Goal: Task Accomplishment & Management: Manage account settings

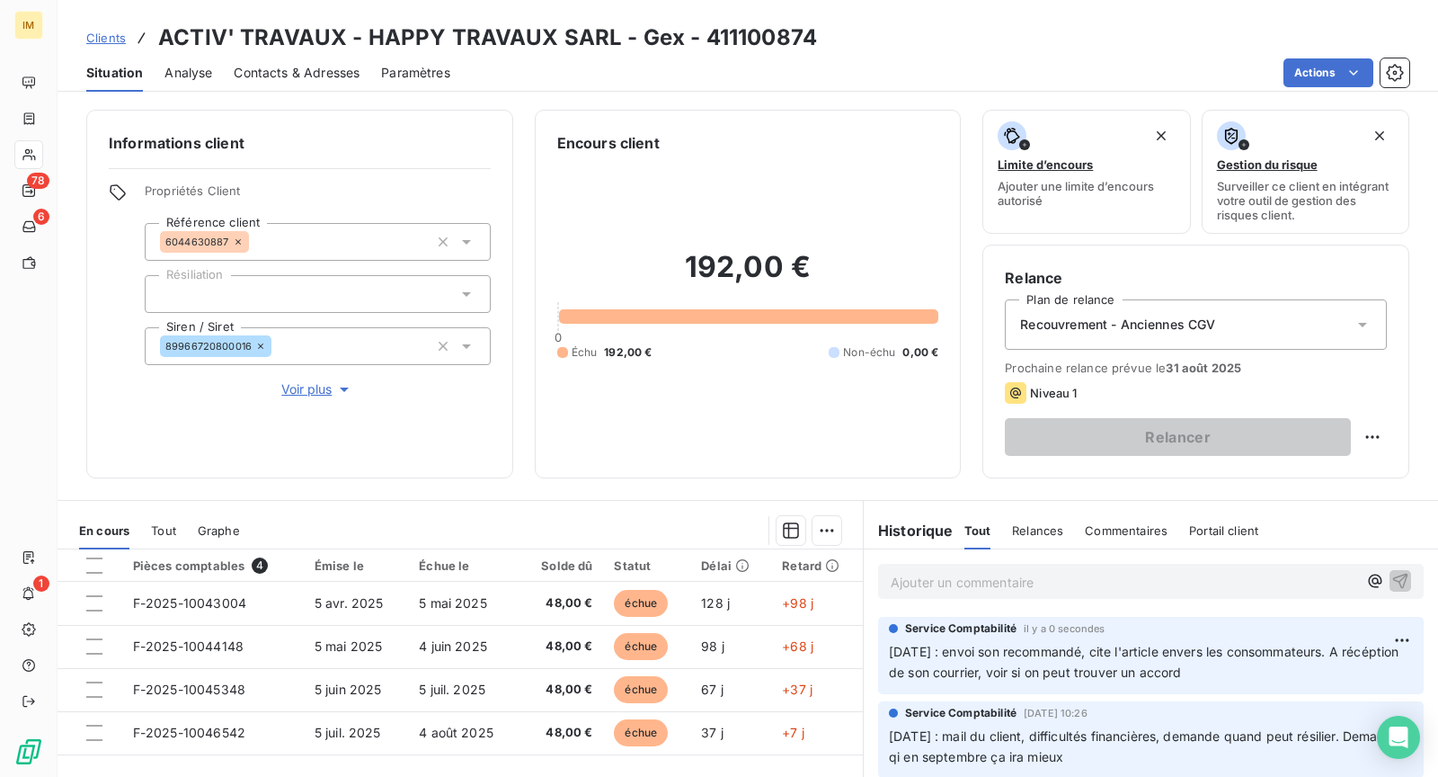
scroll to position [170, 0]
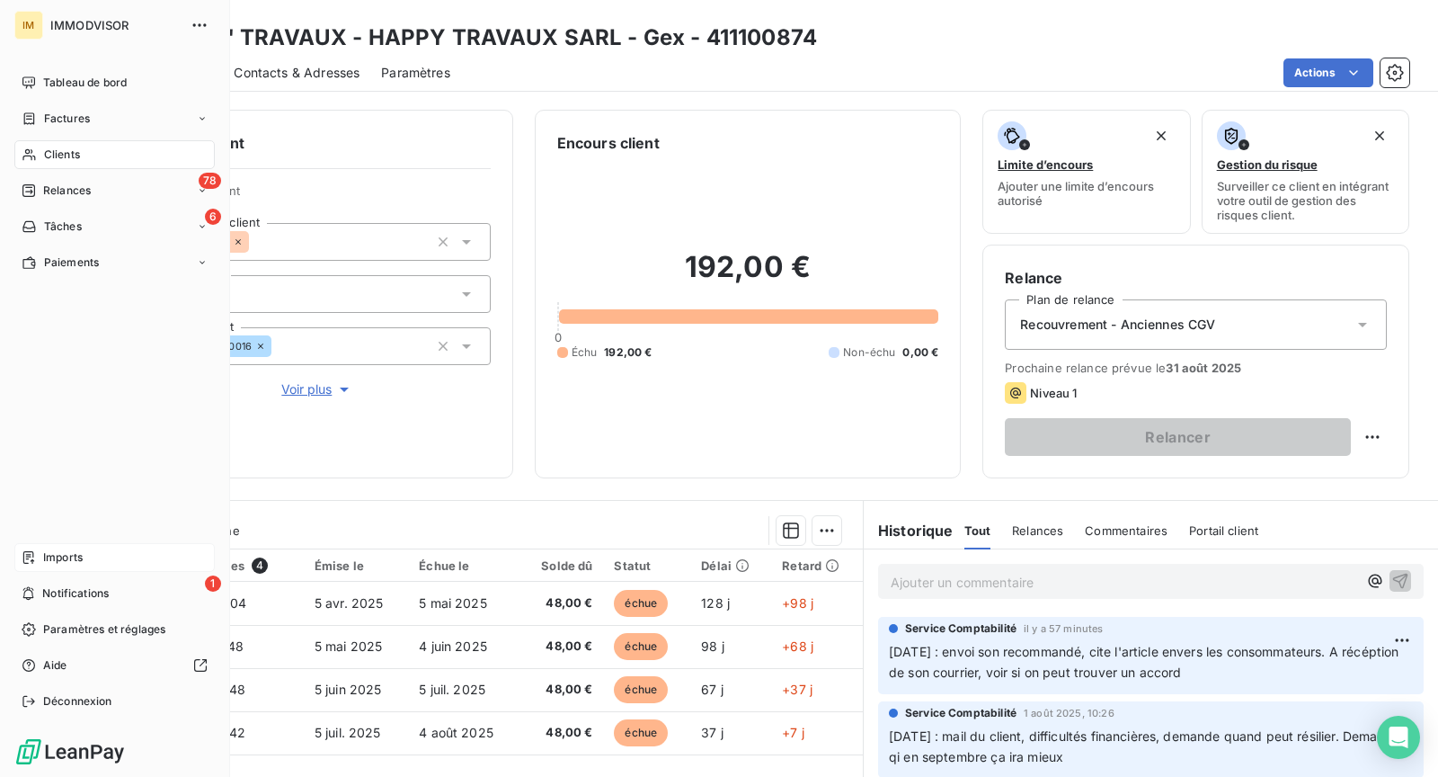
click at [80, 558] on span "Imports" at bounding box center [63, 557] width 40 height 16
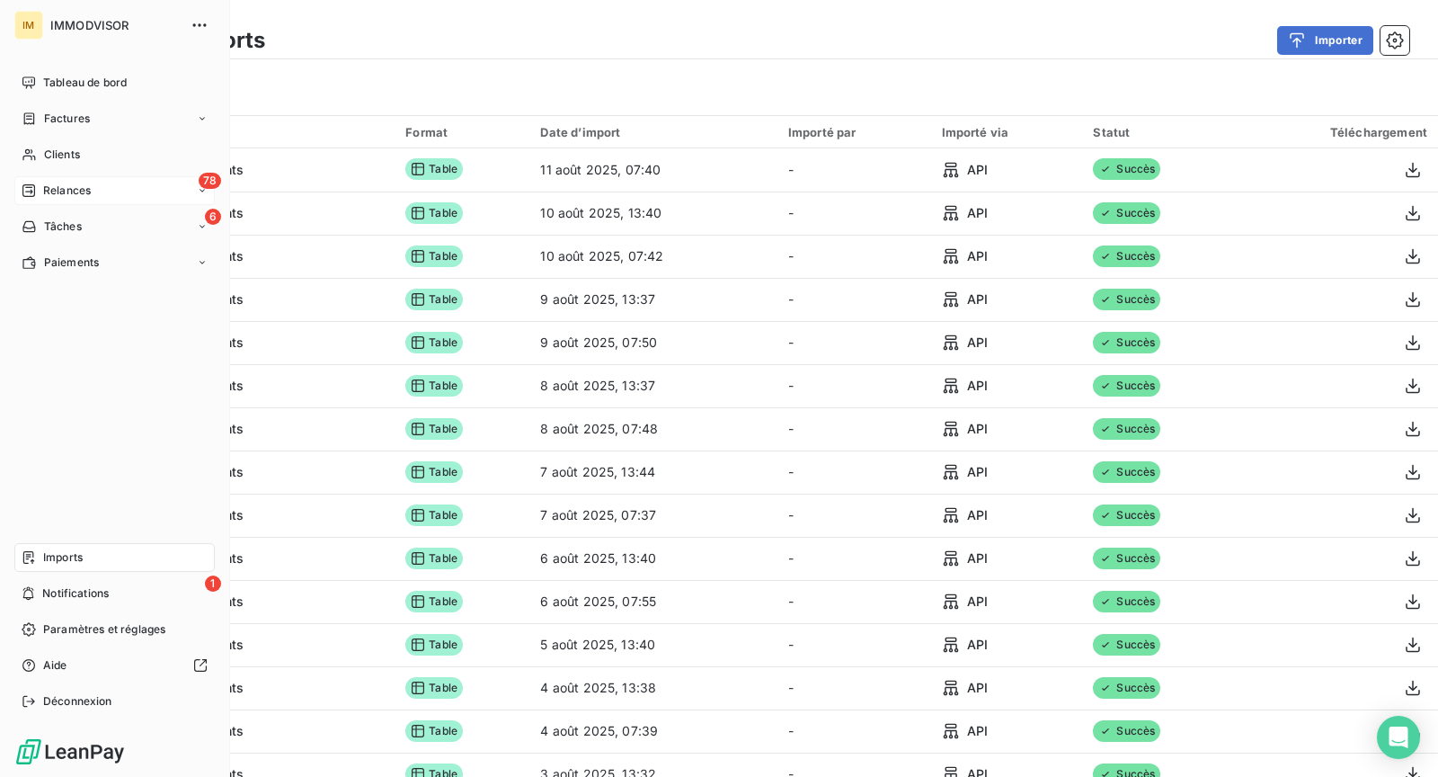
click at [59, 191] on span "Relances" at bounding box center [67, 190] width 48 height 16
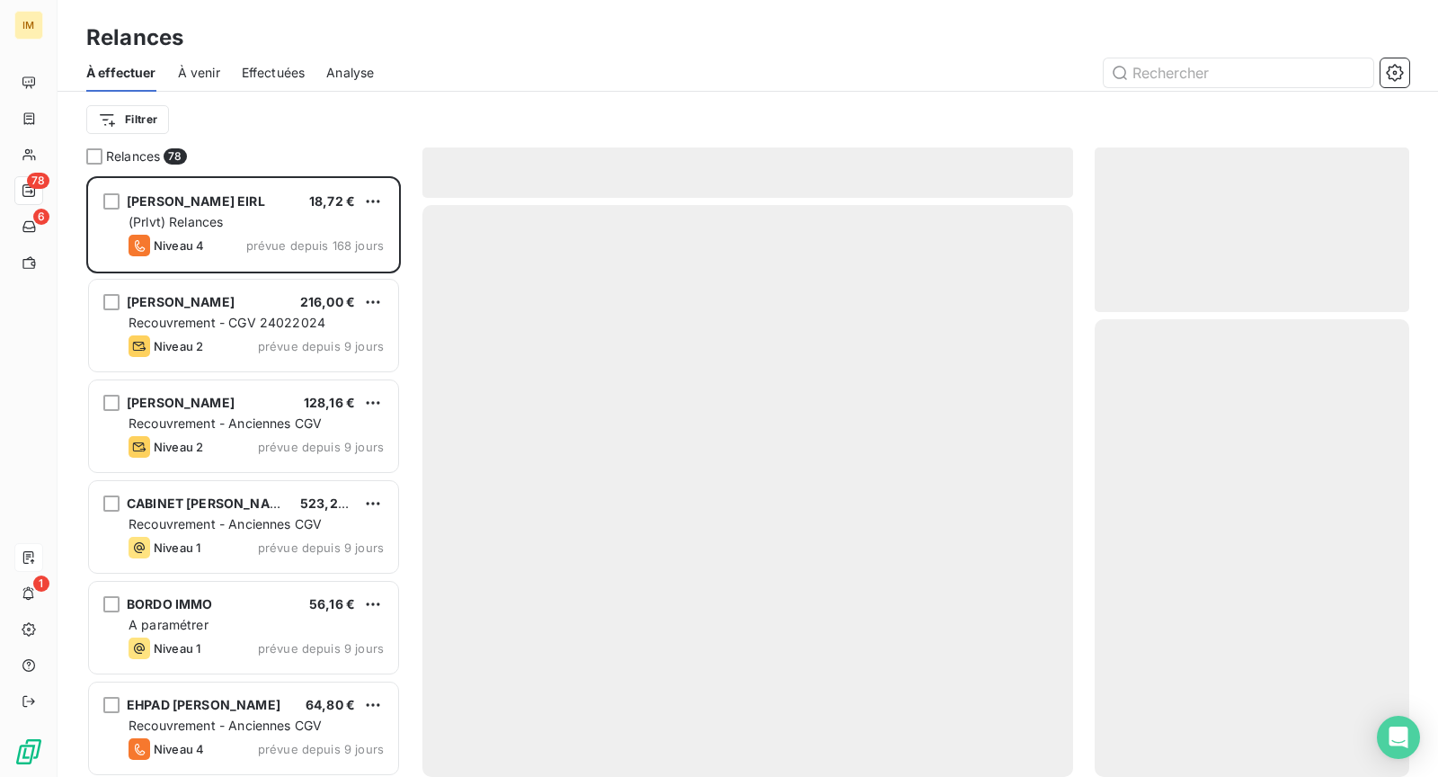
scroll to position [600, 315]
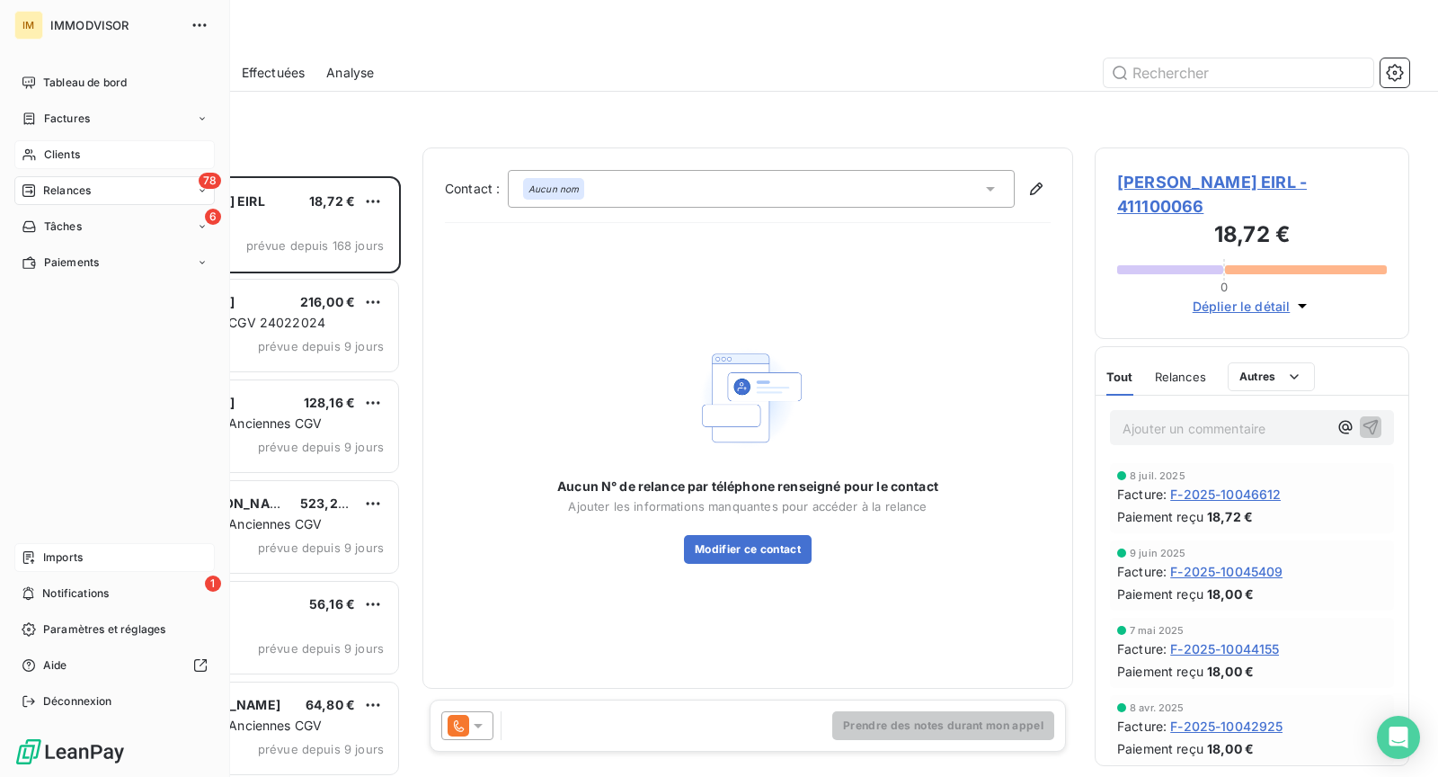
click at [34, 143] on div "Clients" at bounding box center [114, 154] width 200 height 29
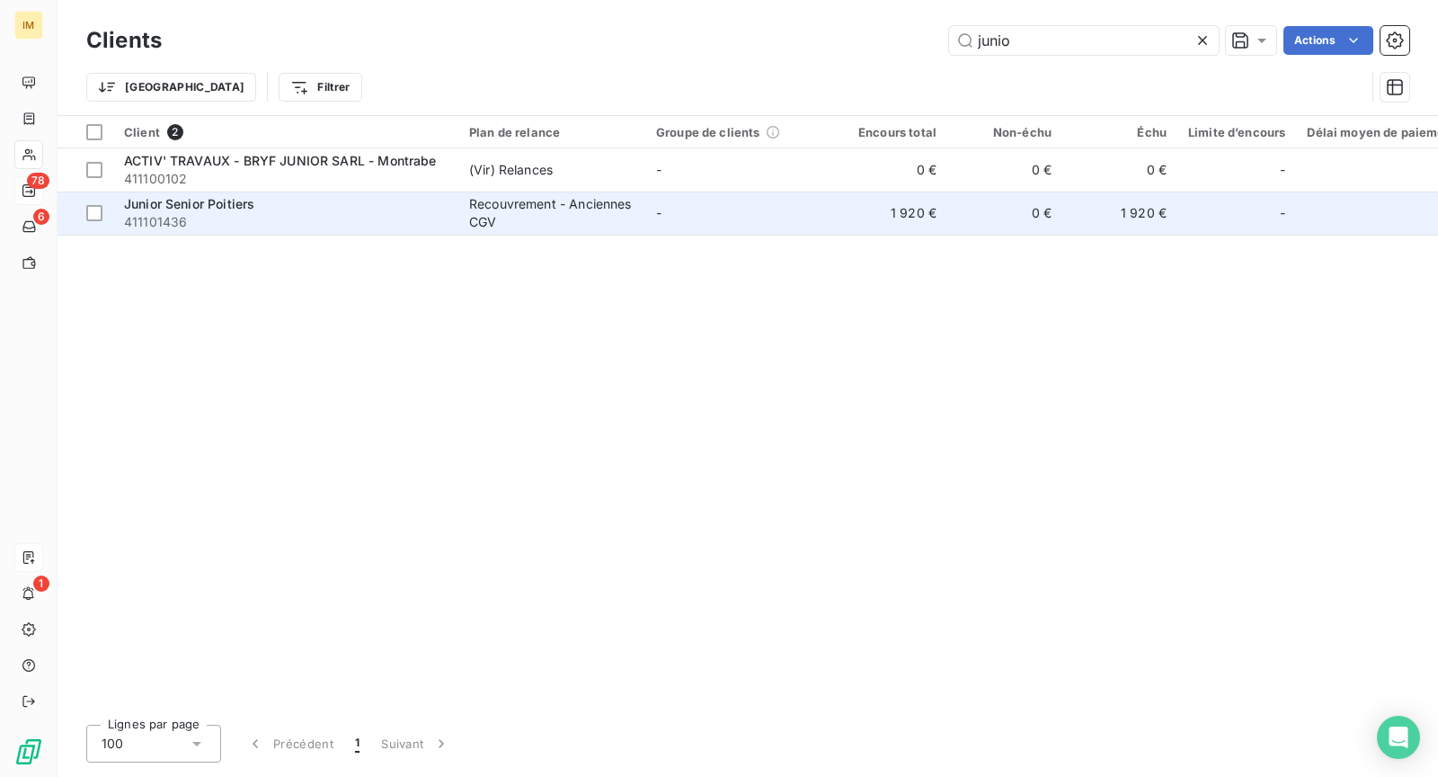
type input "junio"
click at [364, 210] on div "Junior Senior Poitiers" at bounding box center [286, 204] width 324 height 18
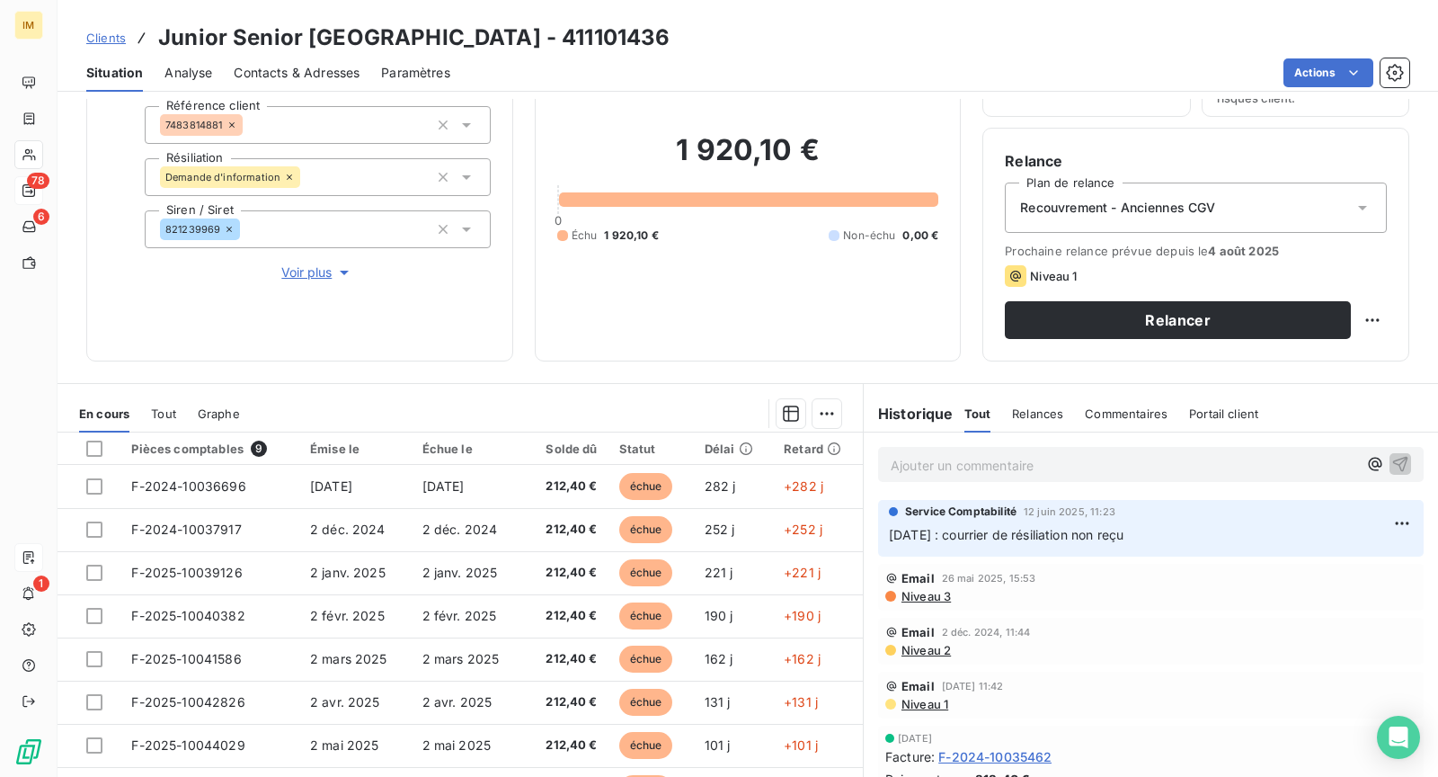
scroll to position [113, 0]
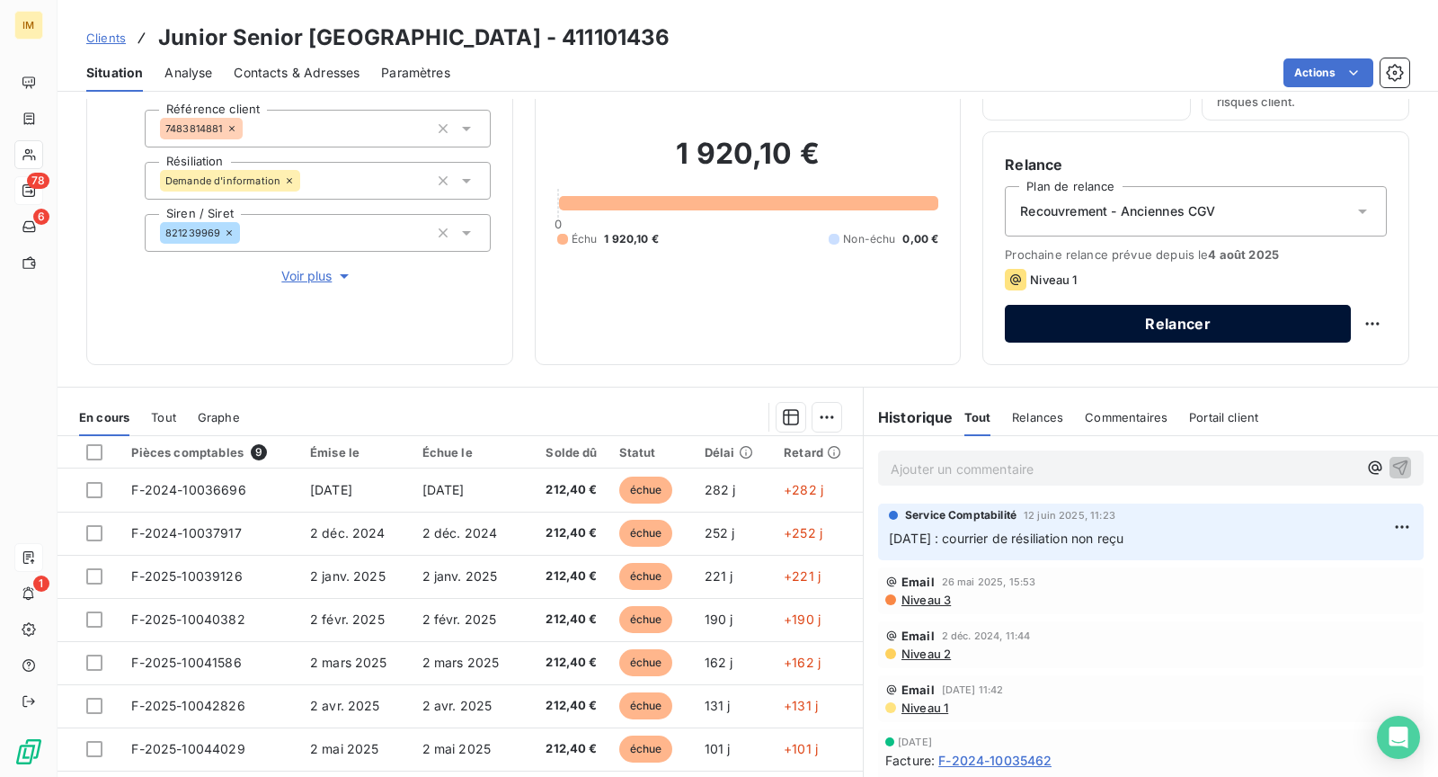
click at [1159, 319] on button "Relancer" at bounding box center [1178, 324] width 346 height 38
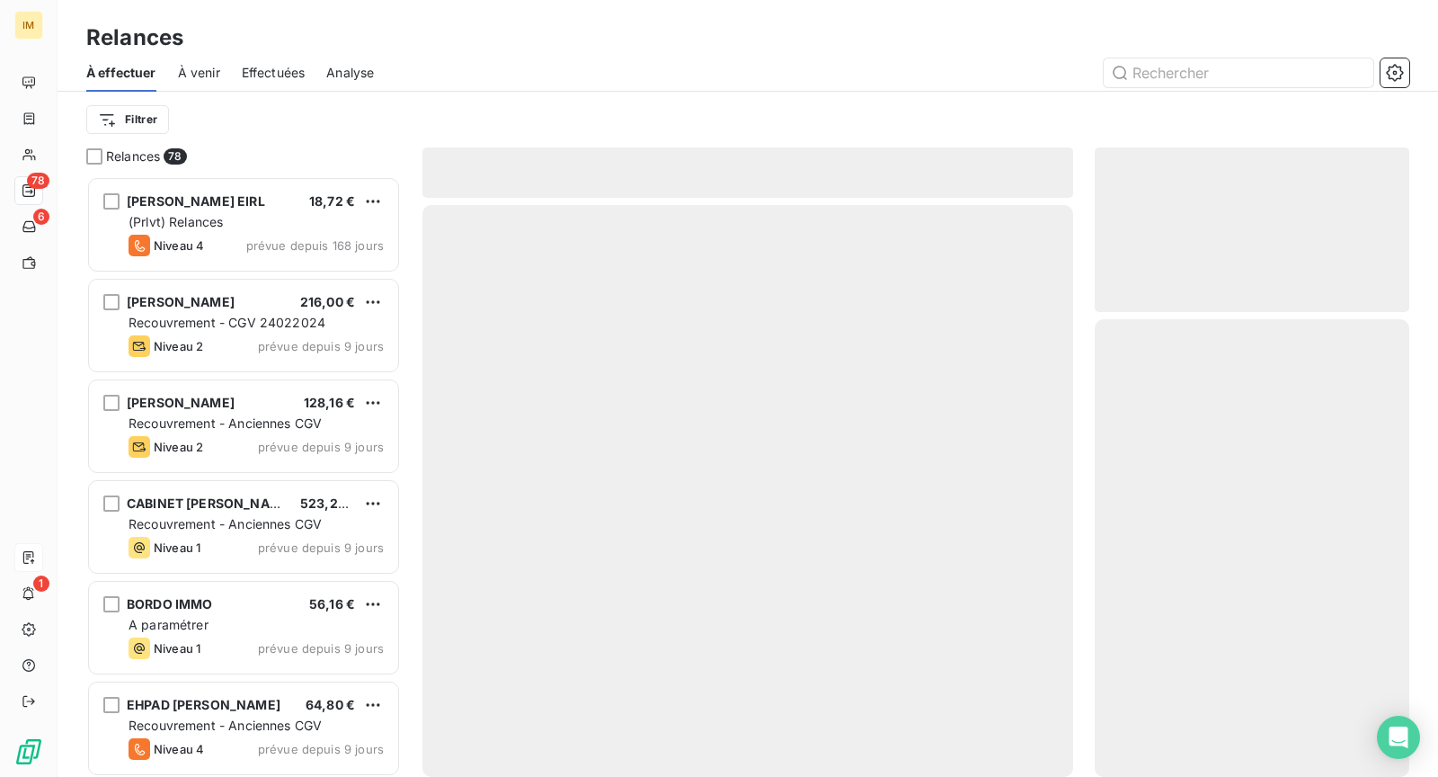
scroll to position [600, 315]
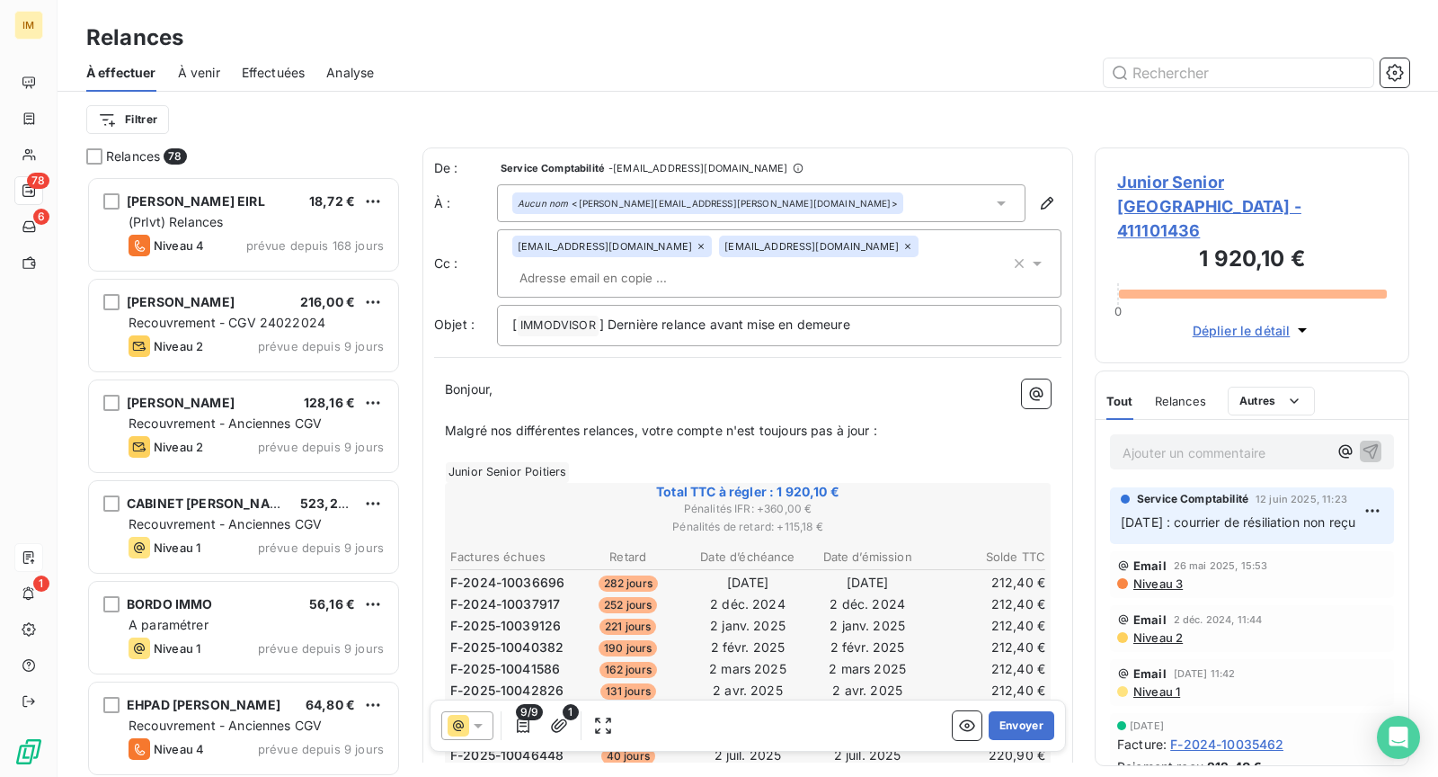
click at [1157, 562] on div "Email 26 mai 2025, 15:53 Niveau 3" at bounding box center [1252, 574] width 284 height 47
click at [1150, 558] on div "Email 26 mai 2025, 15:53 Niveau 3" at bounding box center [1252, 574] width 270 height 32
click at [1149, 576] on span "Niveau 3" at bounding box center [1157, 583] width 51 height 14
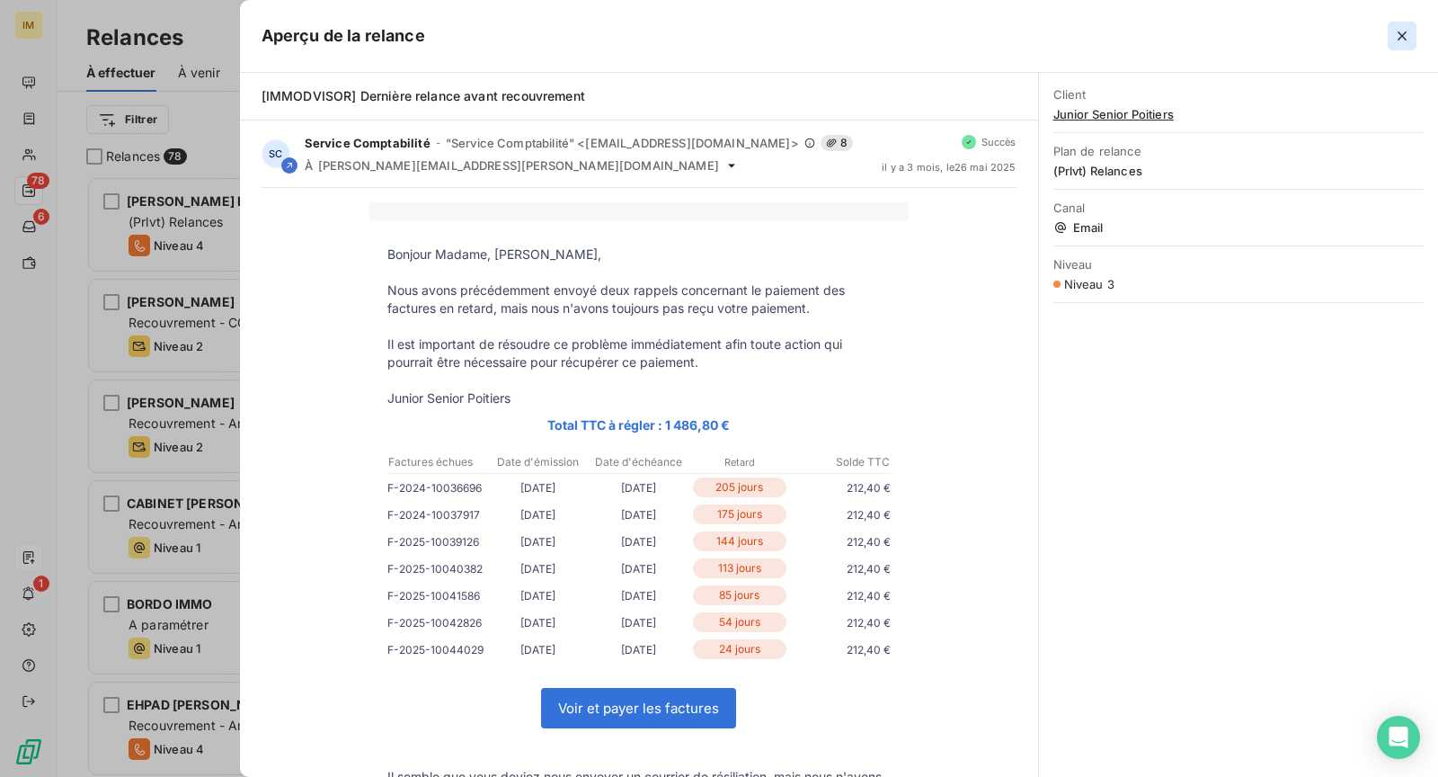
click at [1409, 33] on icon "button" at bounding box center [1402, 36] width 18 height 18
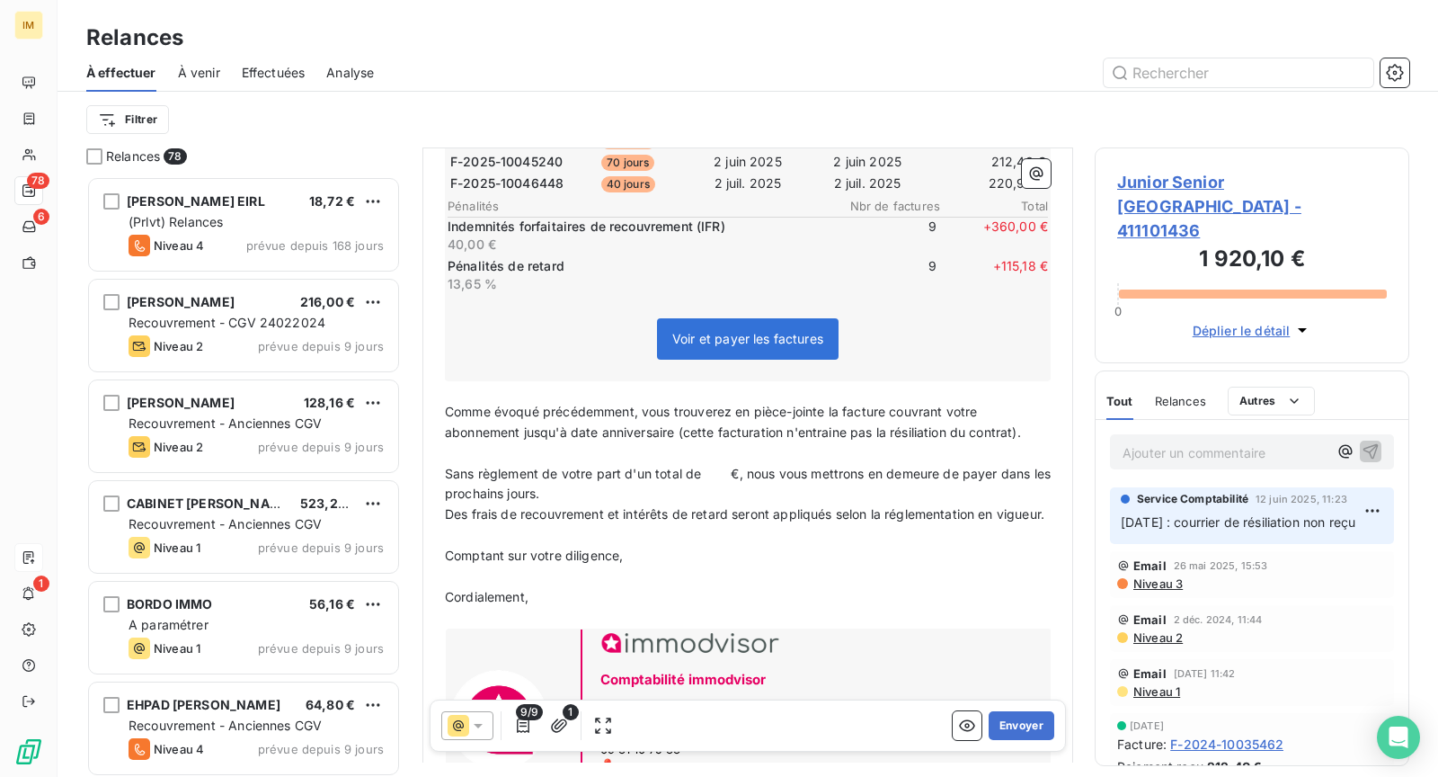
scroll to position [587, 0]
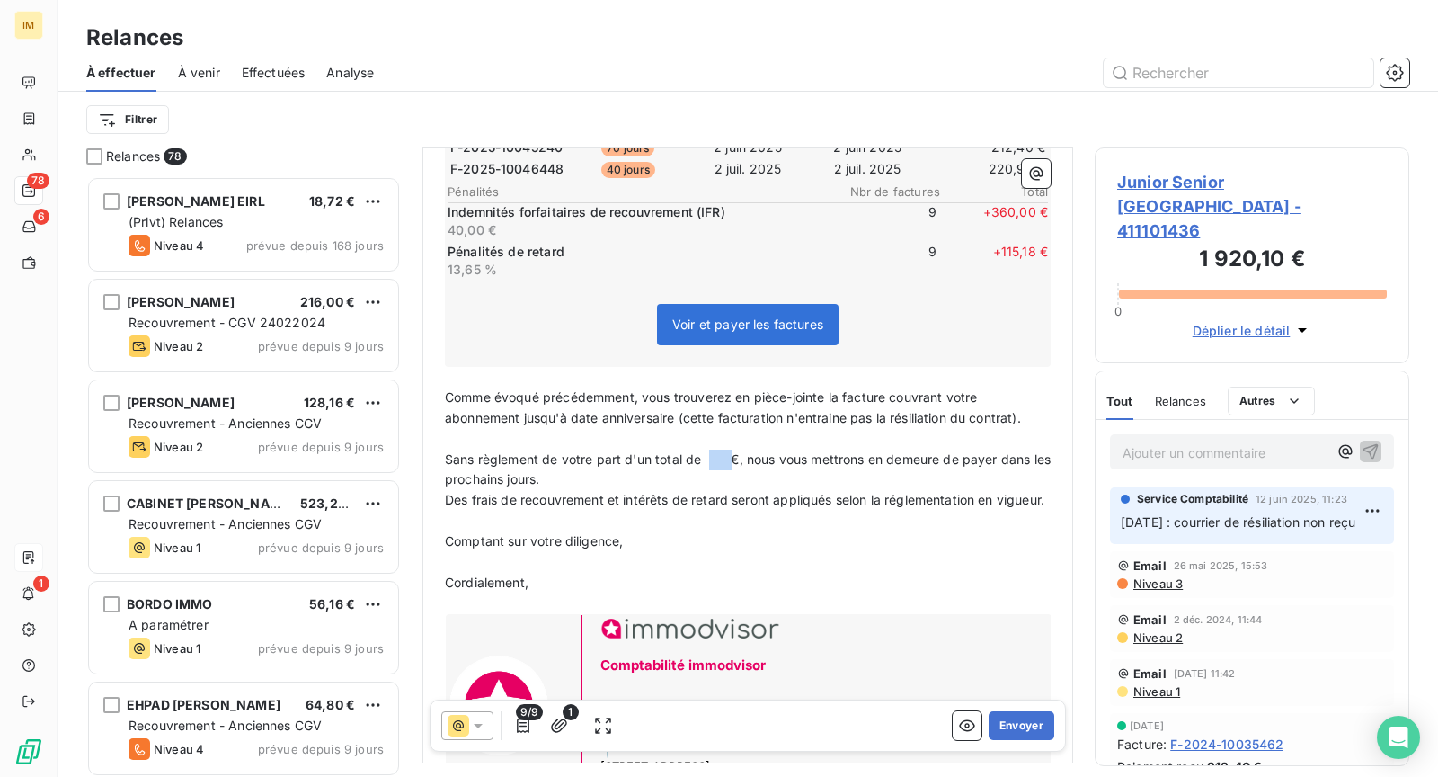
drag, startPoint x: 730, startPoint y: 424, endPoint x: 707, endPoint y: 422, distance: 22.6
click at [707, 451] on span "Sans règlement de votre part d'un total de €, nous vous mettrons en demeure de …" at bounding box center [749, 469] width 609 height 36
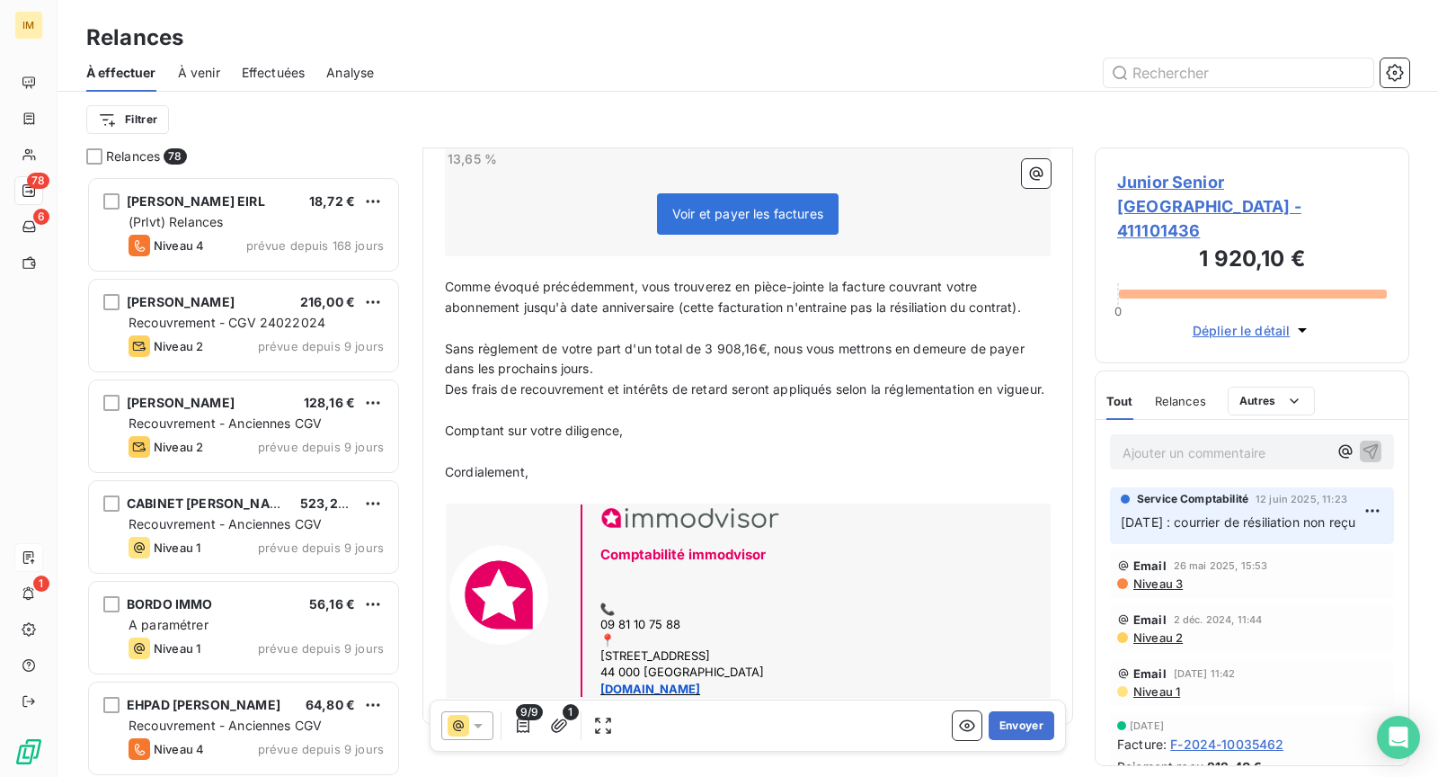
scroll to position [697, 0]
click at [556, 724] on icon "button" at bounding box center [559, 724] width 16 height 13
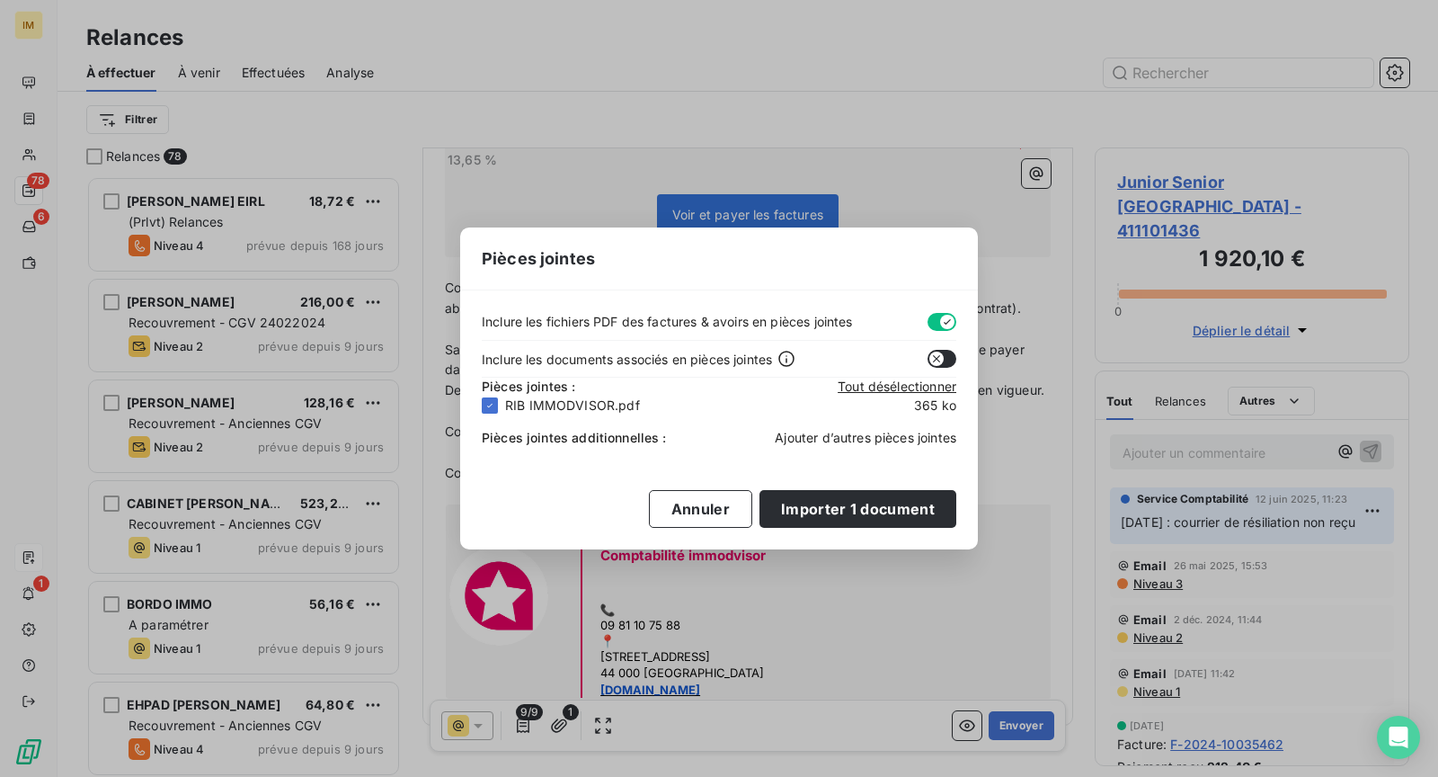
click at [861, 430] on span "Ajouter d’autres pièces jointes" at bounding box center [866, 437] width 182 height 15
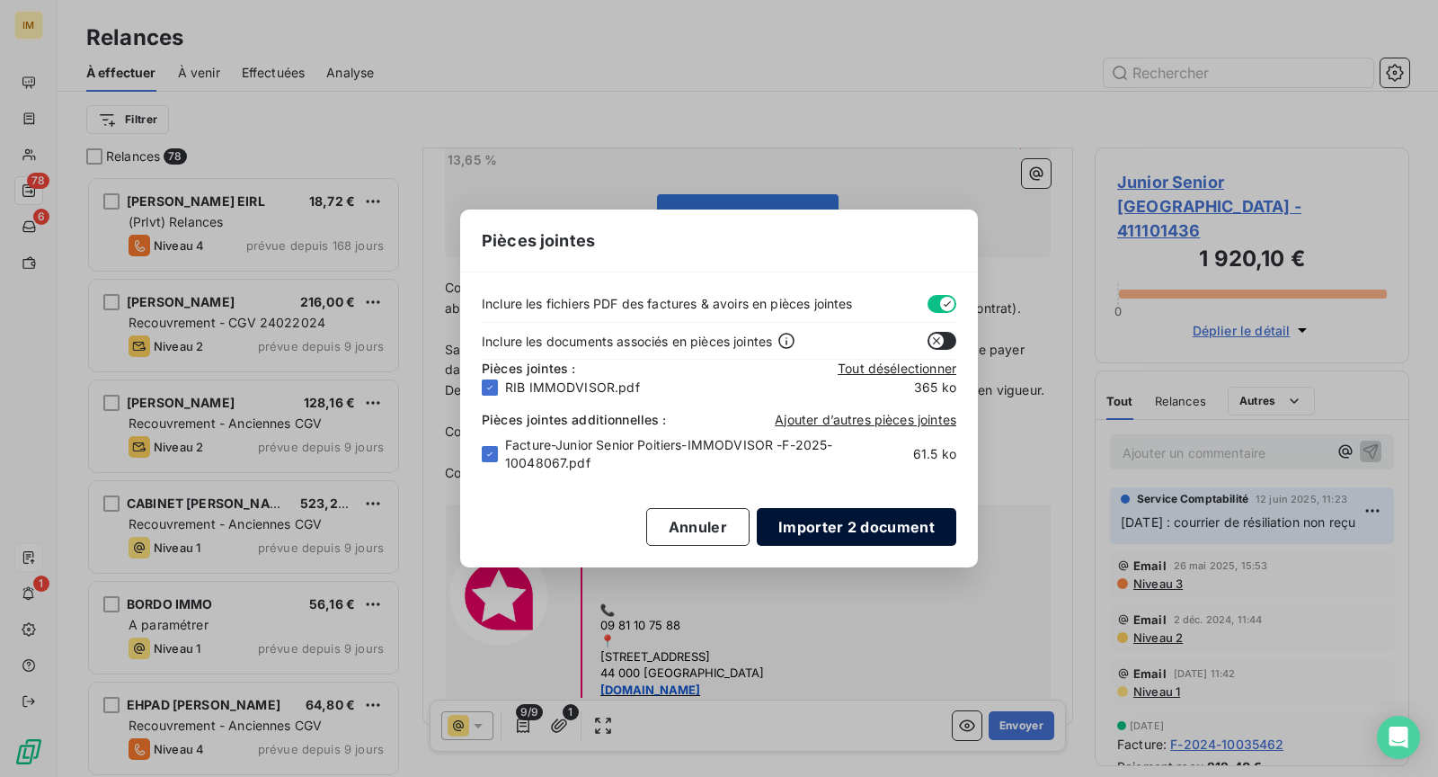
click at [863, 523] on button "Importer 2 document" at bounding box center [857, 527] width 200 height 38
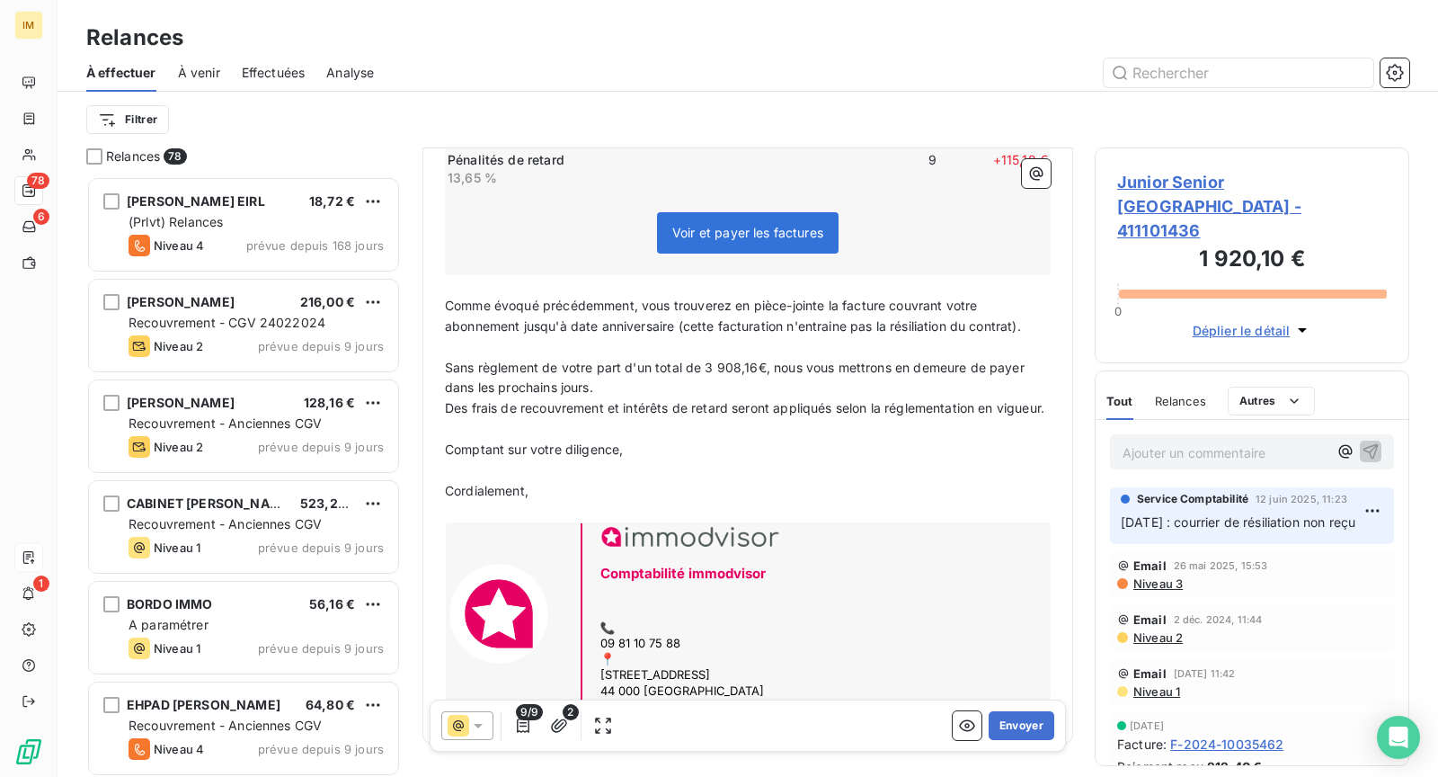
scroll to position [697, 0]
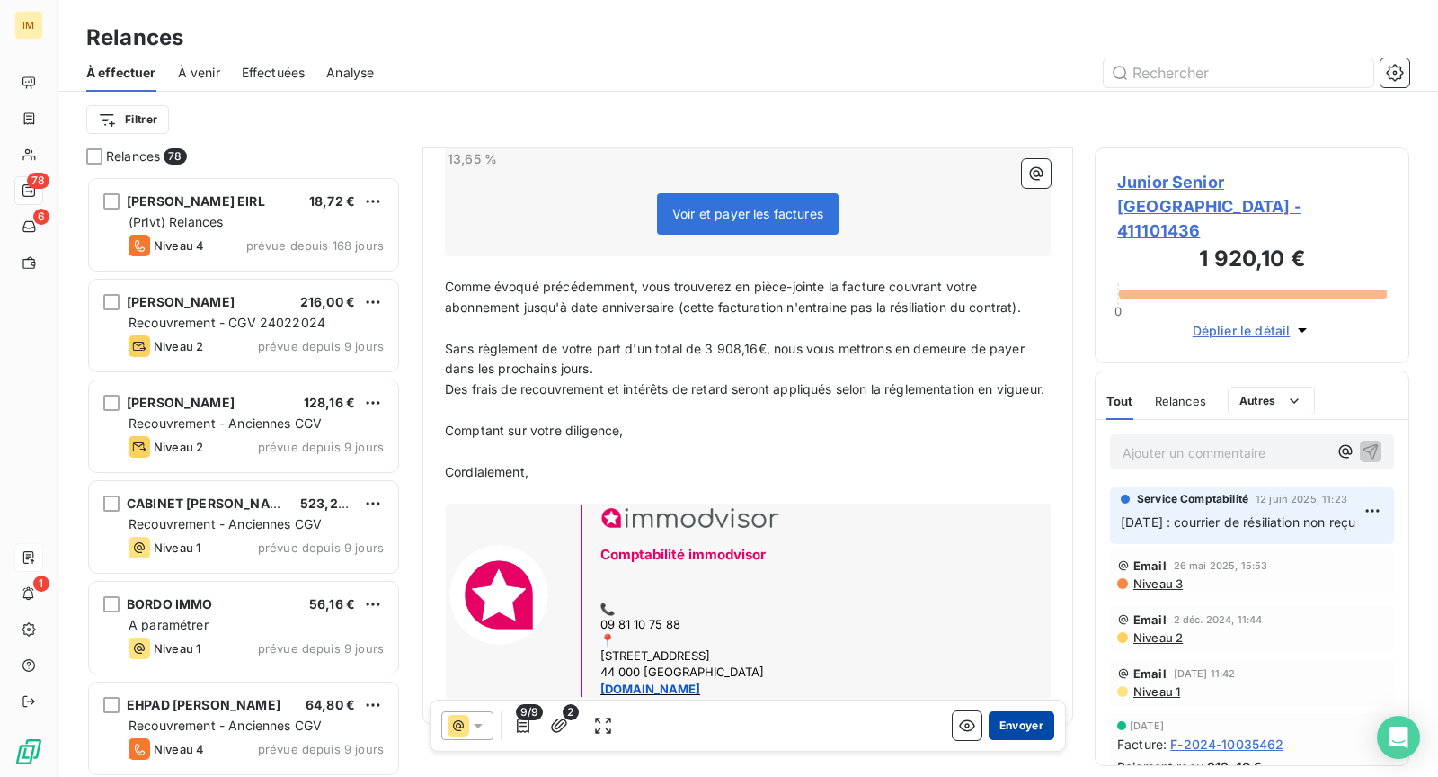
click at [1039, 724] on button "Envoyer" at bounding box center [1022, 725] width 66 height 29
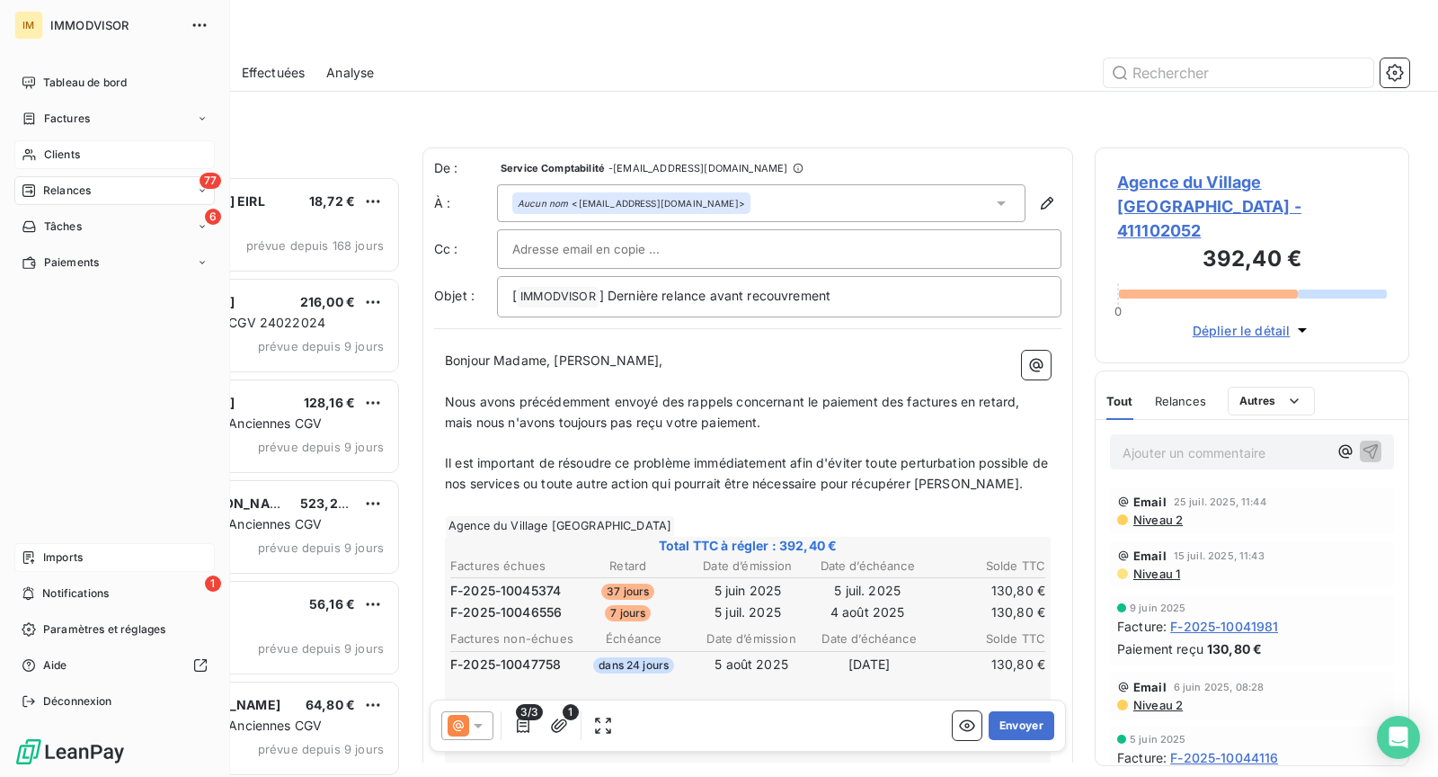
click at [20, 147] on div "Clients" at bounding box center [114, 154] width 200 height 29
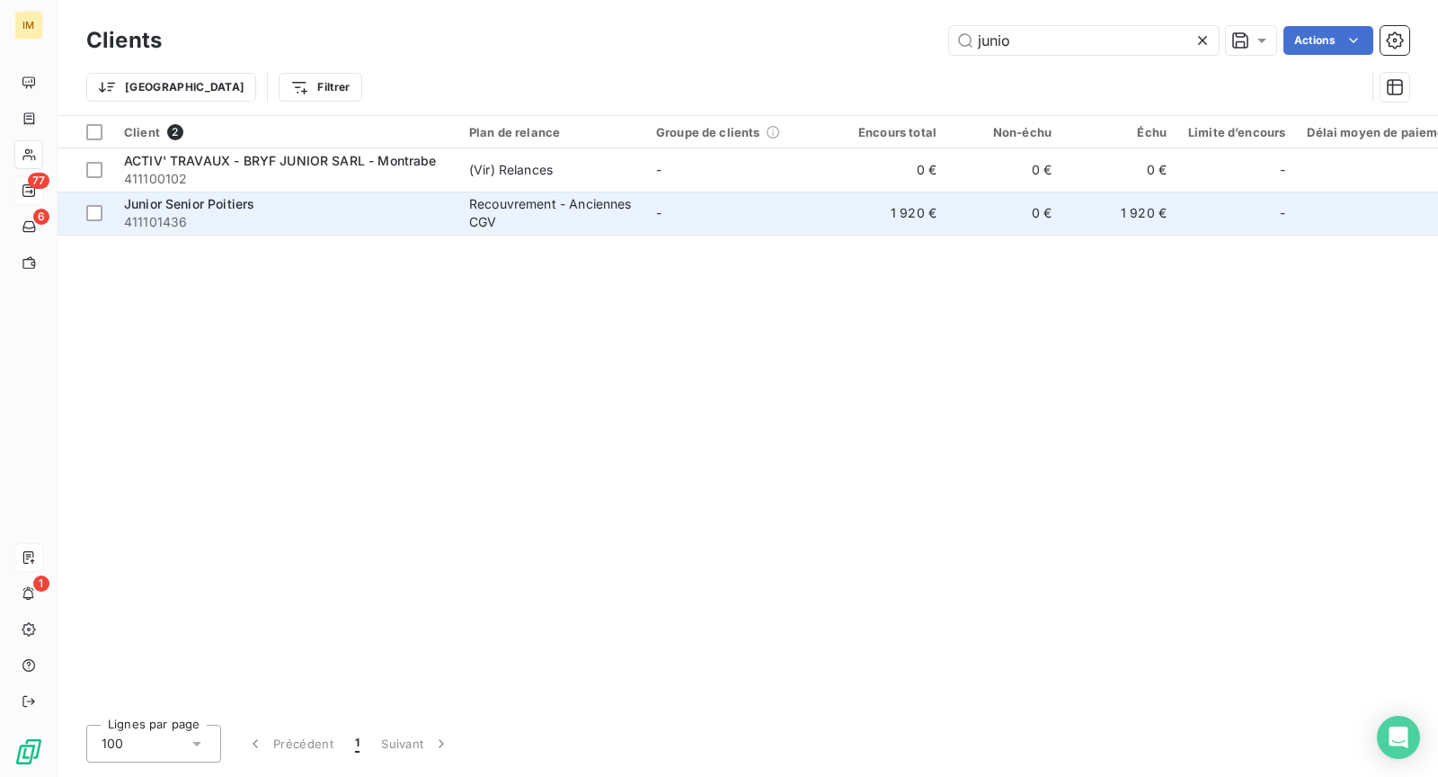
click at [394, 220] on span "411101436" at bounding box center [286, 222] width 324 height 18
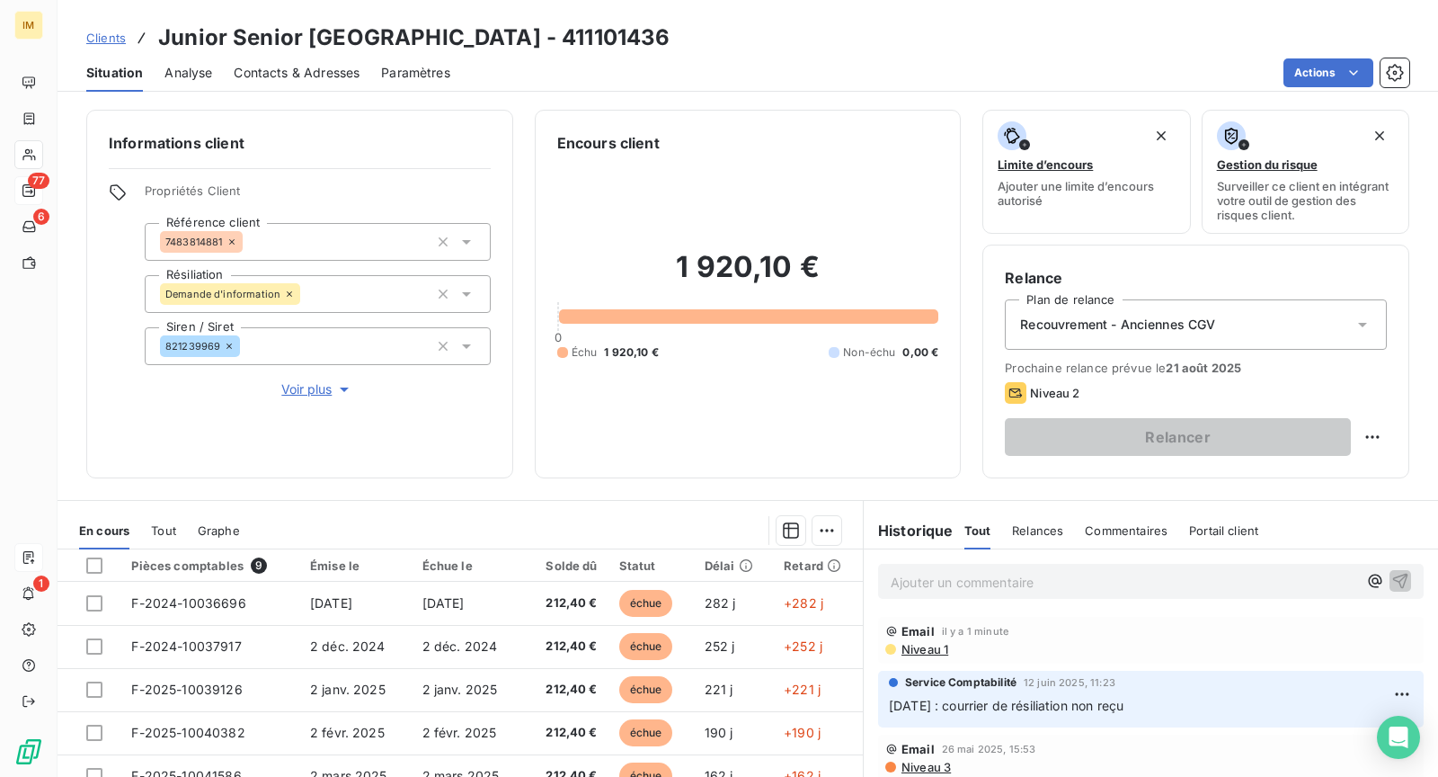
click at [913, 643] on span "Niveau 1" at bounding box center [924, 649] width 49 height 14
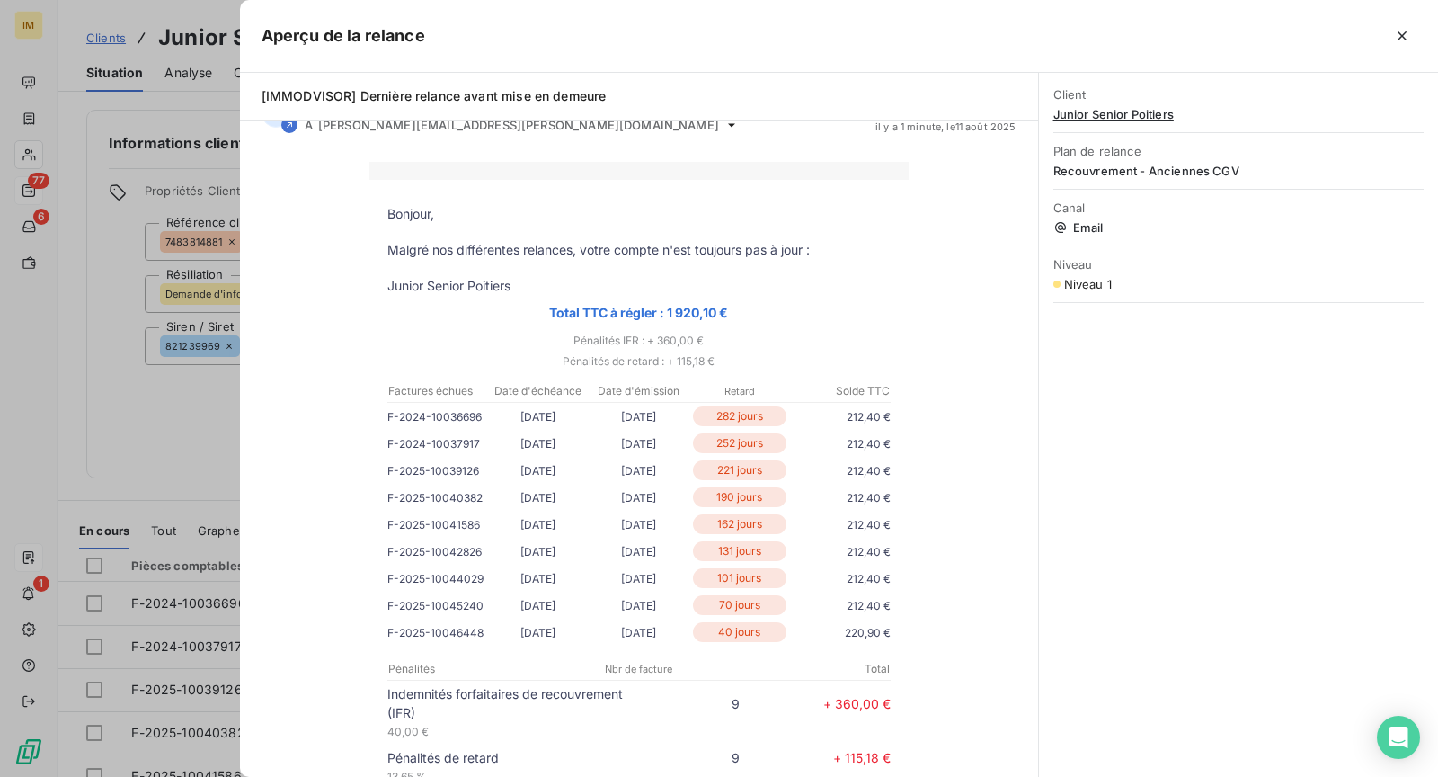
scroll to position [54, 0]
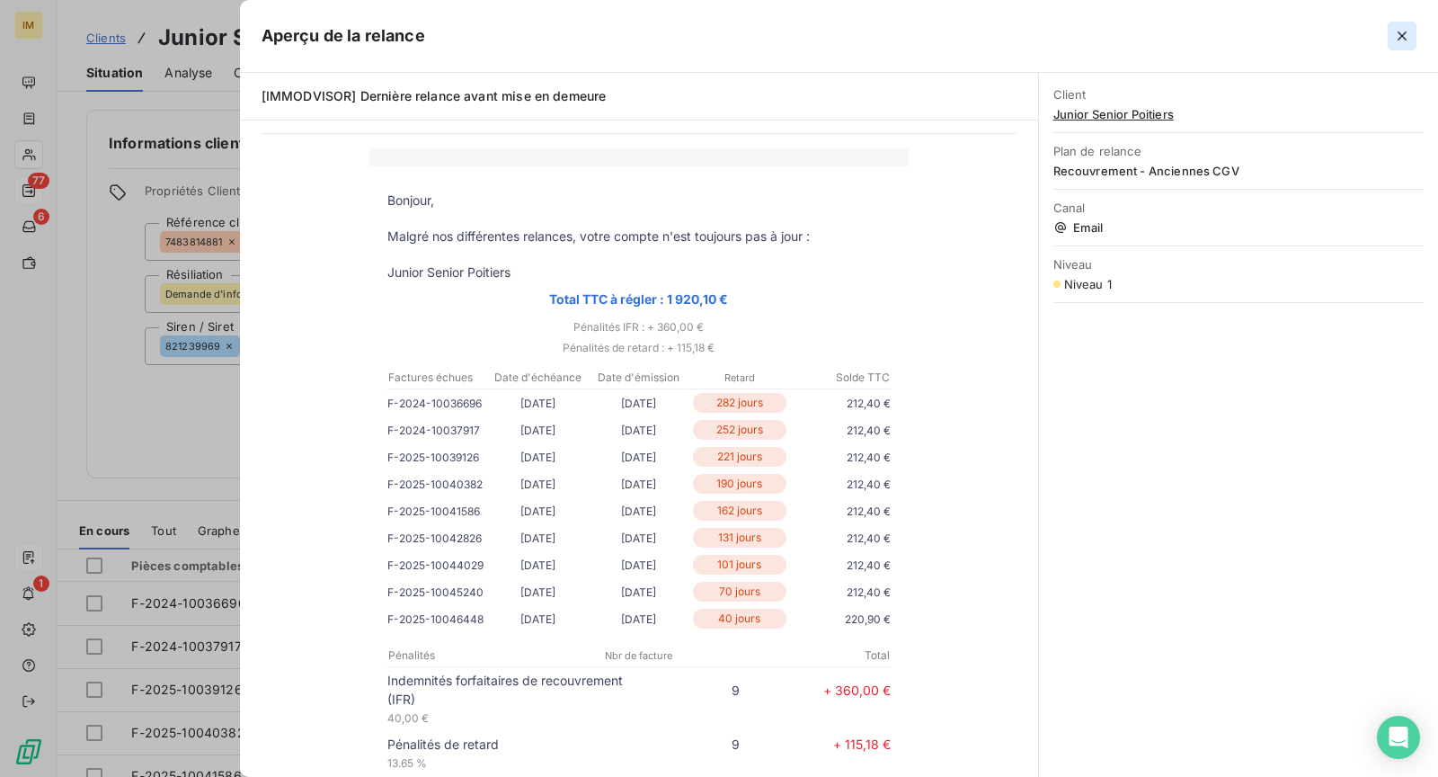
click at [1400, 45] on button "button" at bounding box center [1402, 36] width 29 height 29
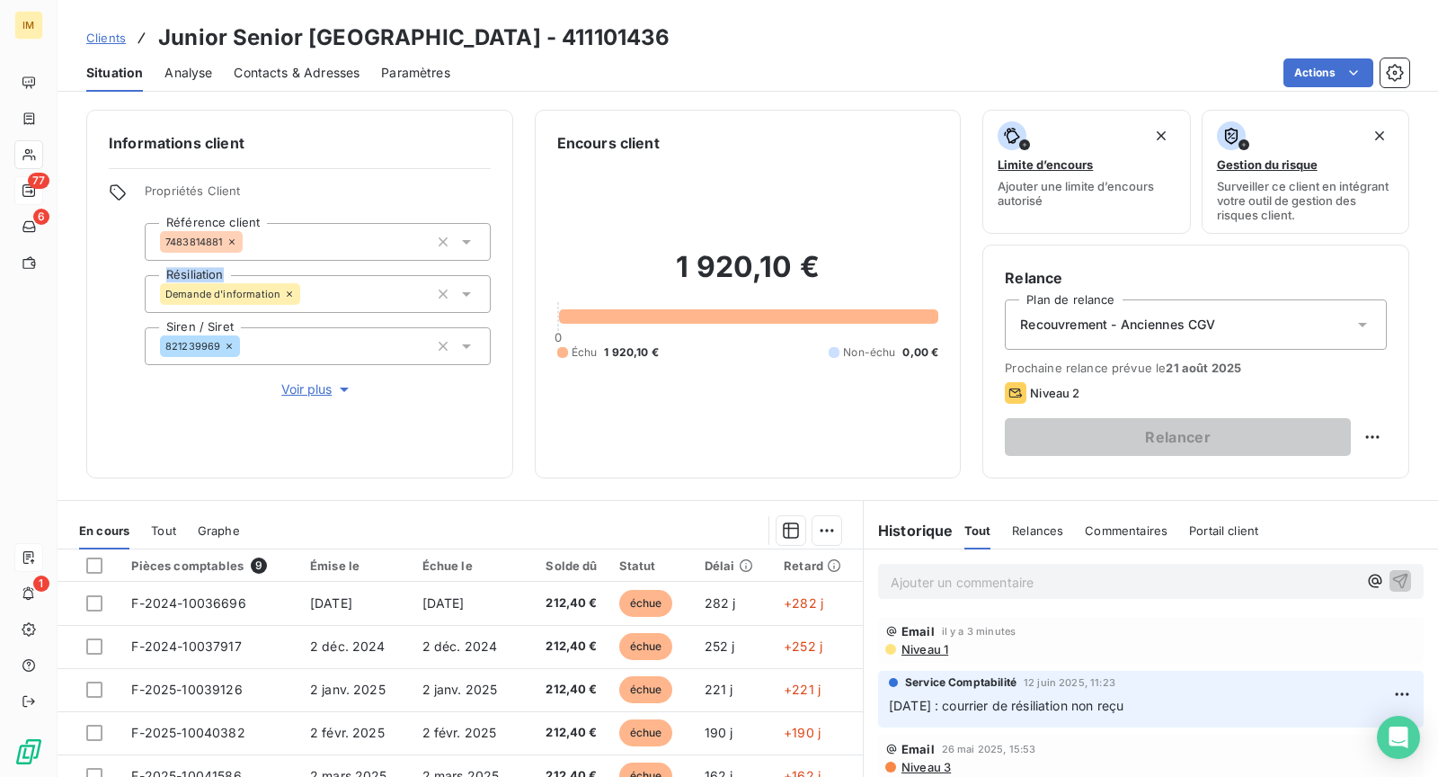
drag, startPoint x: 223, startPoint y: 244, endPoint x: 117, endPoint y: 289, distance: 115.2
click at [129, 270] on div "Propriétés Client Référence client 7483814881 Résiliation Demande d'information…" at bounding box center [300, 291] width 382 height 216
copy span "7483814881"
drag, startPoint x: 164, startPoint y: 240, endPoint x: 217, endPoint y: 162, distance: 94.0
click at [217, 162] on div "Informations client Propriétés Client Référence client 7483814881 Résiliation D…" at bounding box center [299, 294] width 427 height 369
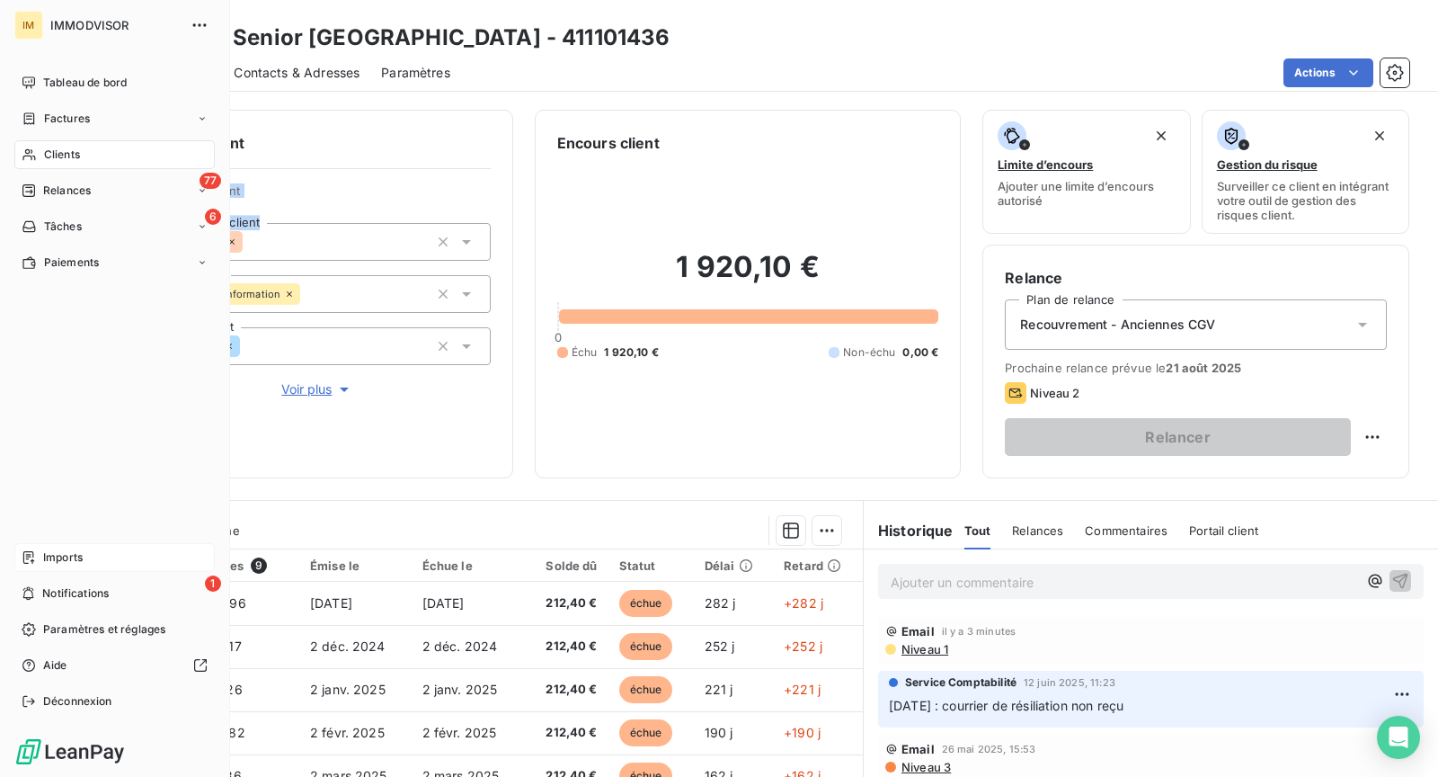
click at [58, 151] on span "Clients" at bounding box center [62, 155] width 36 height 16
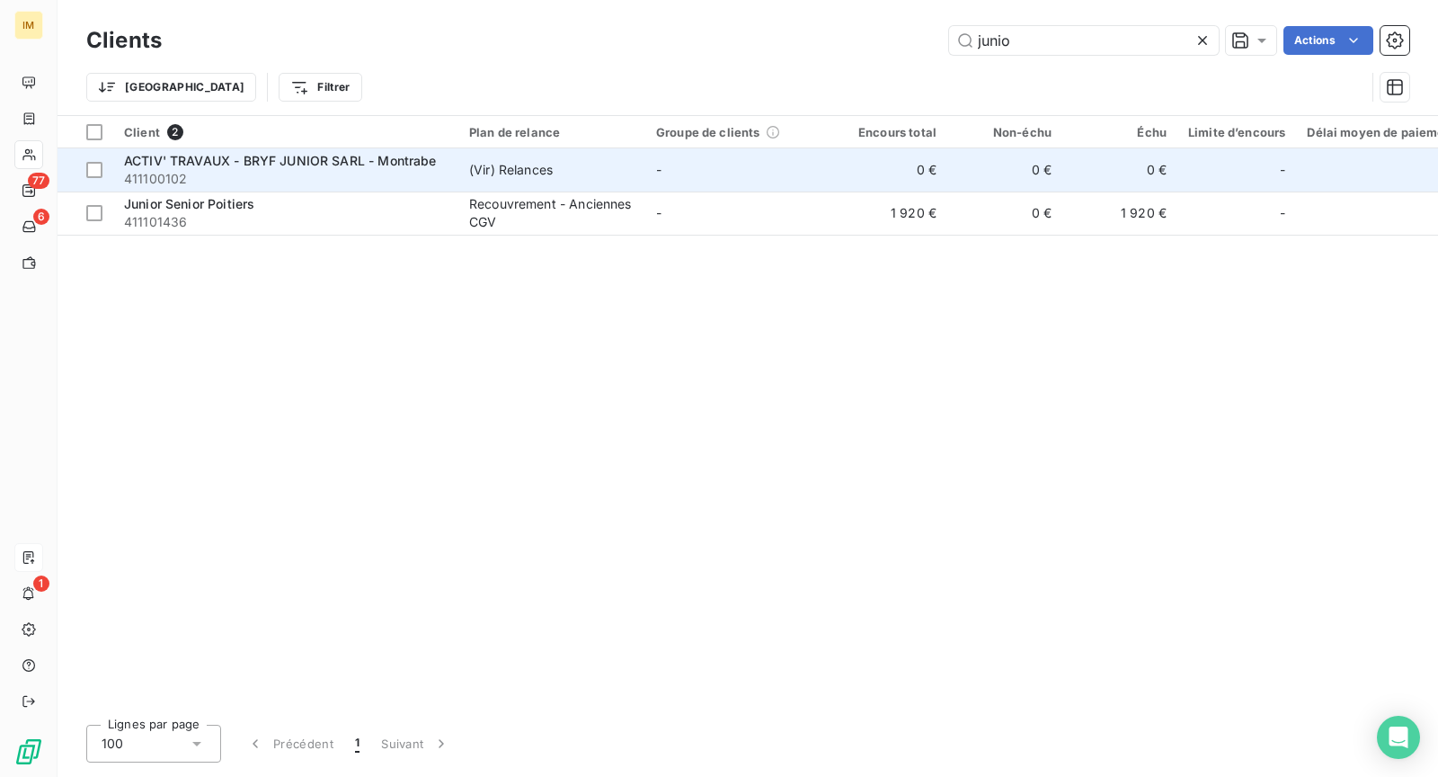
drag, startPoint x: 99, startPoint y: 209, endPoint x: 311, endPoint y: 218, distance: 212.3
click at [99, 209] on div at bounding box center [94, 213] width 16 height 16
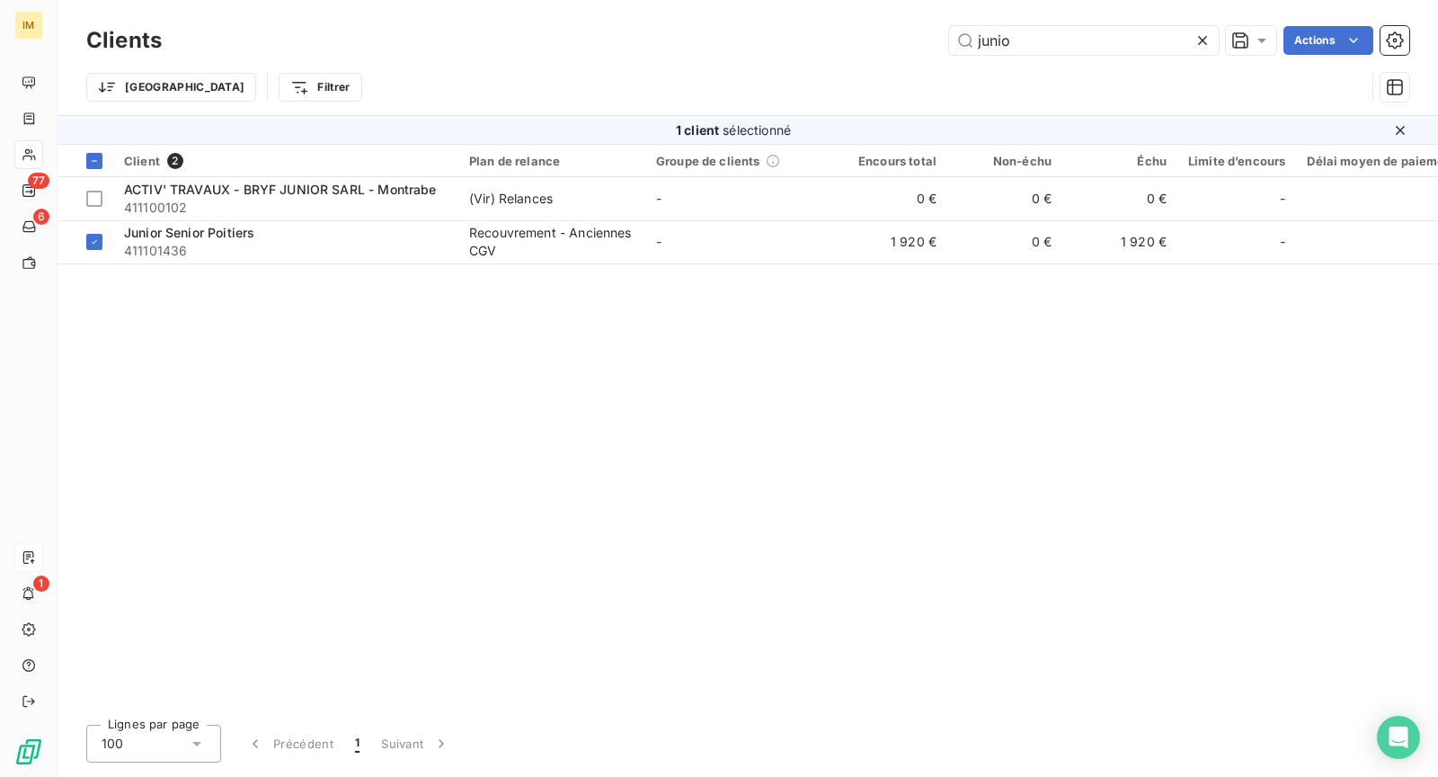
click at [1337, 39] on html "IM 77 6 1 Clients junio Actions Trier Filtrer 1 client sélectionné Client 2 Pla…" at bounding box center [719, 388] width 1438 height 777
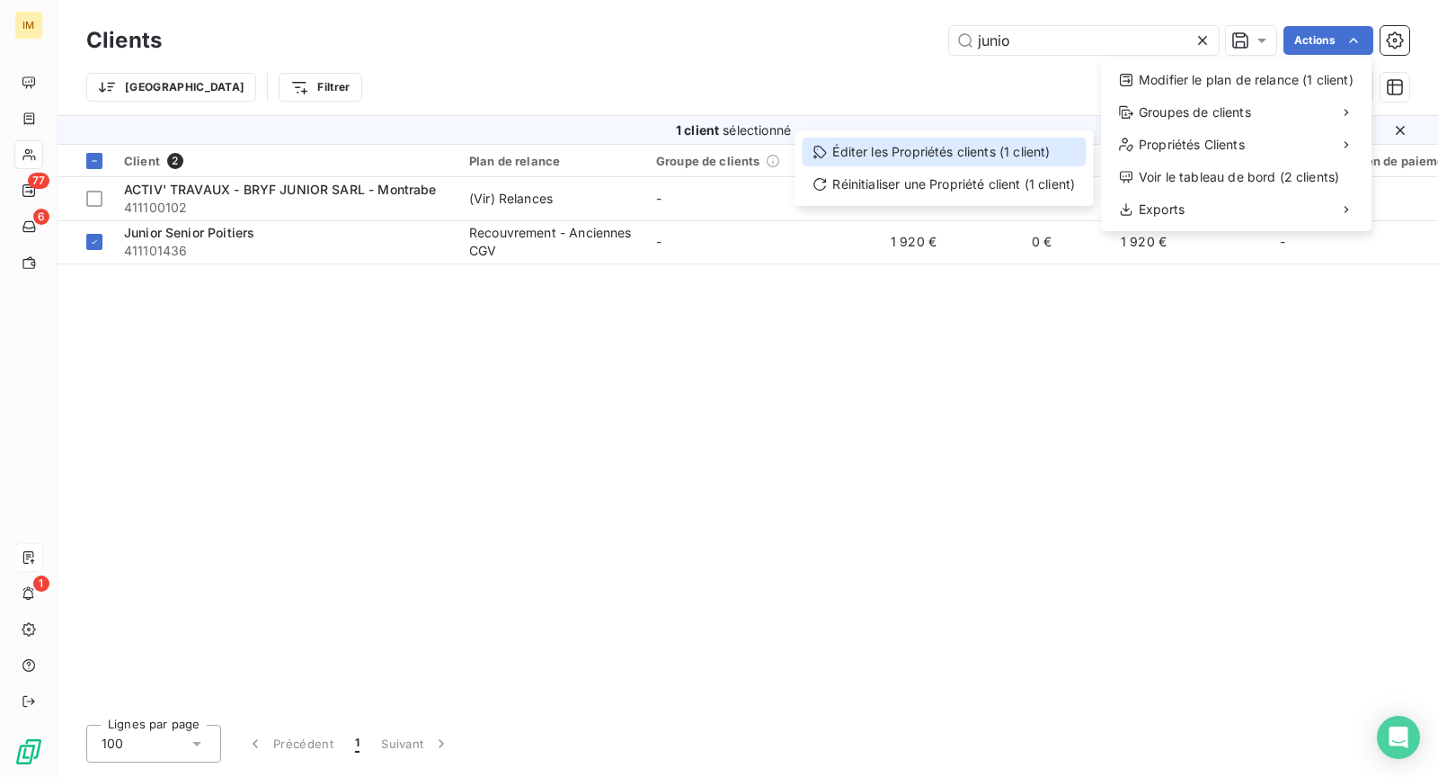
click at [937, 156] on div "Éditer les Propriétés clients (1 client)" at bounding box center [944, 152] width 284 height 29
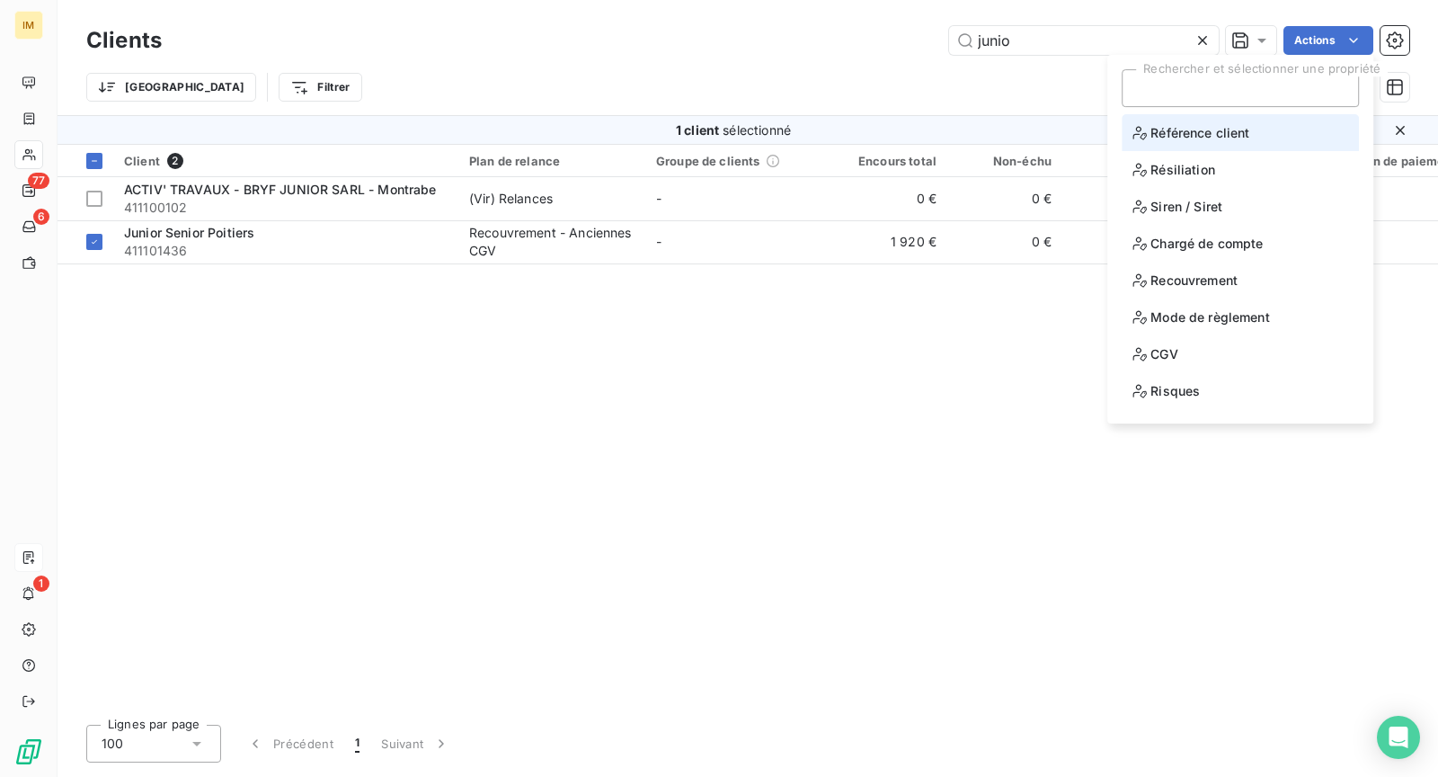
click at [1218, 130] on span "Référence client" at bounding box center [1191, 132] width 117 height 22
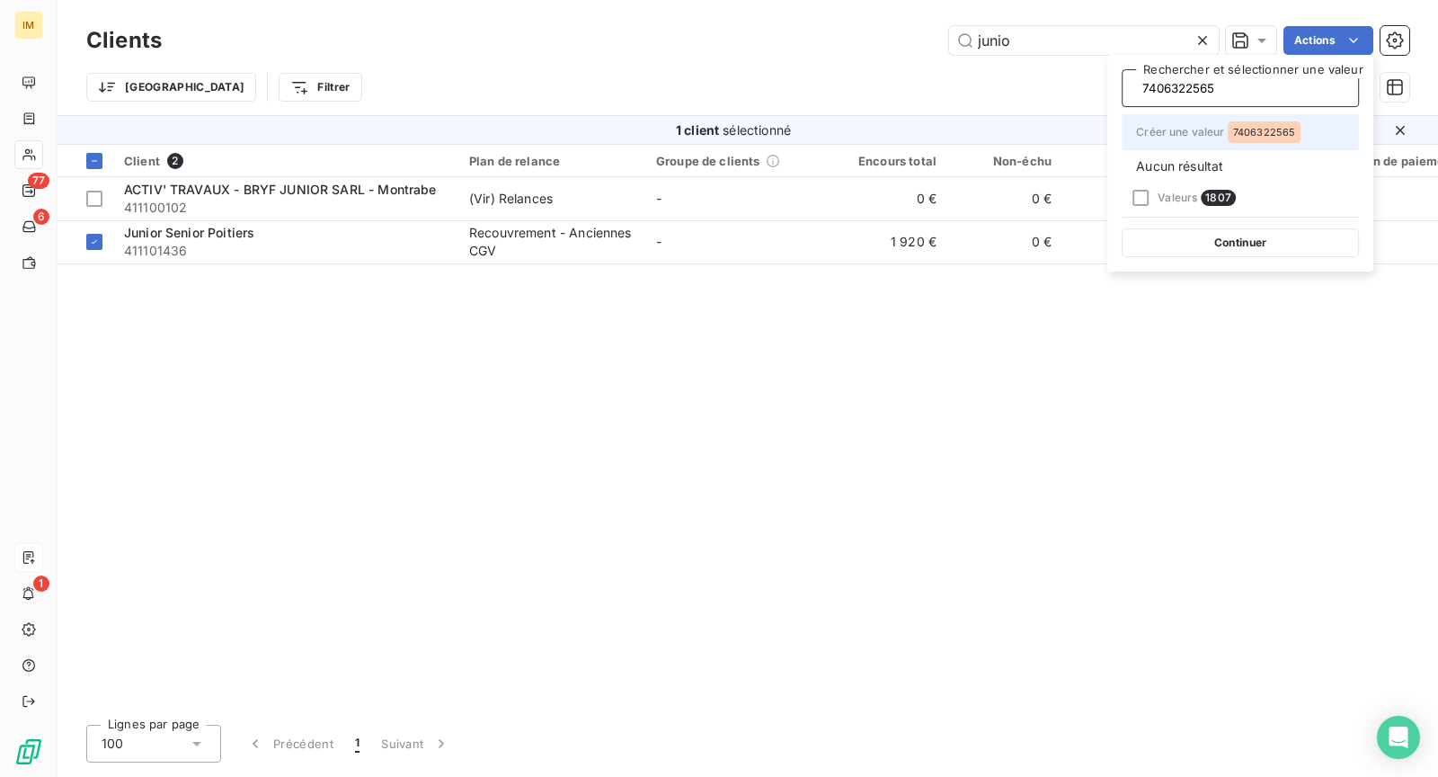
scroll to position [0, 2]
type input "7406322565"
click at [1270, 136] on span "7406322565" at bounding box center [1264, 132] width 63 height 11
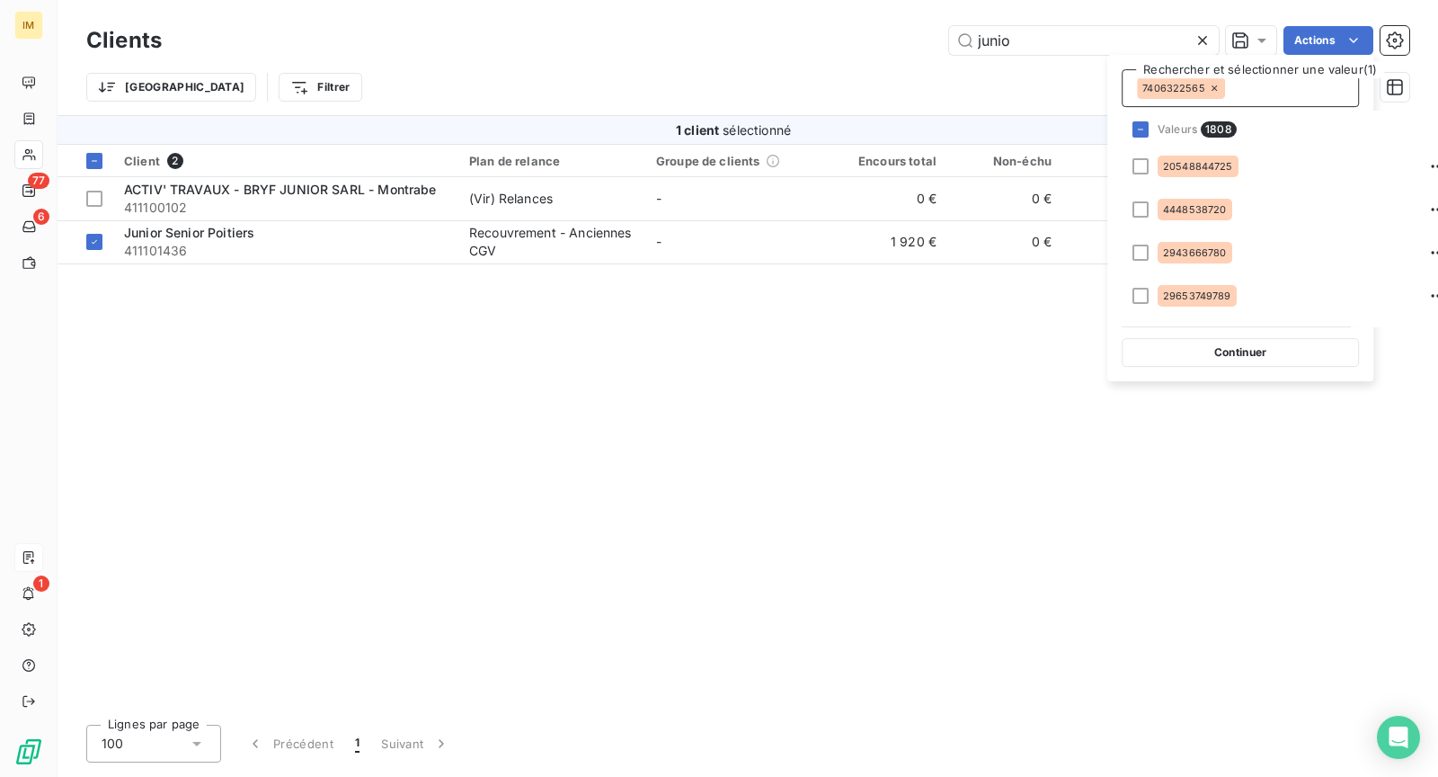
click at [1218, 351] on button "Continuer" at bounding box center [1240, 352] width 237 height 29
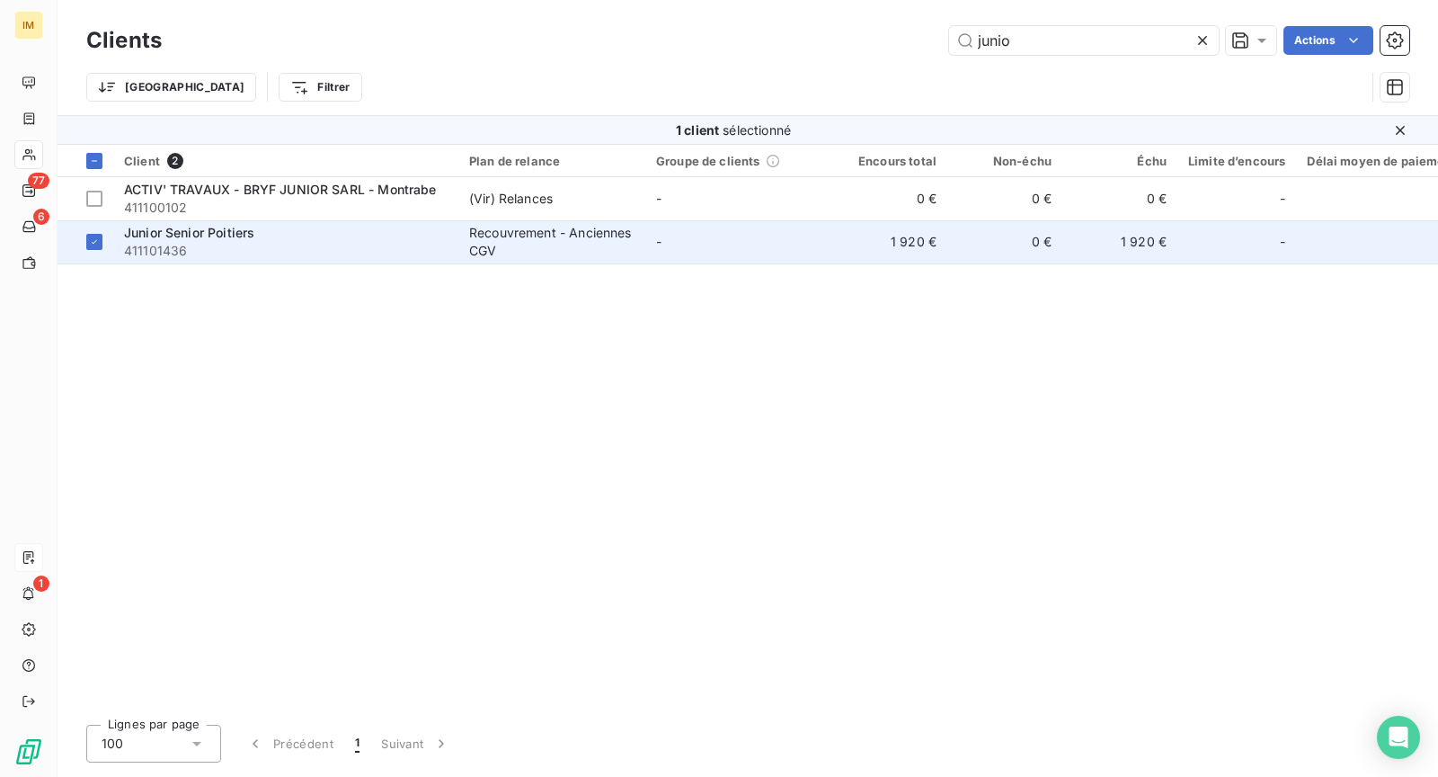
click at [354, 230] on div "Junior Senior Poitiers" at bounding box center [286, 233] width 324 height 18
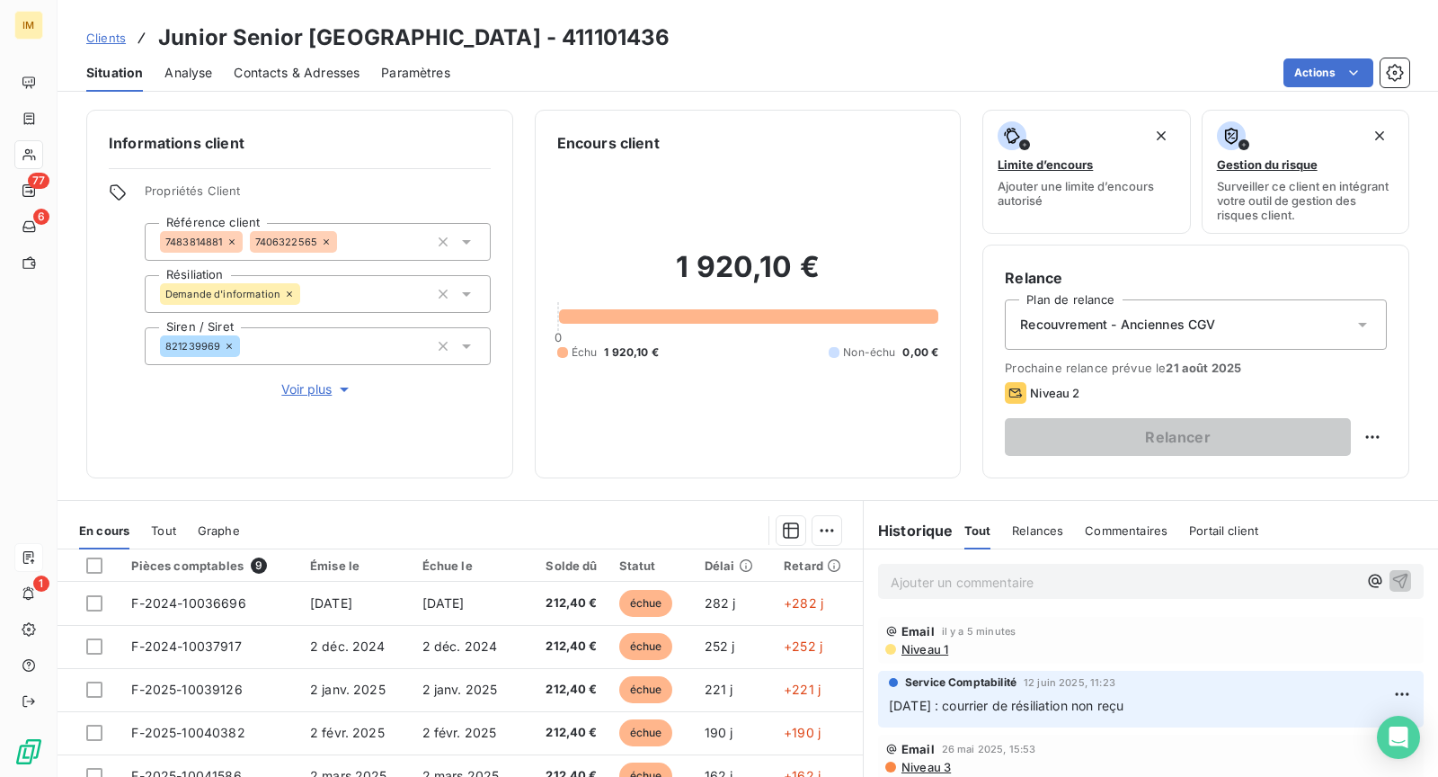
click at [232, 240] on icon at bounding box center [231, 241] width 5 height 5
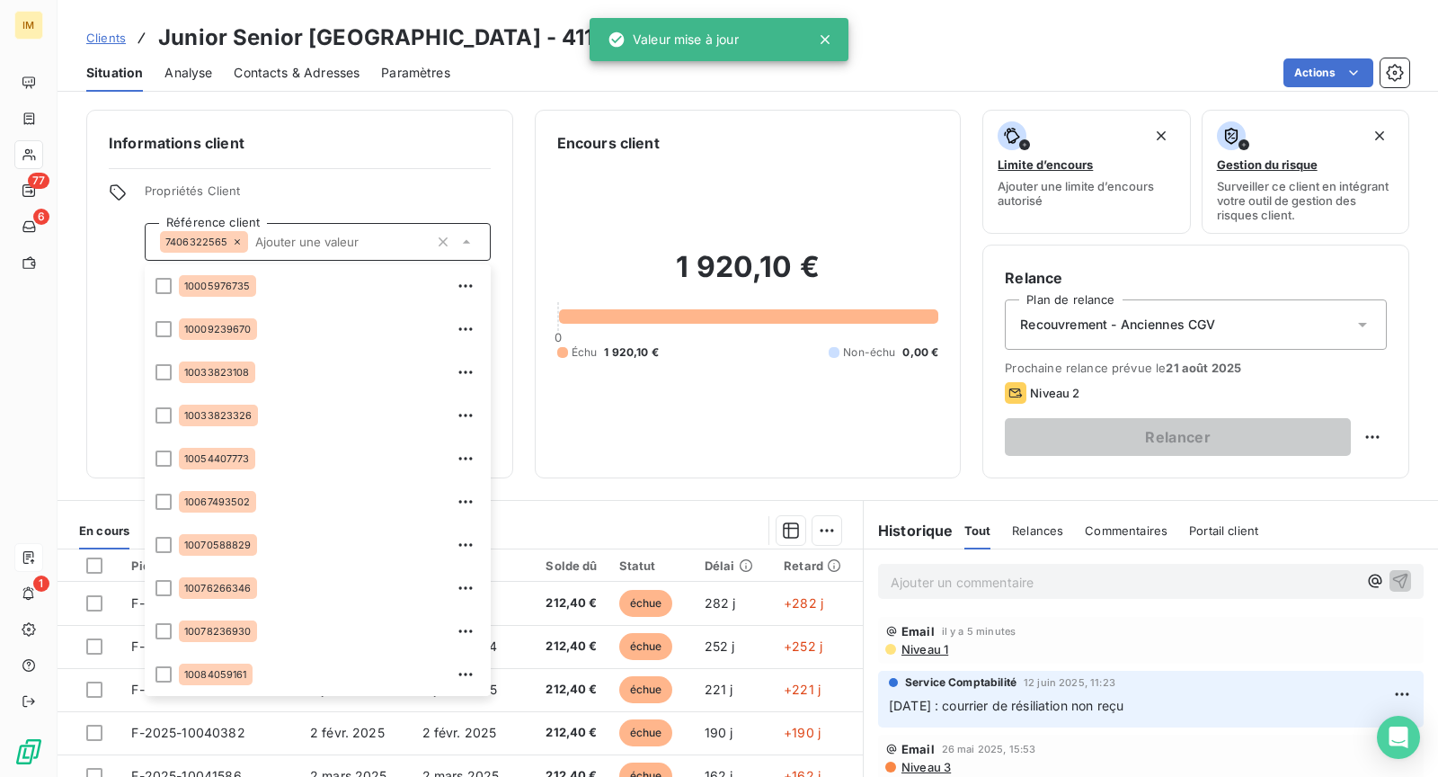
scroll to position [64741, 0]
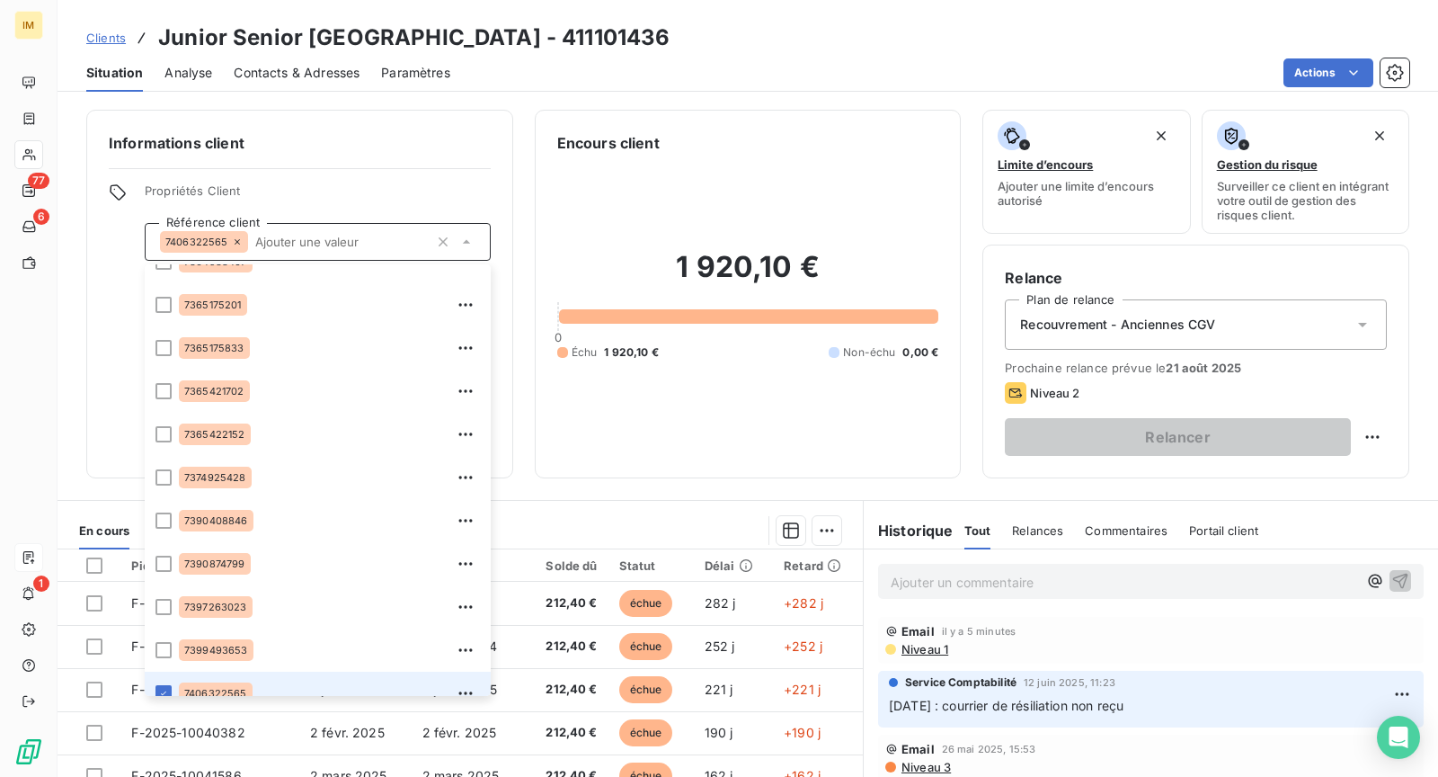
click at [69, 316] on div "Informations client Propriétés Client Référence client 7406322565 10005976735 1…" at bounding box center [748, 294] width 1381 height 369
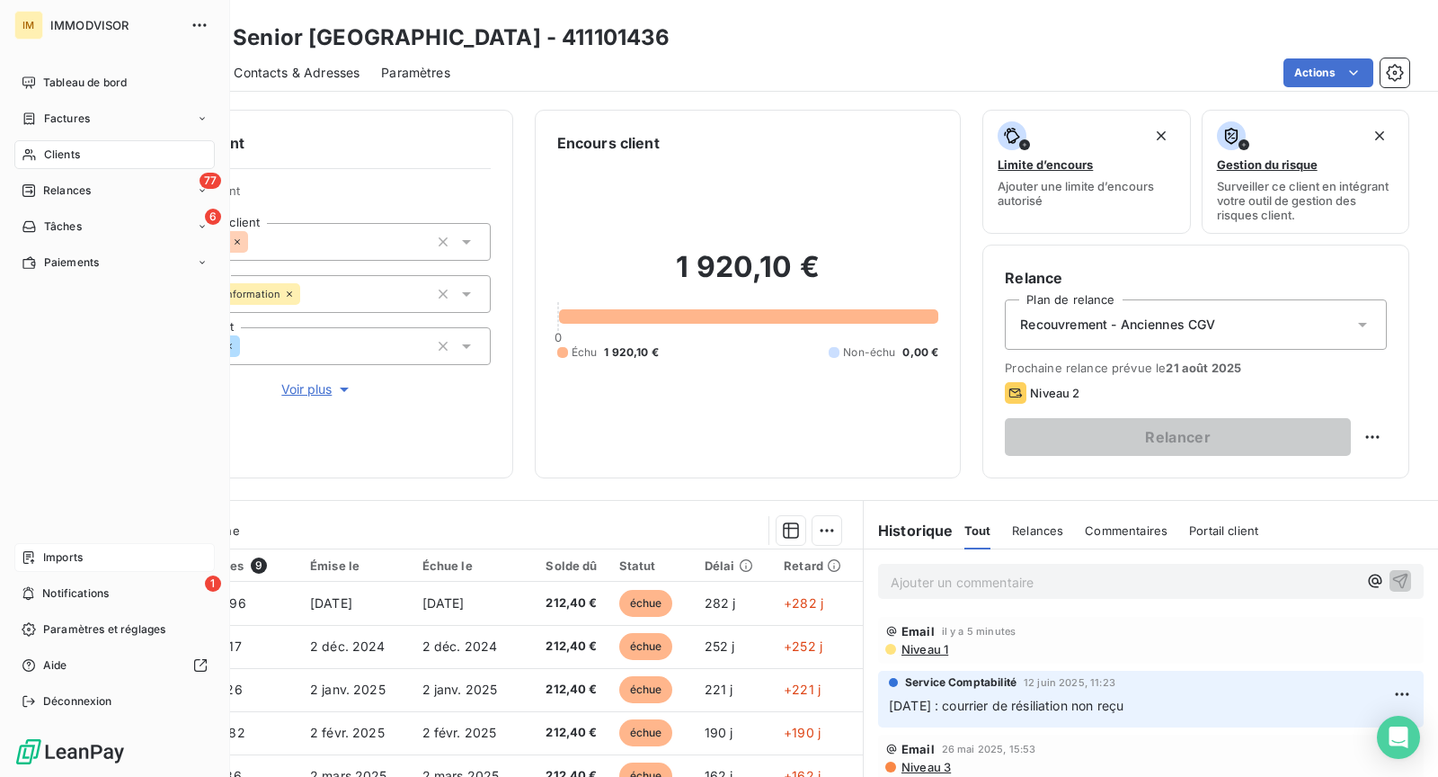
click at [40, 159] on div "Clients" at bounding box center [114, 154] width 200 height 29
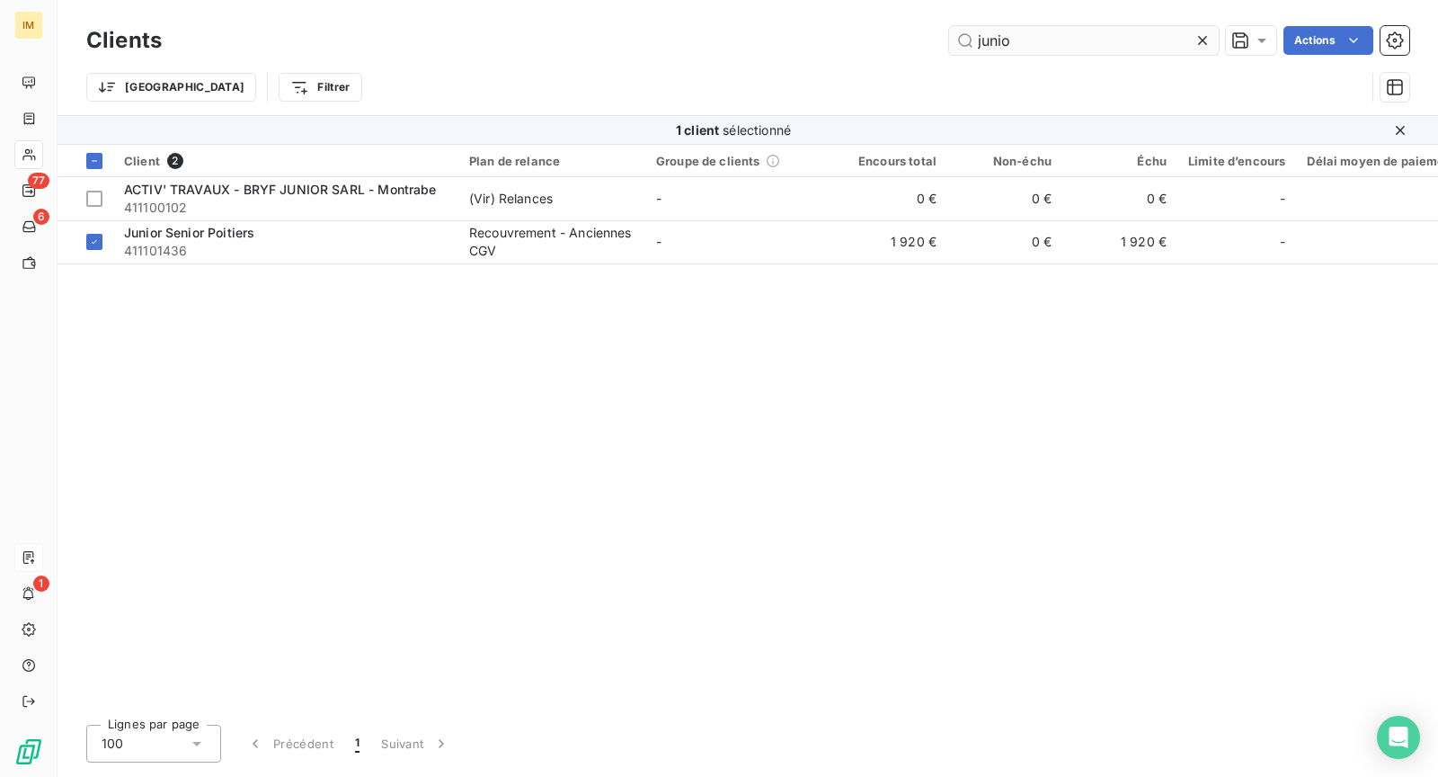
click at [1085, 49] on input "junio" at bounding box center [1084, 40] width 270 height 29
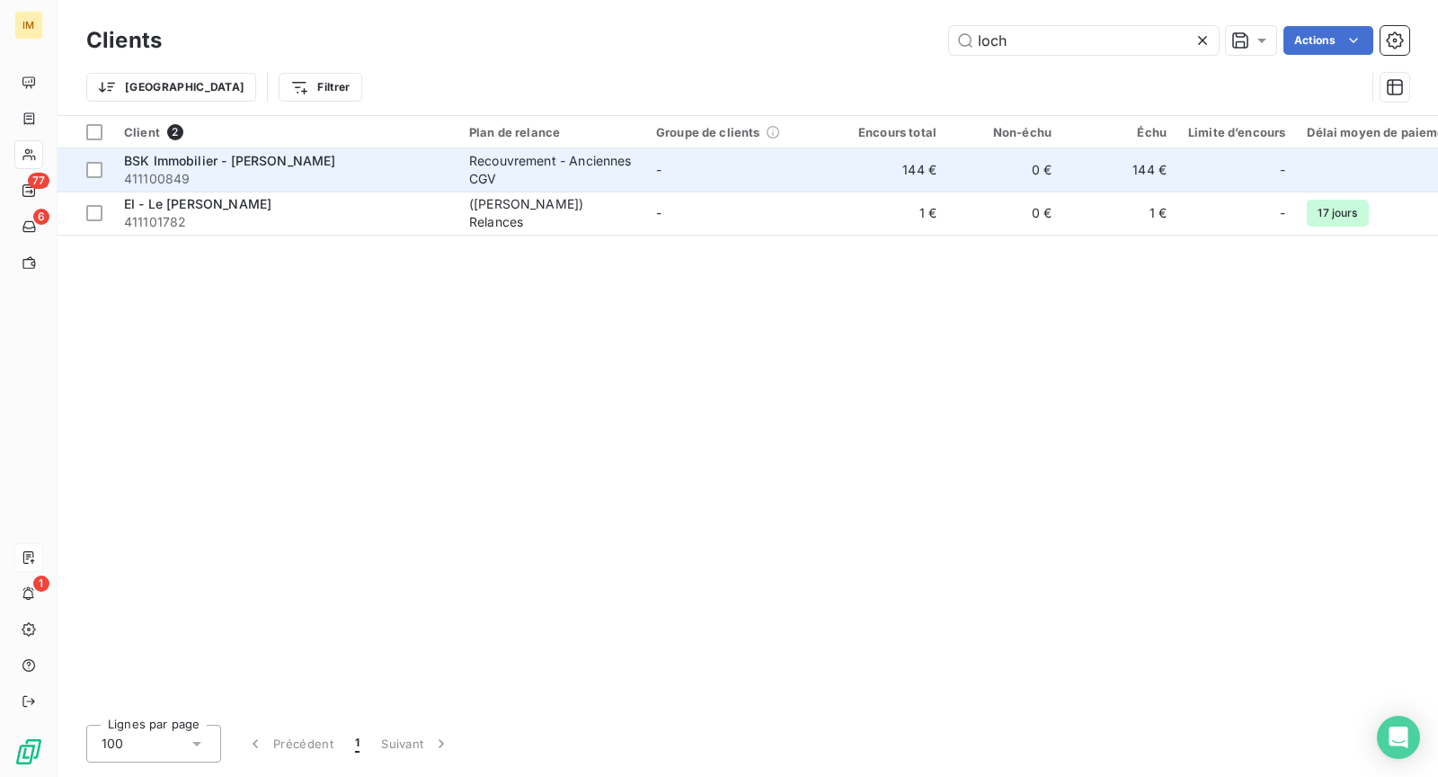
type input "loch"
click at [412, 164] on div "BSK Immobilier - [PERSON_NAME]" at bounding box center [286, 161] width 324 height 18
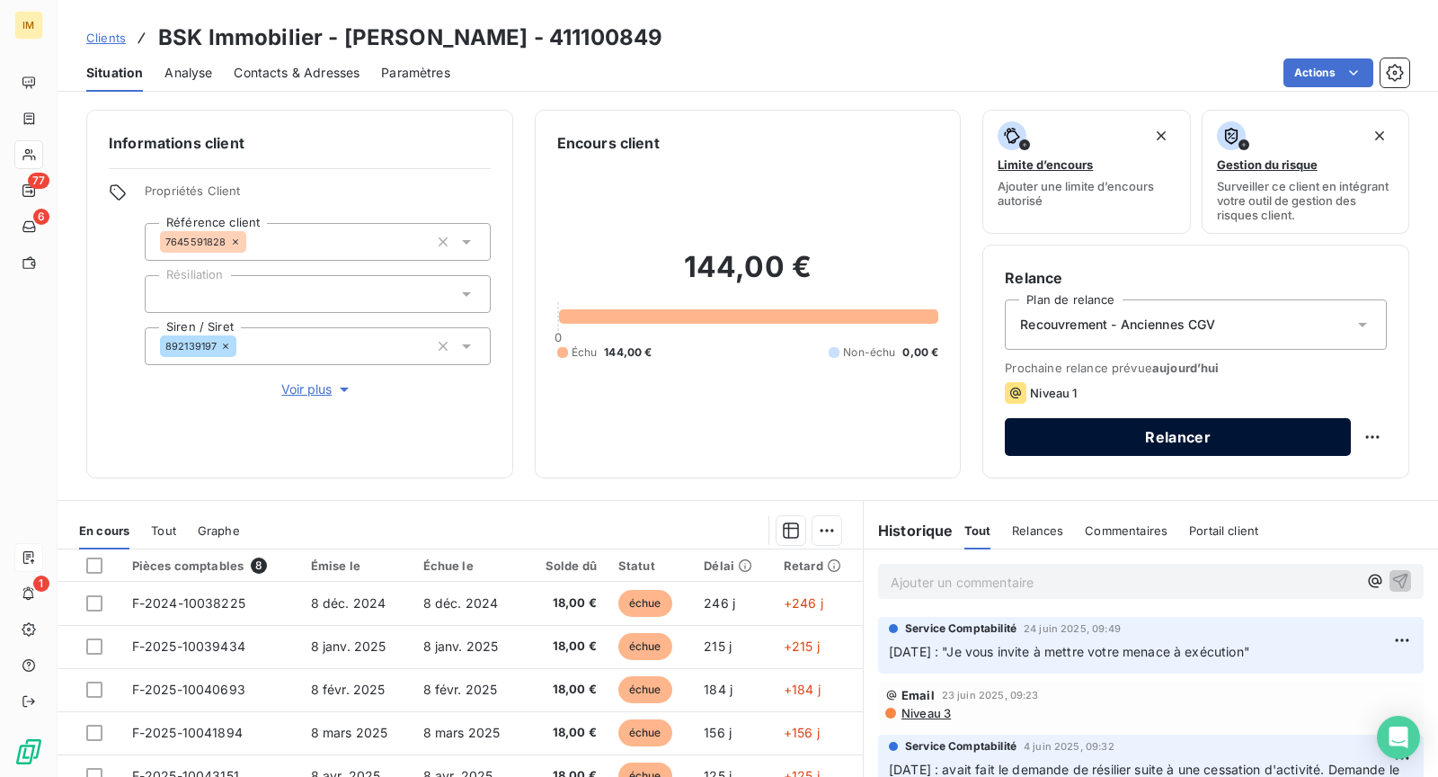
click at [1099, 444] on button "Relancer" at bounding box center [1178, 437] width 346 height 38
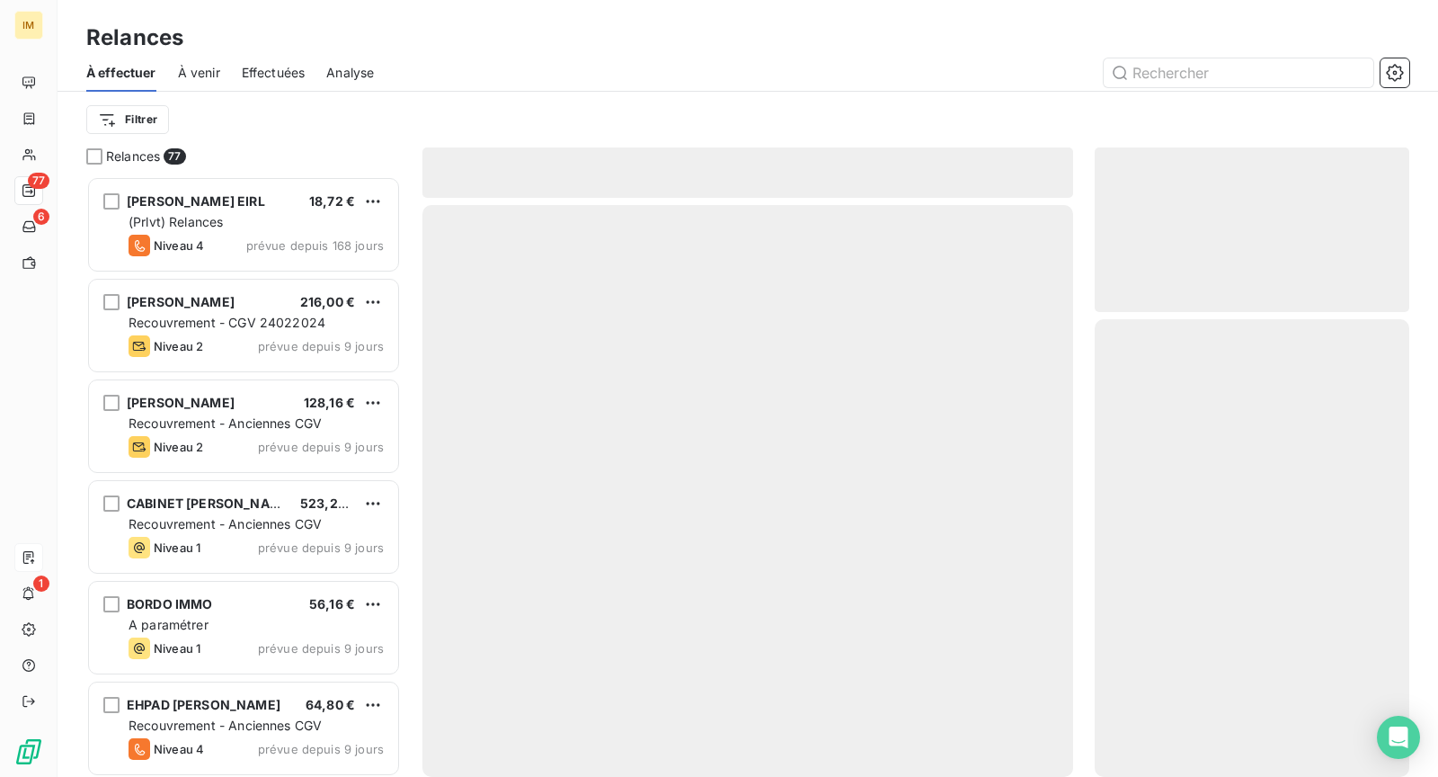
scroll to position [586, 299]
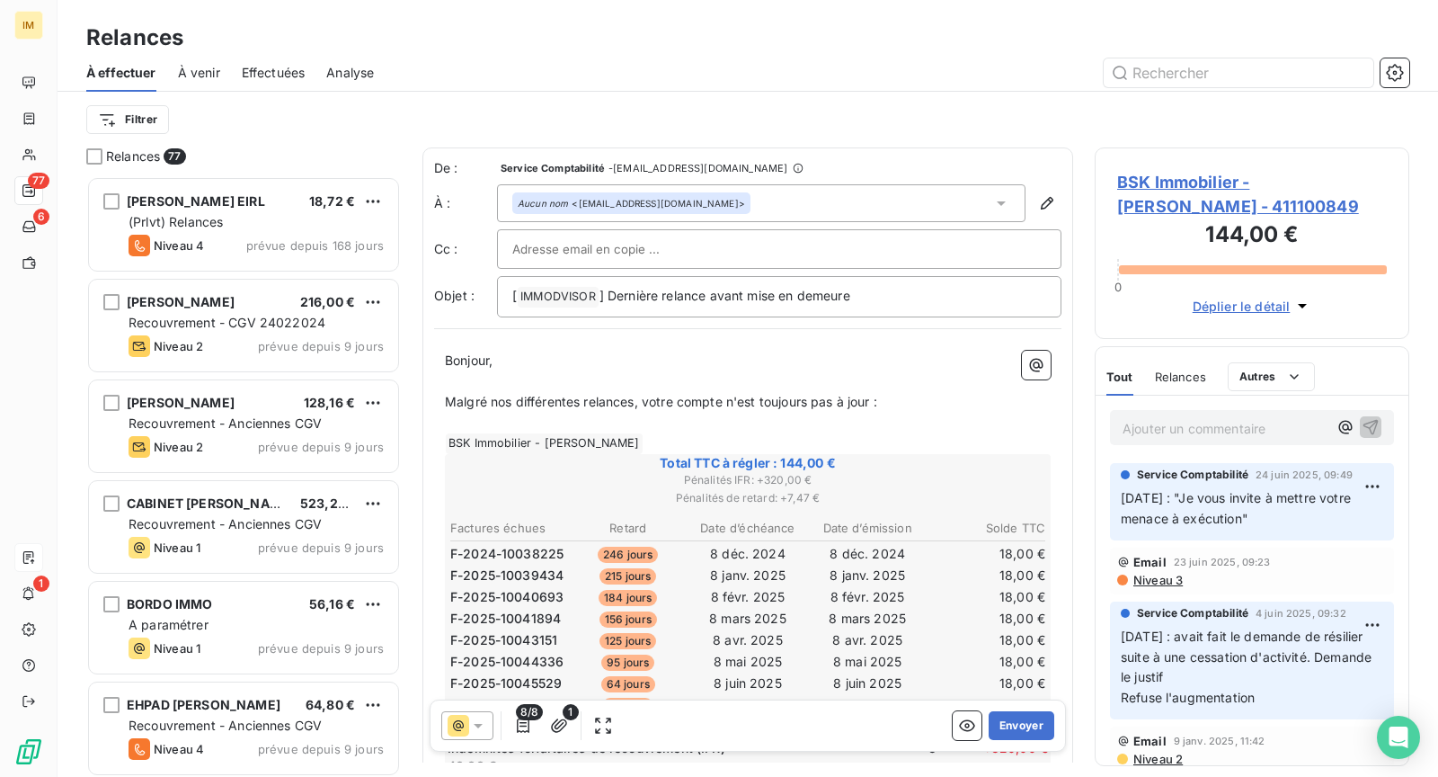
click at [1151, 566] on span "Email" at bounding box center [1149, 562] width 33 height 14
click at [1153, 574] on span "Niveau 3" at bounding box center [1157, 580] width 51 height 14
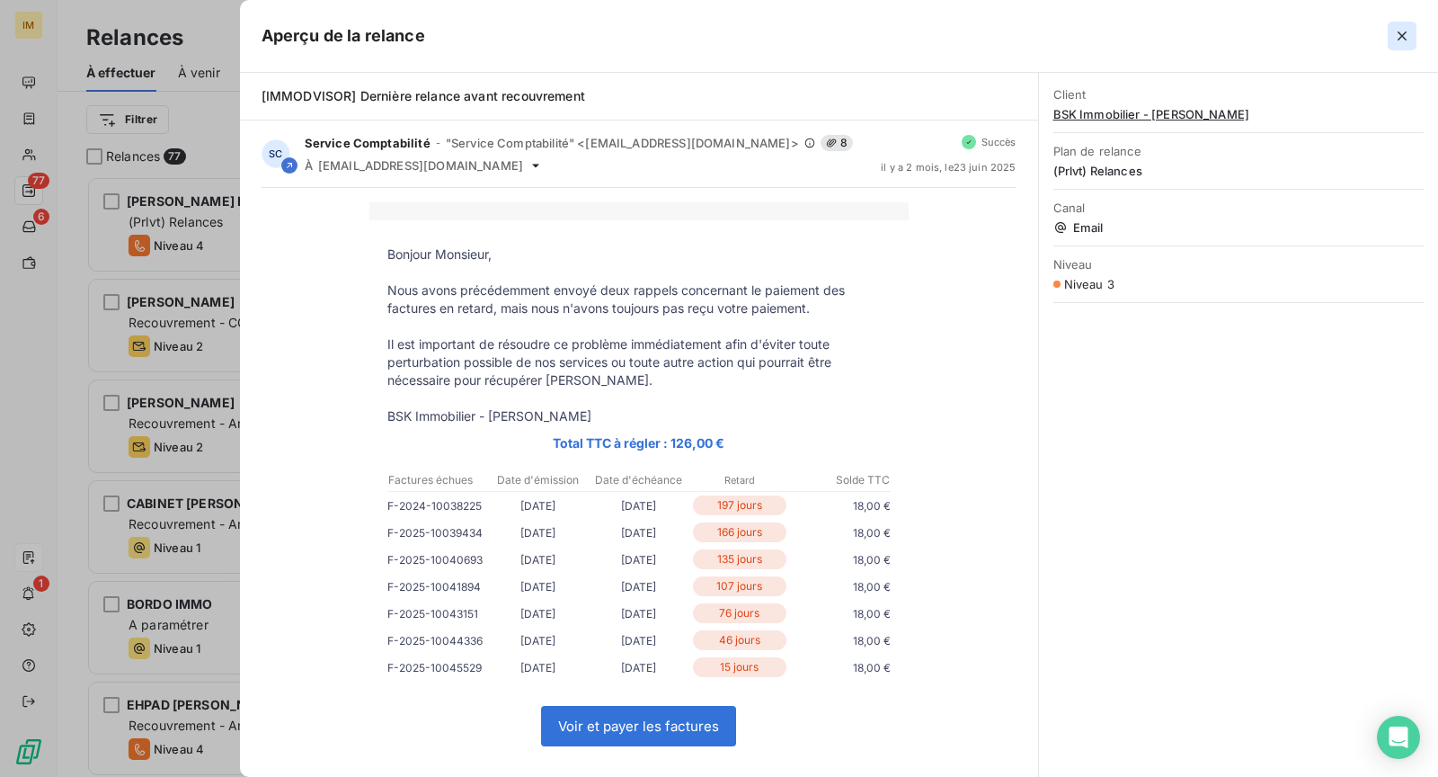
click at [1407, 31] on icon "button" at bounding box center [1402, 36] width 18 height 18
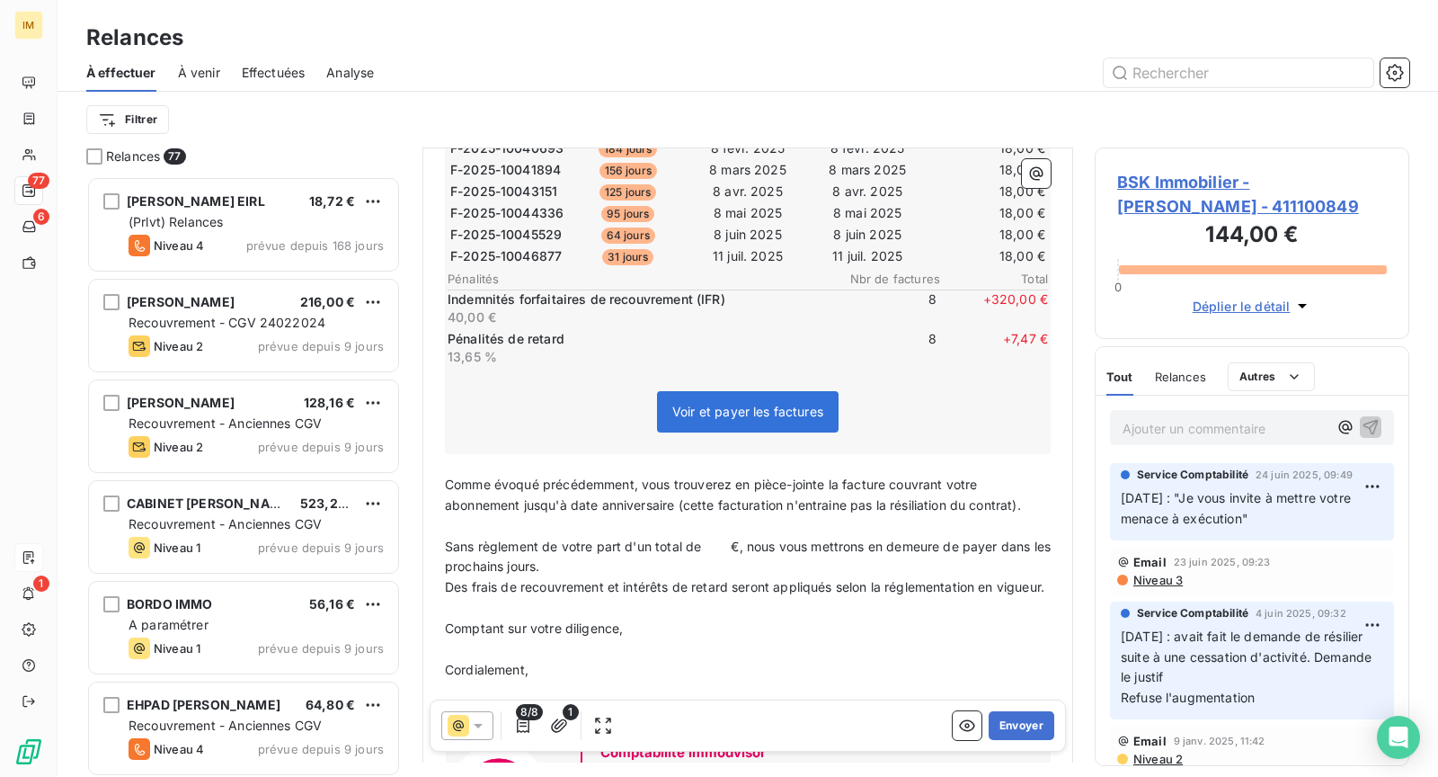
scroll to position [450, 0]
drag, startPoint x: 726, startPoint y: 536, endPoint x: 707, endPoint y: 538, distance: 19.0
click at [706, 538] on span "Sans règlement de votre part d'un total de €, nous vous mettrons en demeure de …" at bounding box center [749, 556] width 609 height 36
click at [564, 728] on icon "button" at bounding box center [559, 725] width 18 height 18
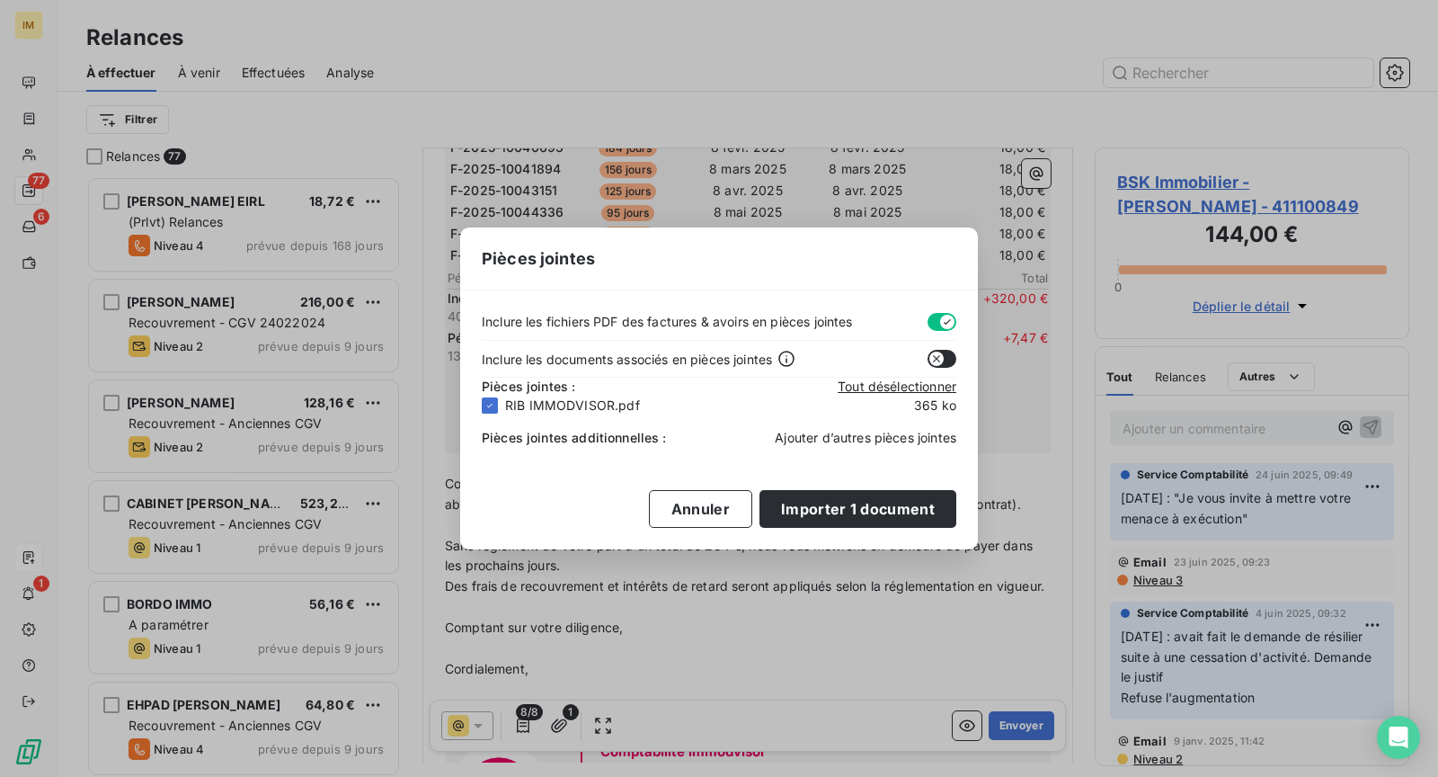
click at [845, 440] on span "Ajouter d’autres pièces jointes" at bounding box center [866, 437] width 182 height 15
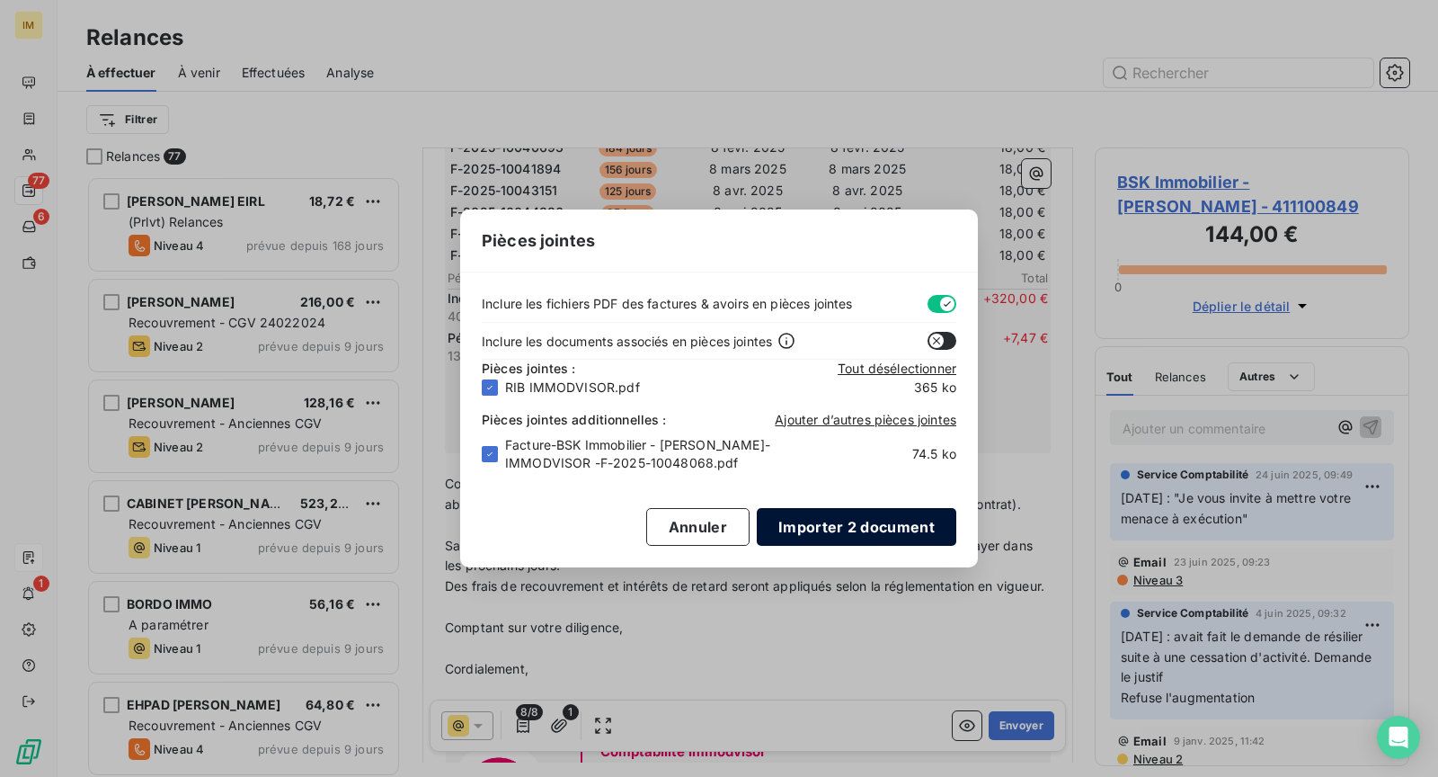
click at [855, 519] on button "Importer 2 document" at bounding box center [857, 527] width 200 height 38
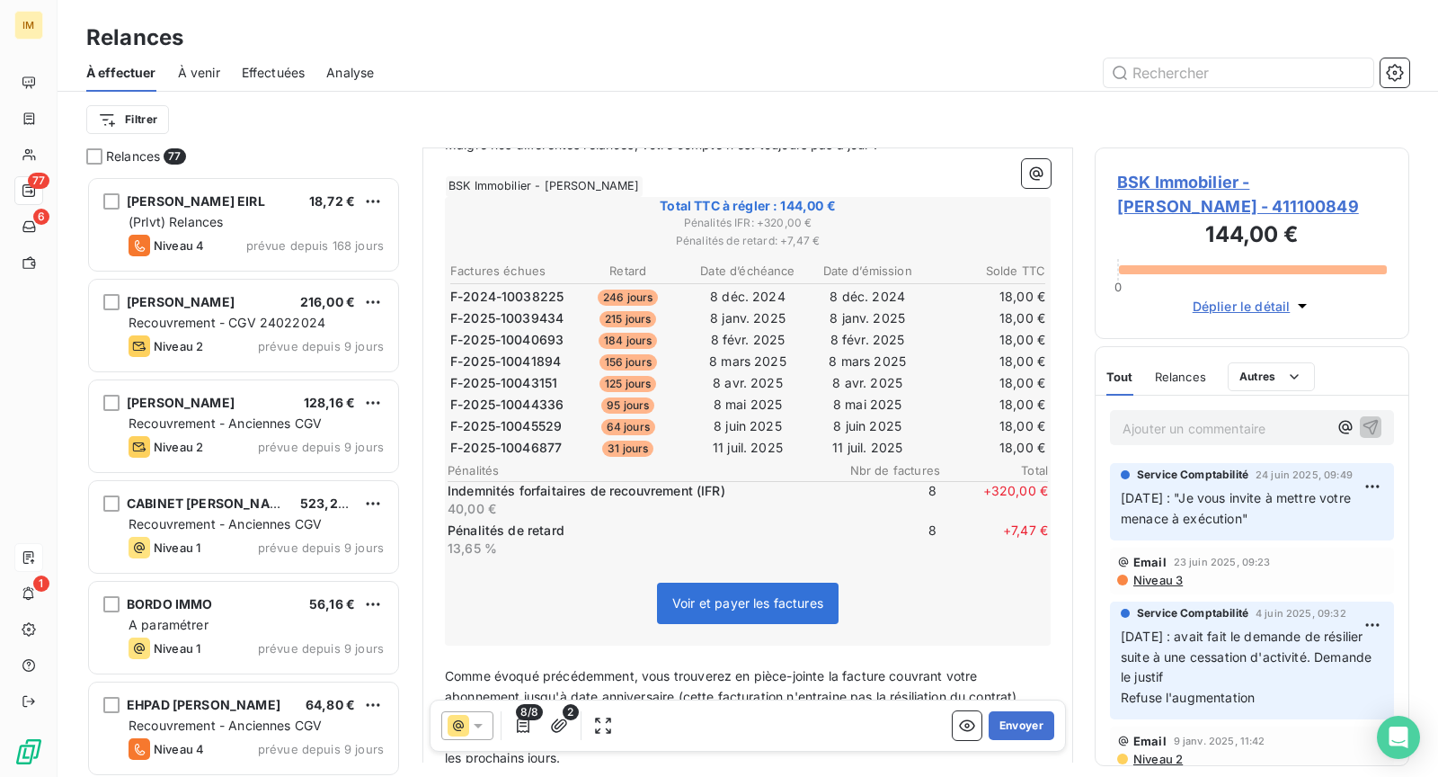
scroll to position [221, 0]
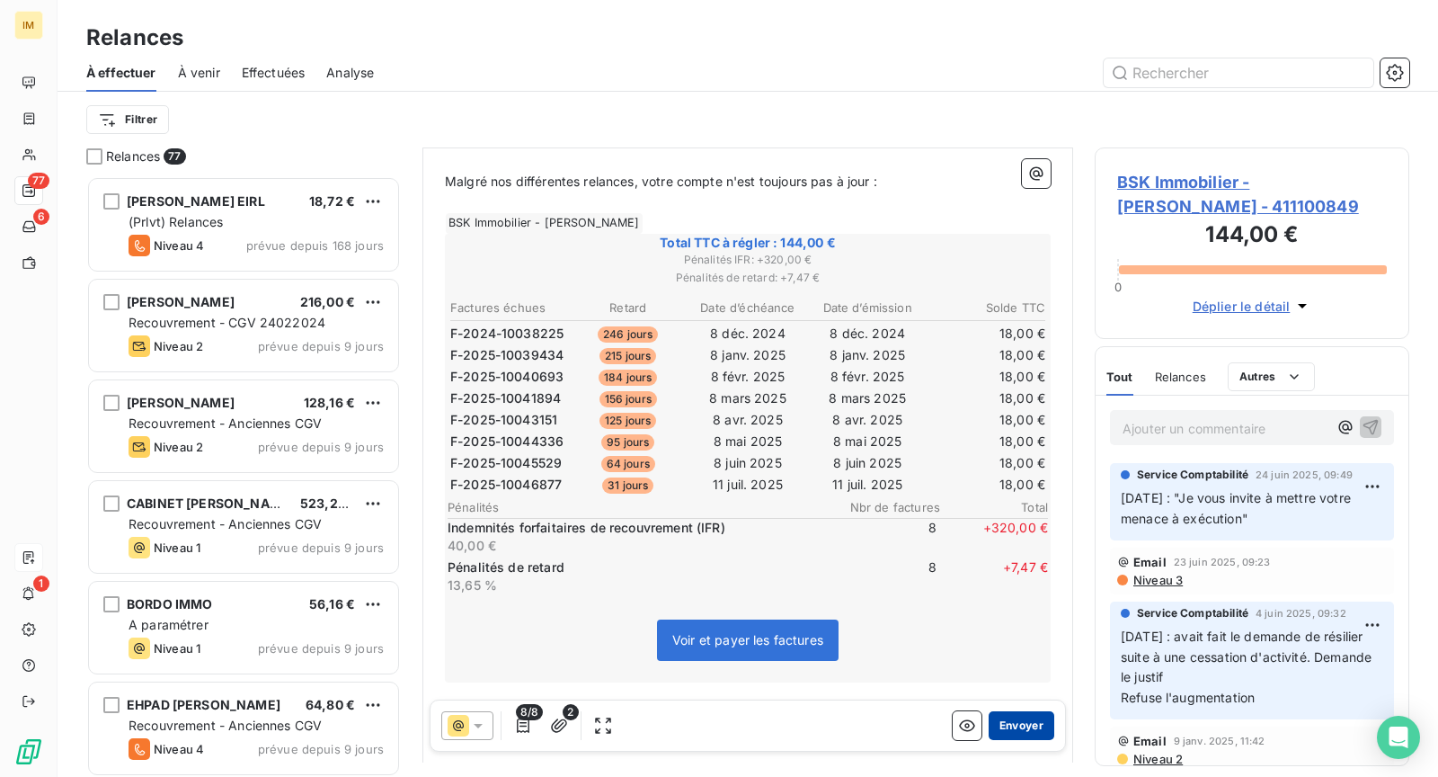
click at [1008, 725] on button "Envoyer" at bounding box center [1022, 725] width 66 height 29
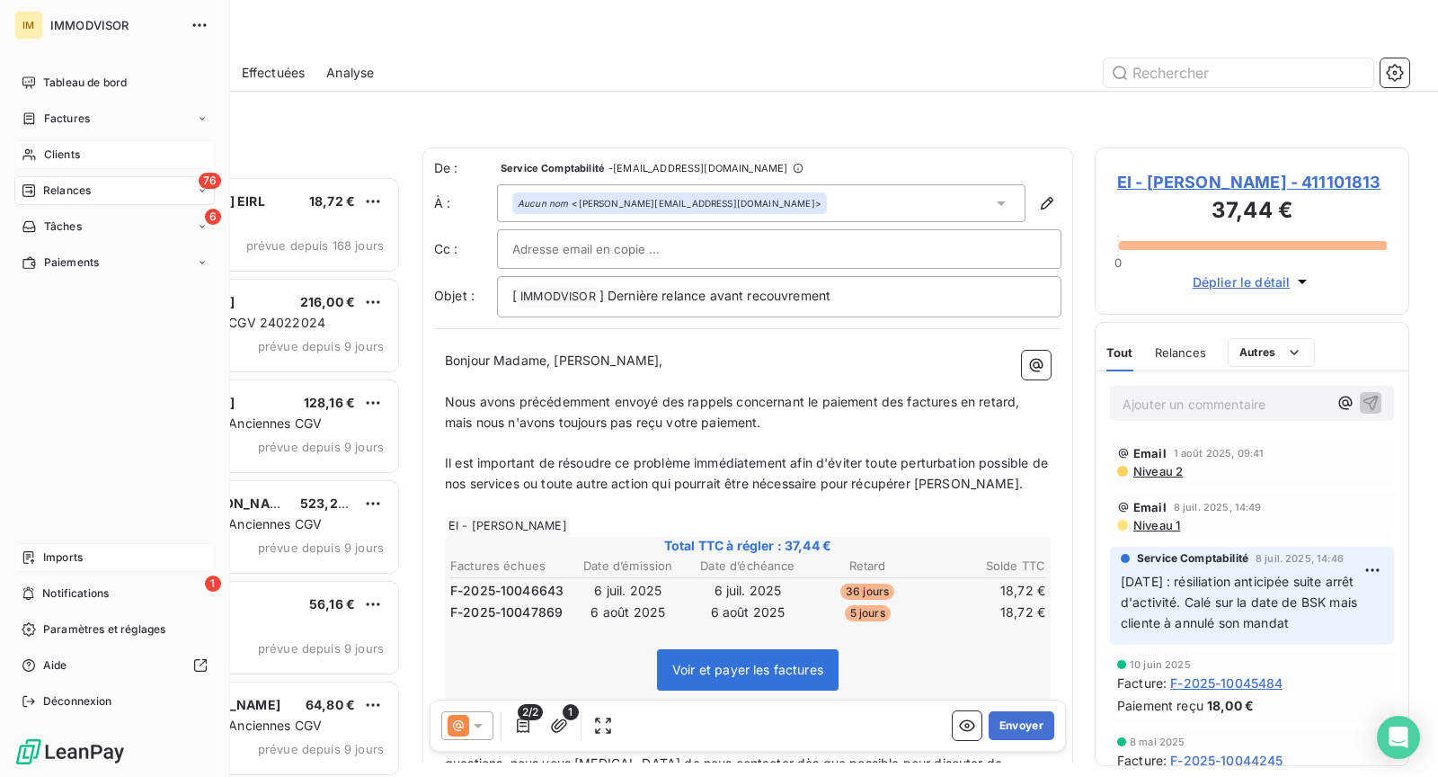
click at [98, 147] on div "Clients" at bounding box center [114, 154] width 200 height 29
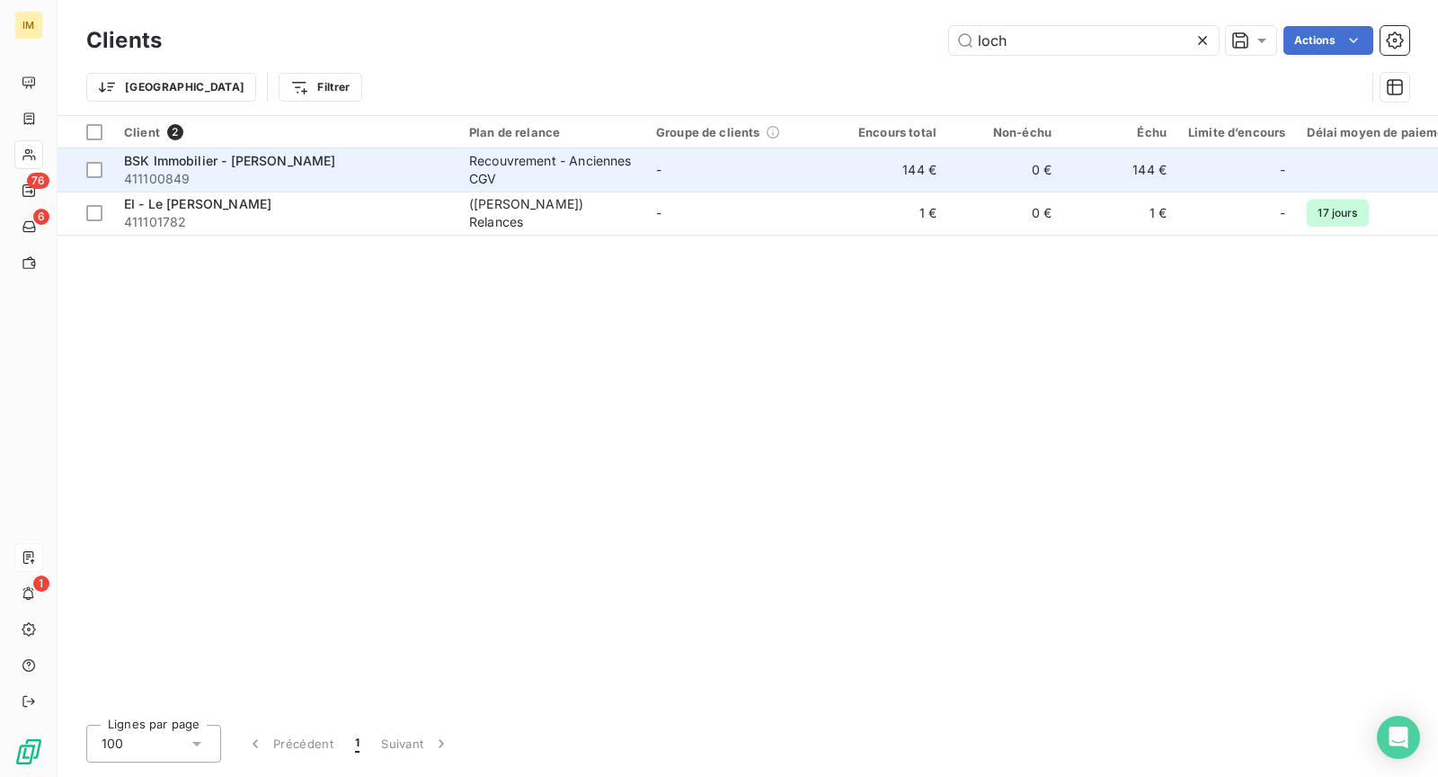
click at [470, 177] on div "Recouvrement - Anciennes CGV" at bounding box center [551, 170] width 165 height 36
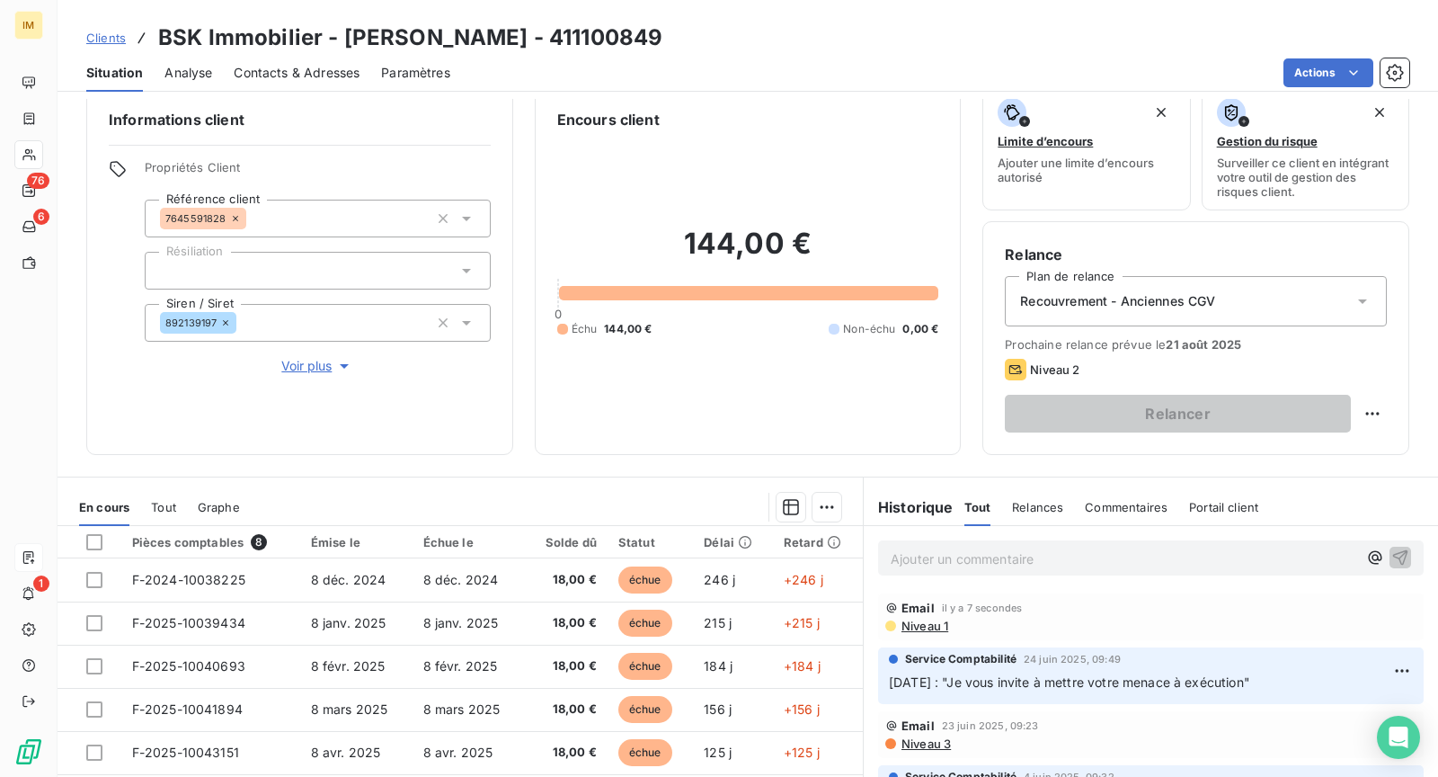
scroll to position [114, 0]
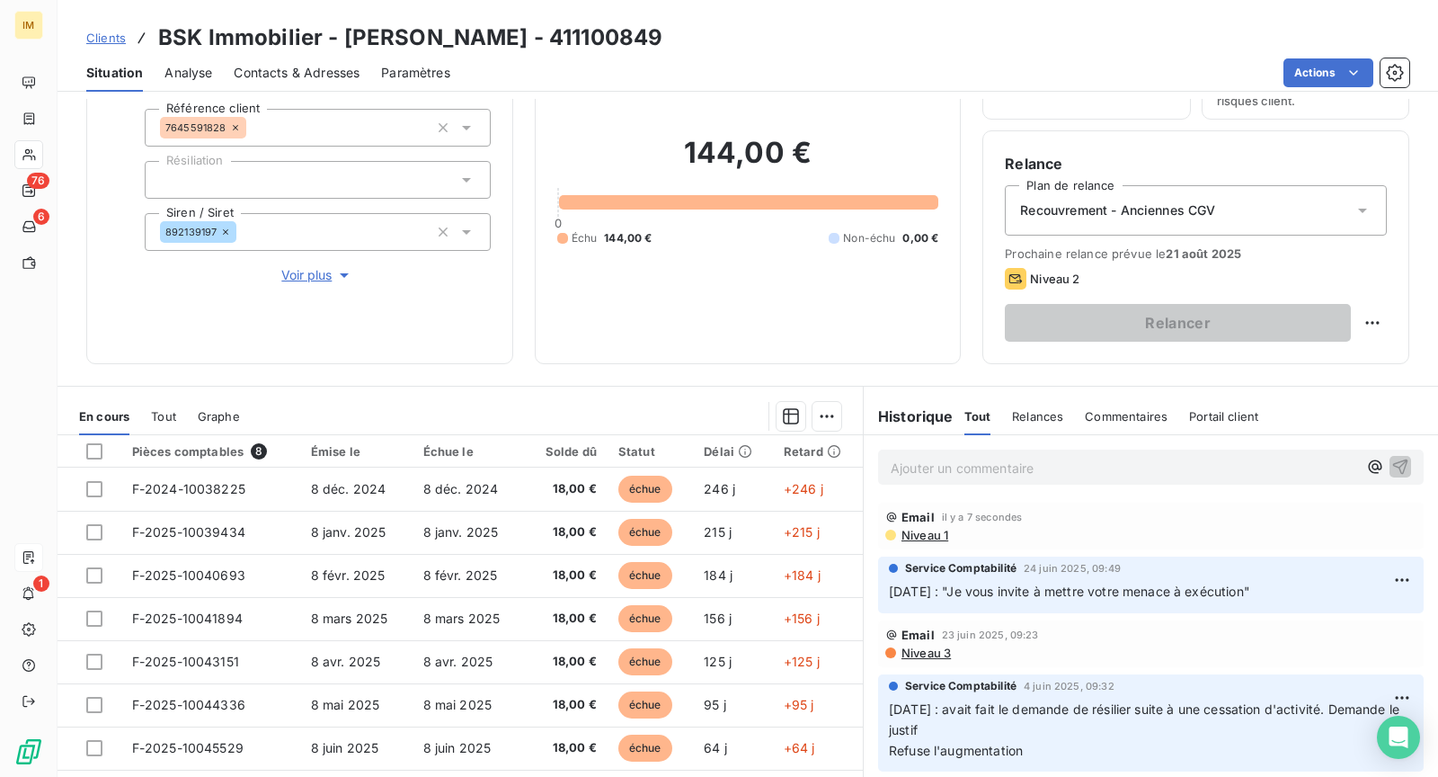
click at [925, 533] on span "Niveau 1" at bounding box center [924, 535] width 49 height 14
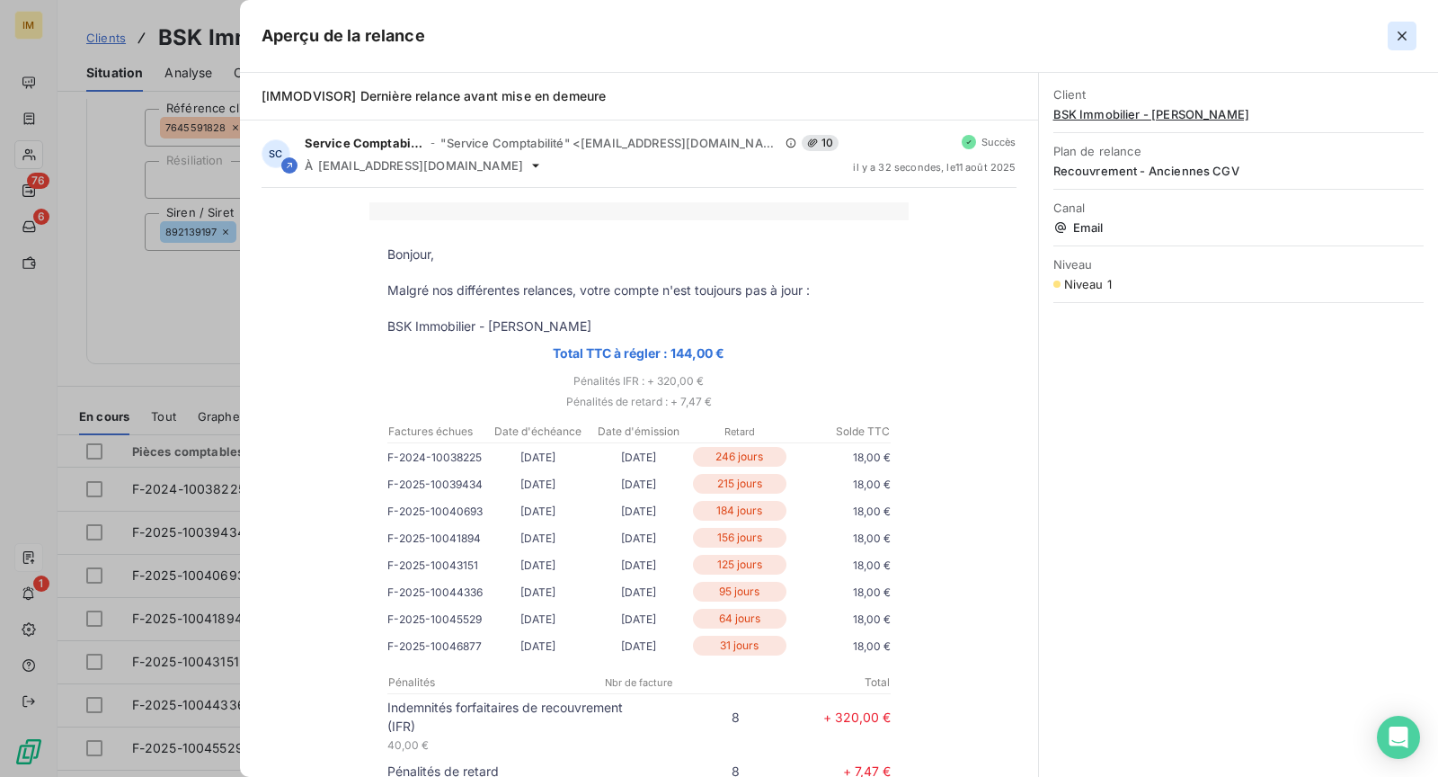
click at [1400, 29] on icon "button" at bounding box center [1402, 36] width 18 height 18
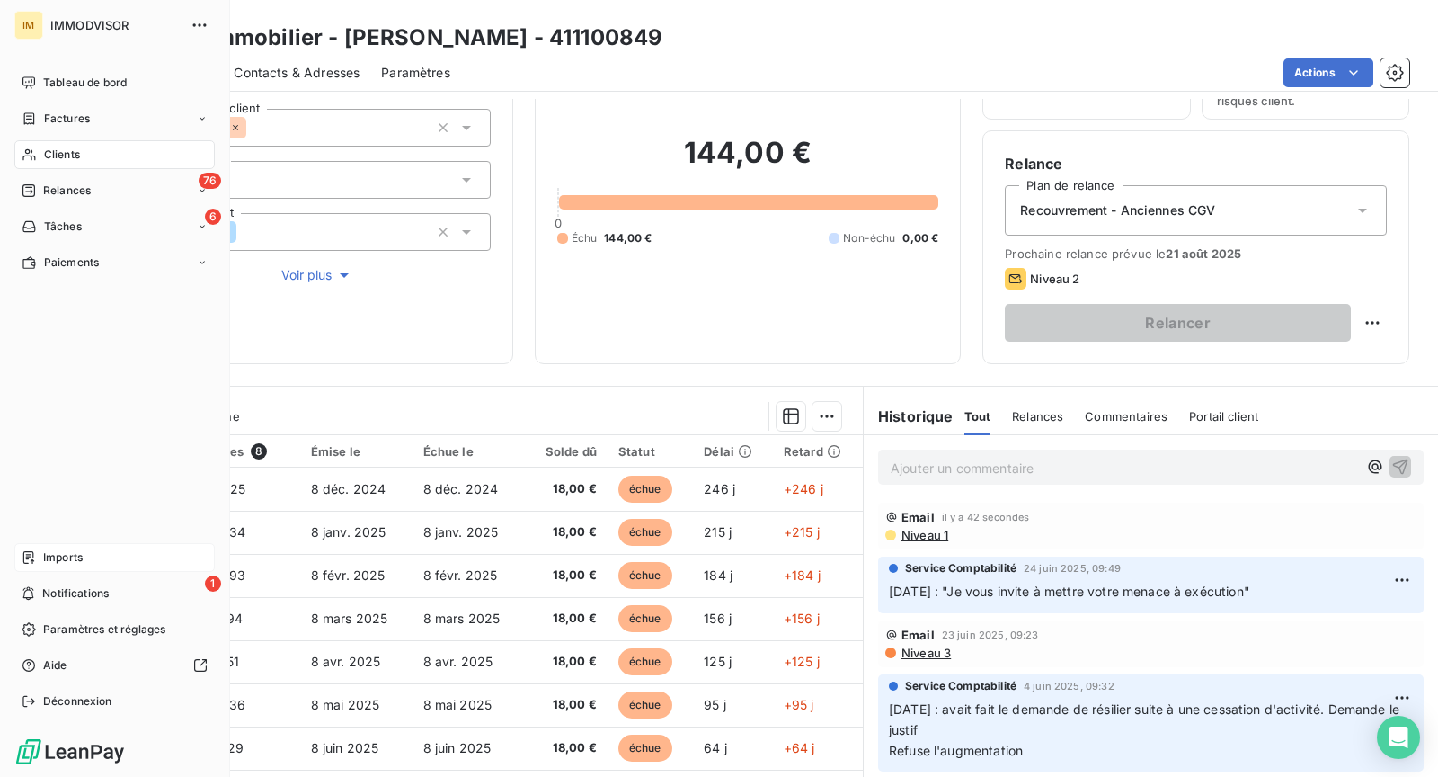
click at [20, 150] on div "Clients" at bounding box center [114, 154] width 200 height 29
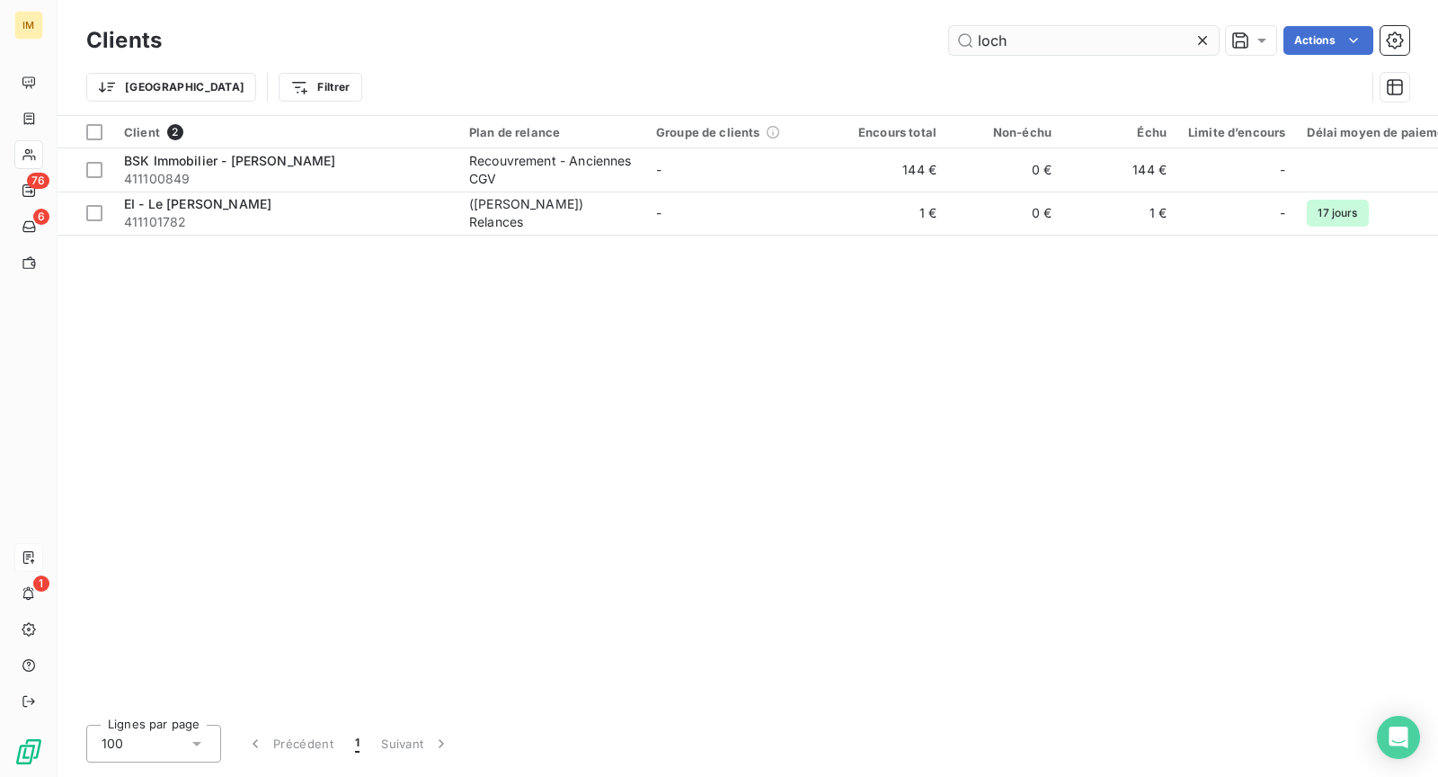
click at [1008, 40] on input "loch" at bounding box center [1084, 40] width 270 height 29
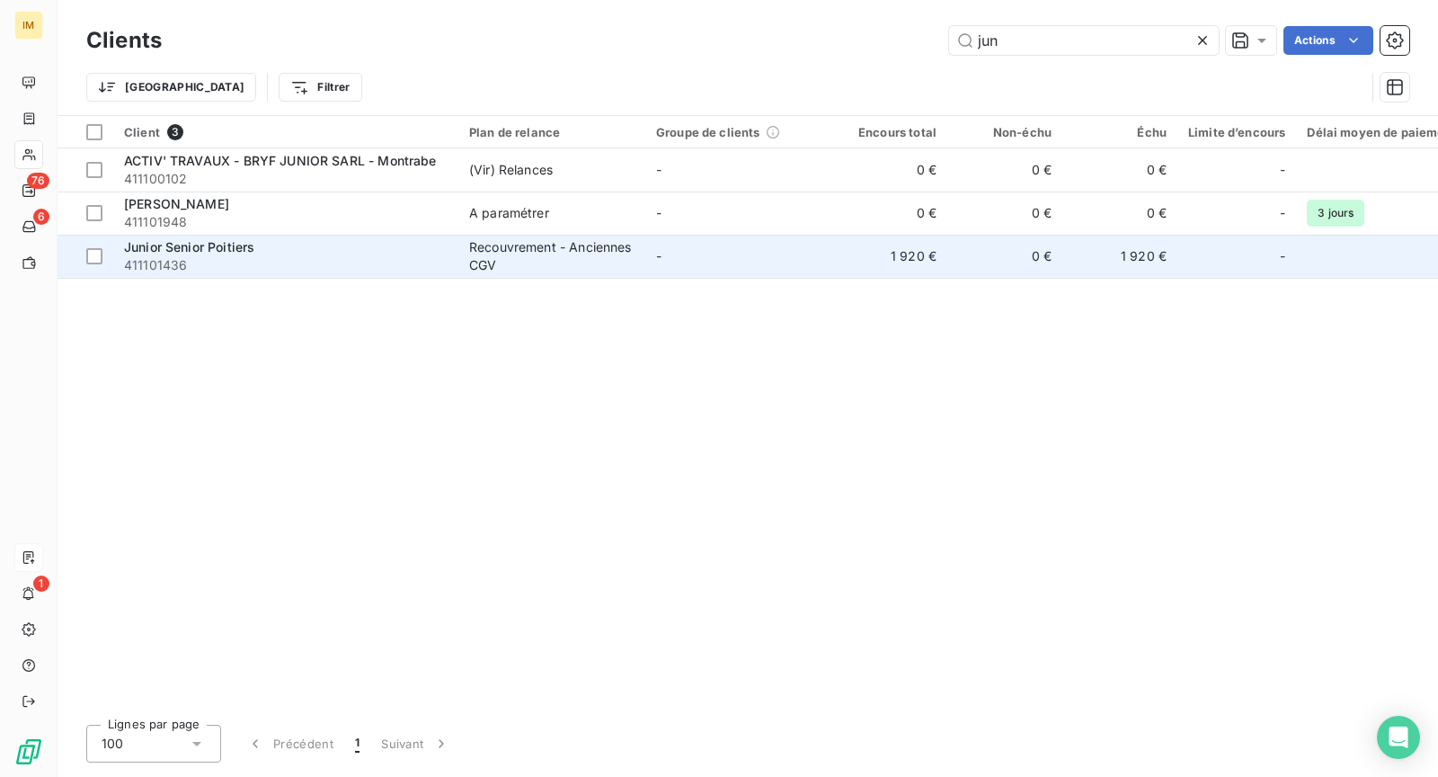
type input "jun"
click at [339, 244] on div "Junior Senior Poitiers" at bounding box center [286, 247] width 324 height 18
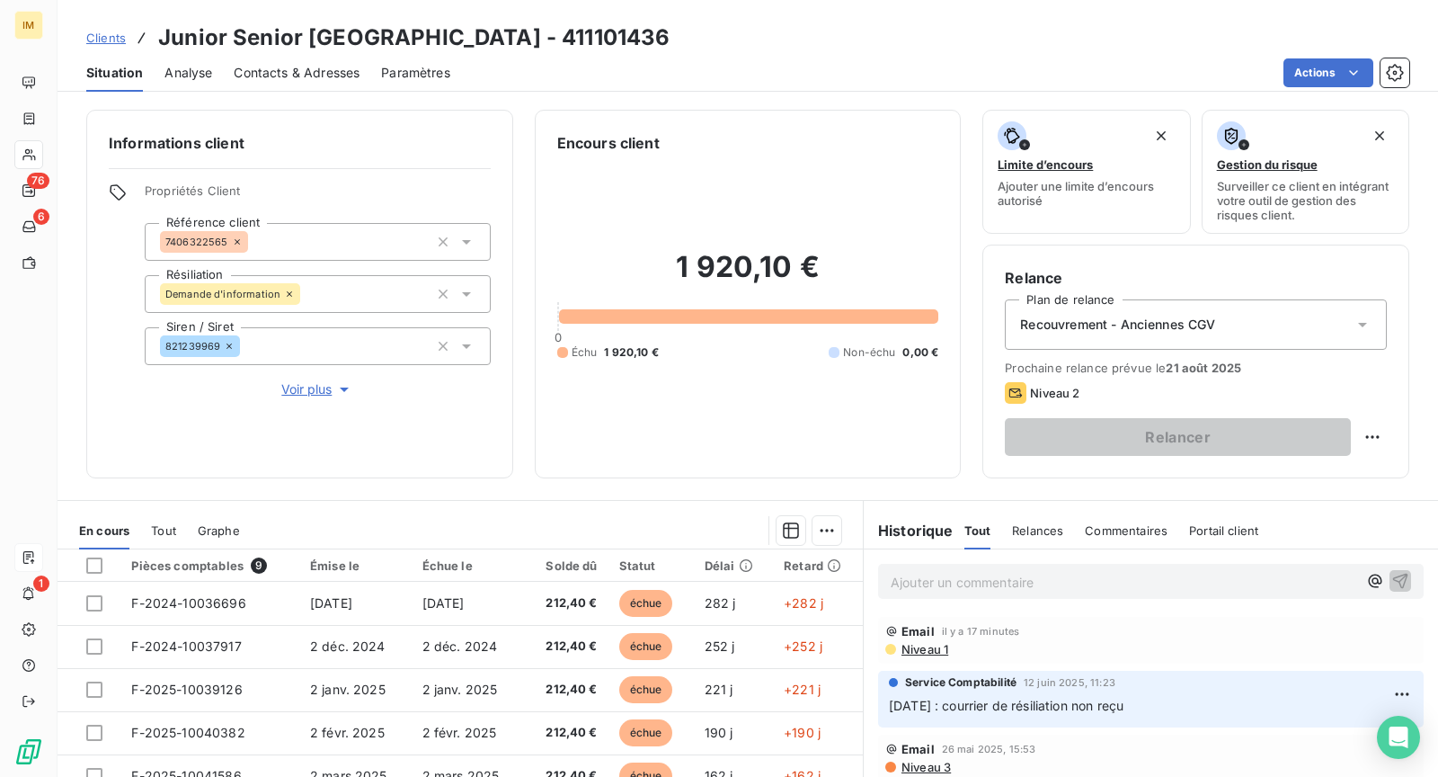
click at [298, 394] on span "Voir plus" at bounding box center [317, 389] width 72 height 18
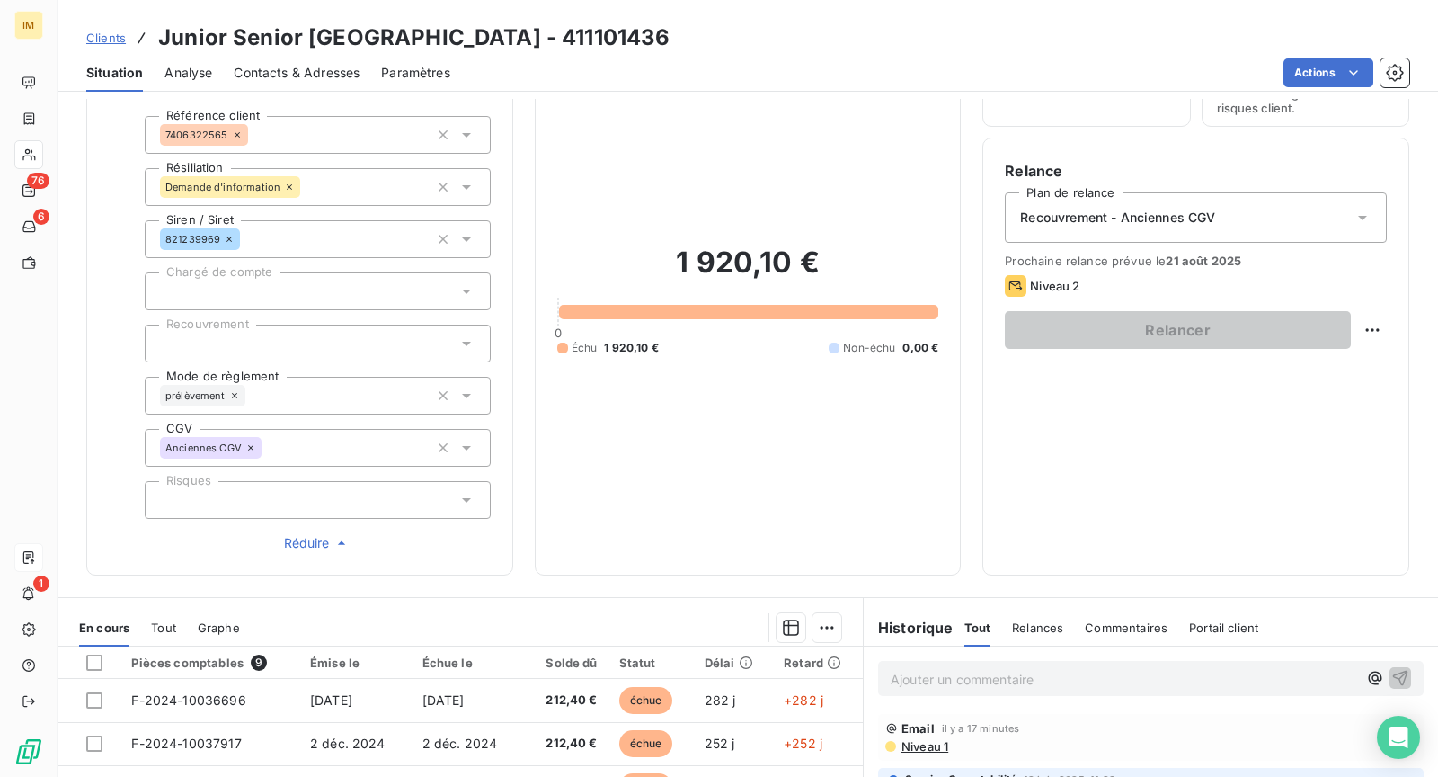
scroll to position [183, 0]
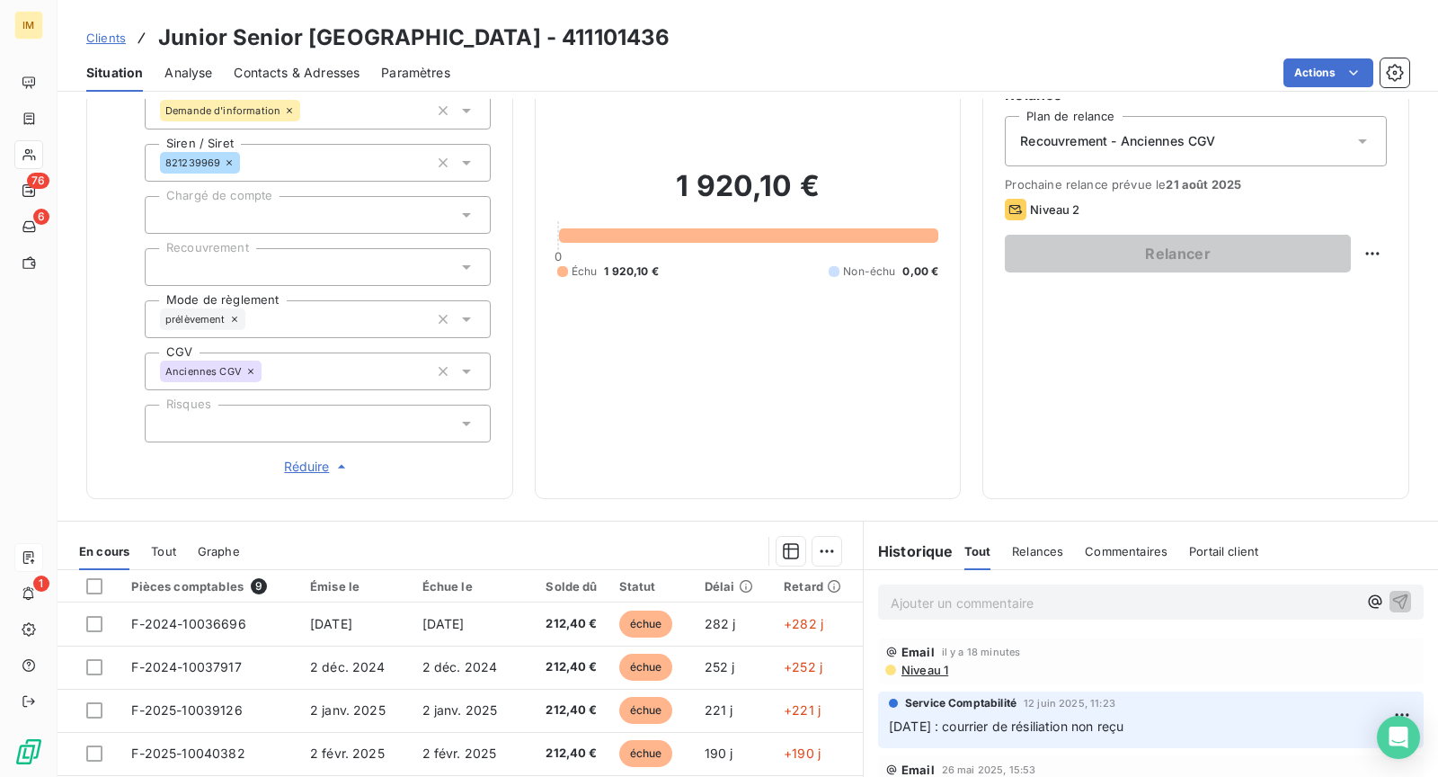
click at [920, 671] on span "Niveau 1" at bounding box center [924, 669] width 49 height 14
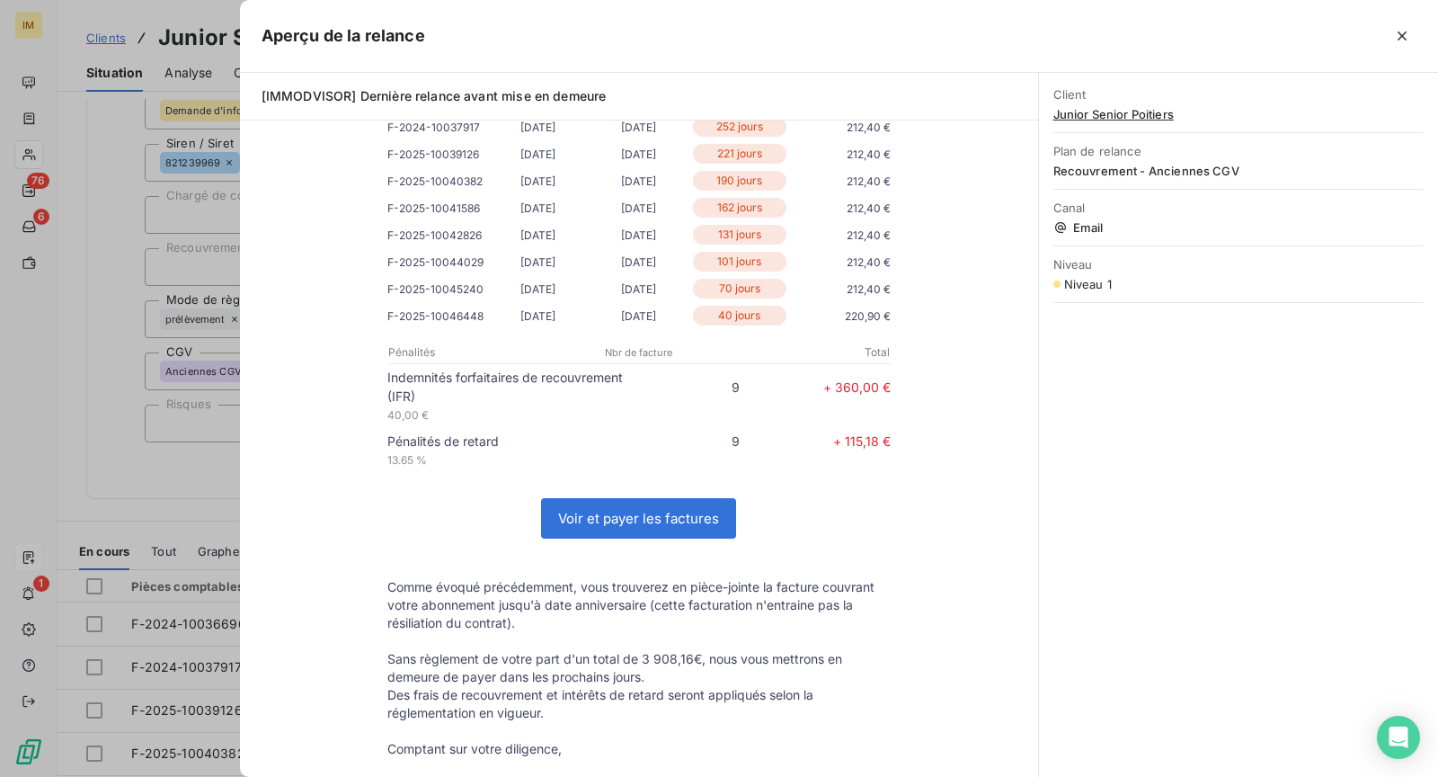
scroll to position [361, 0]
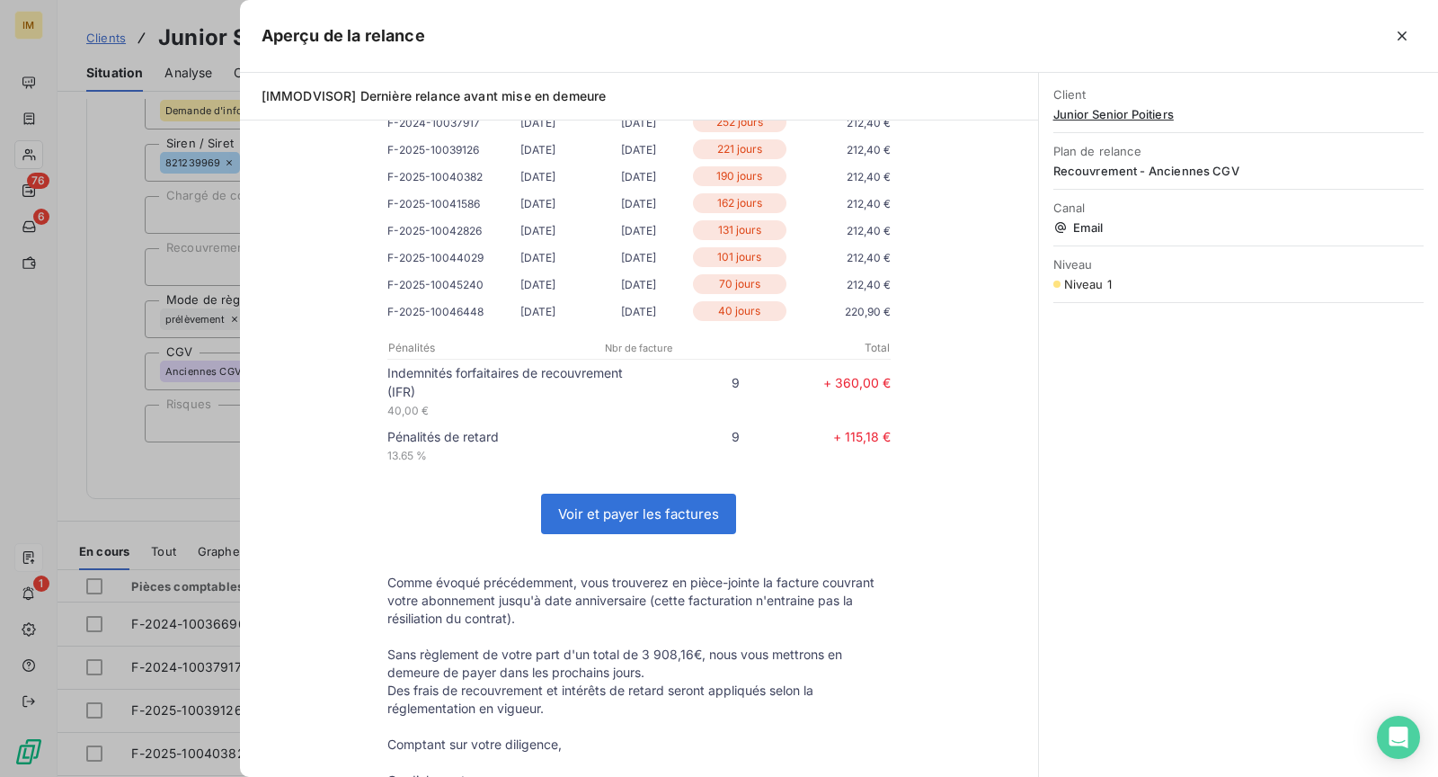
click at [33, 141] on div at bounding box center [719, 388] width 1438 height 777
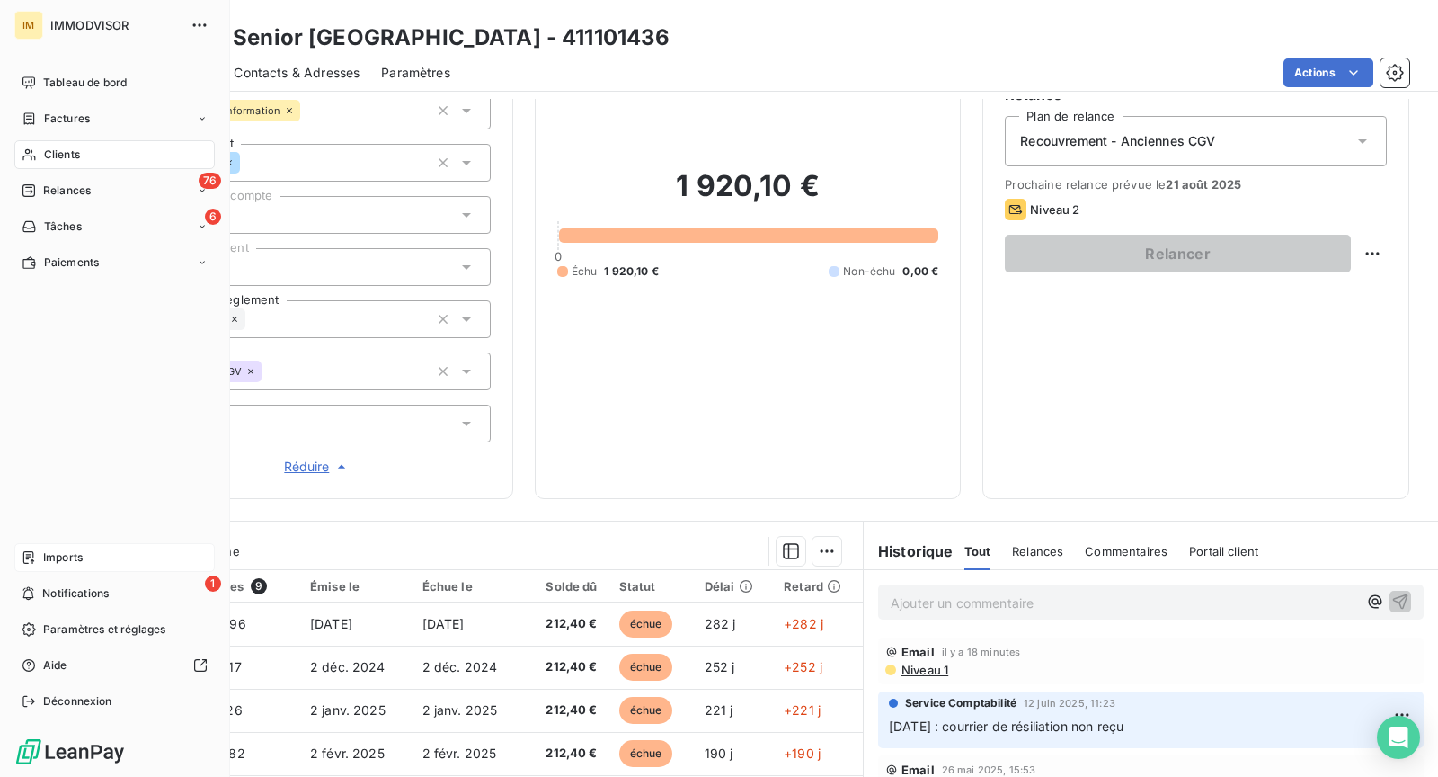
drag, startPoint x: 32, startPoint y: 153, endPoint x: 148, endPoint y: 158, distance: 116.1
click at [32, 153] on icon at bounding box center [29, 154] width 15 height 14
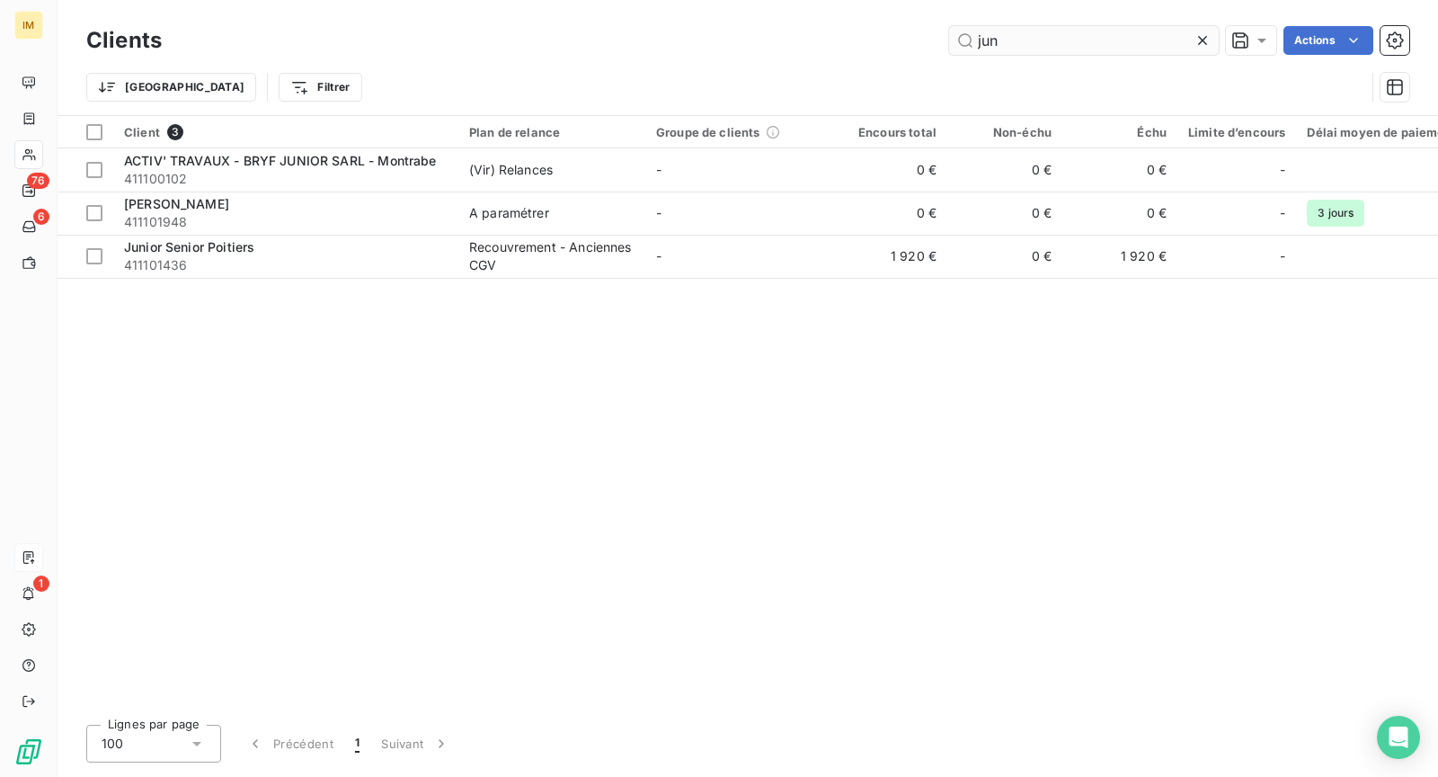
click at [1033, 45] on input "jun" at bounding box center [1084, 40] width 270 height 29
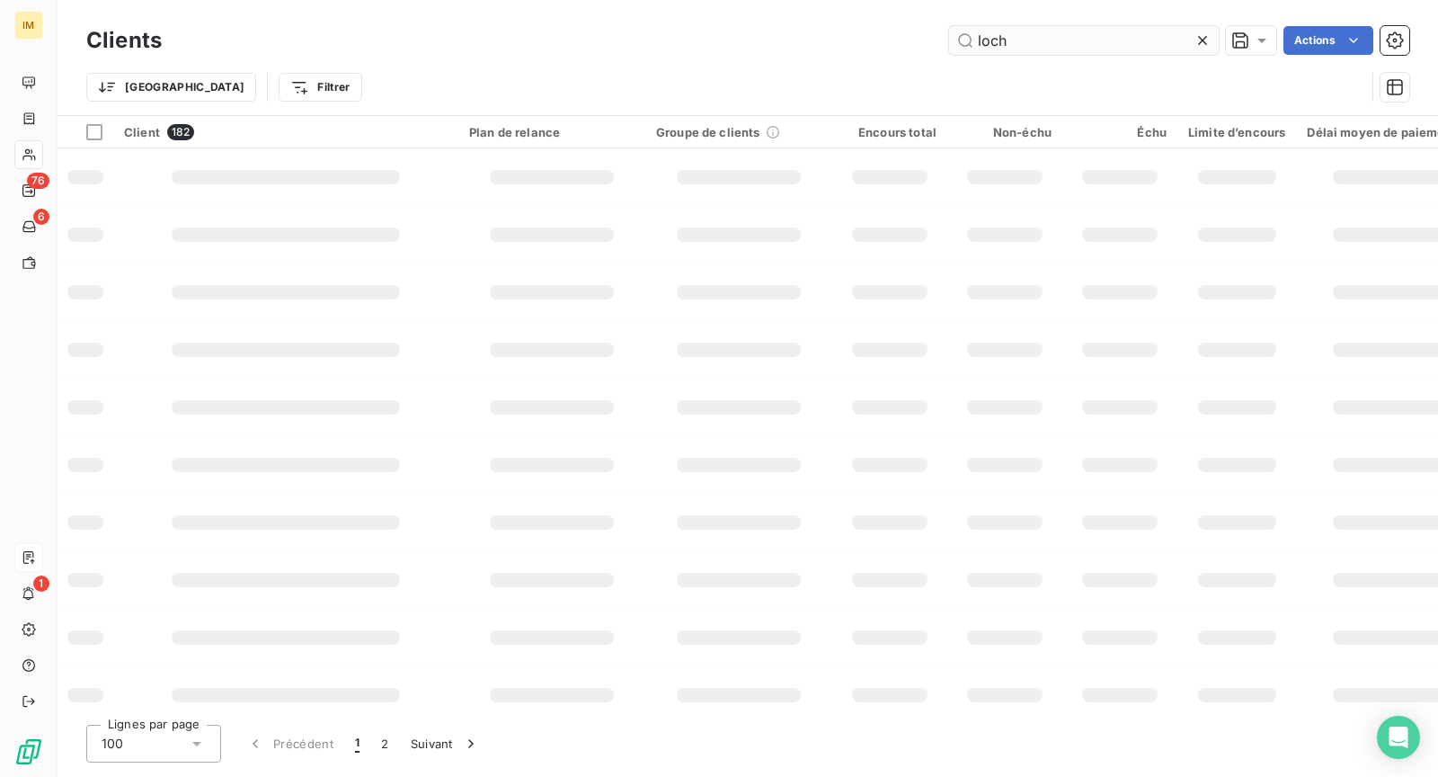
type input "lochu"
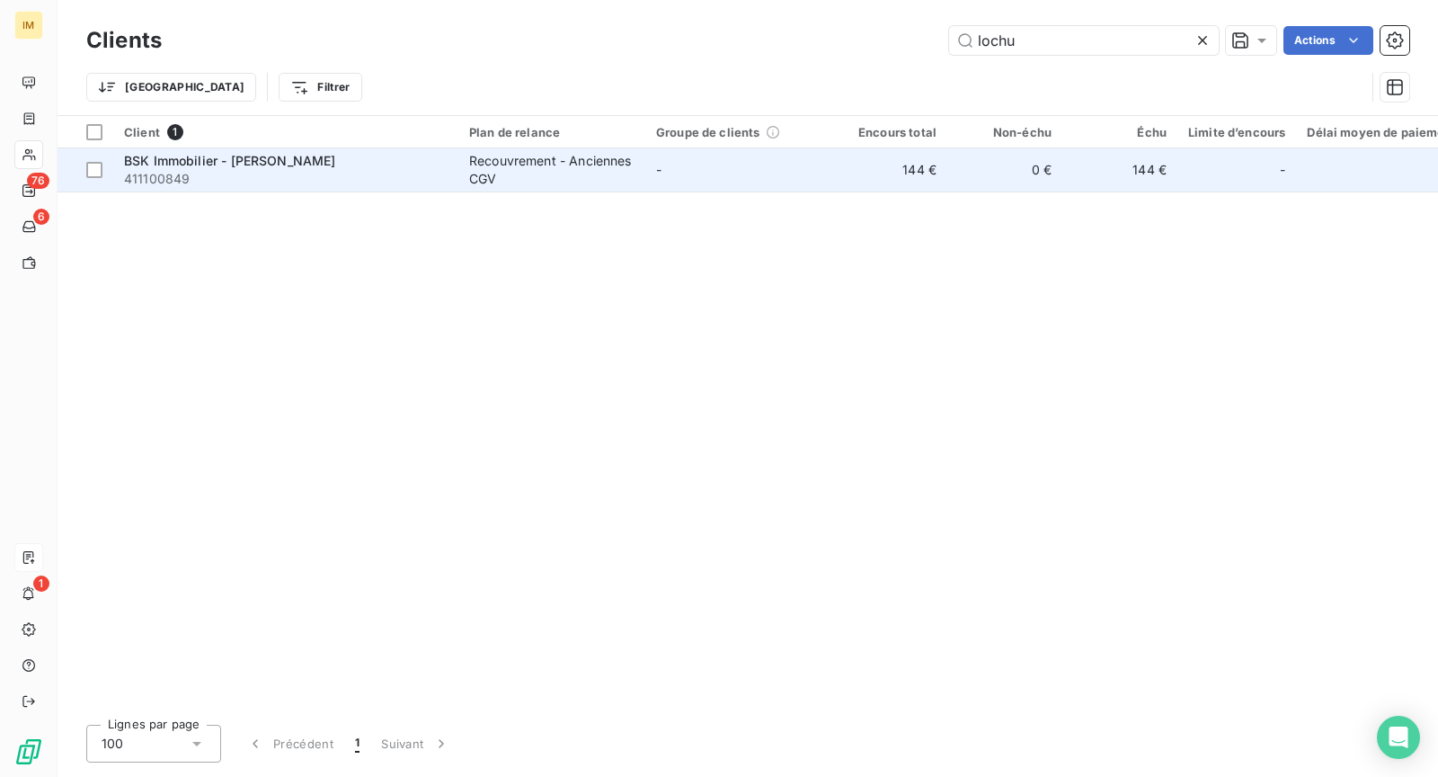
click at [484, 150] on td "Recouvrement - Anciennes CGV" at bounding box center [551, 169] width 187 height 43
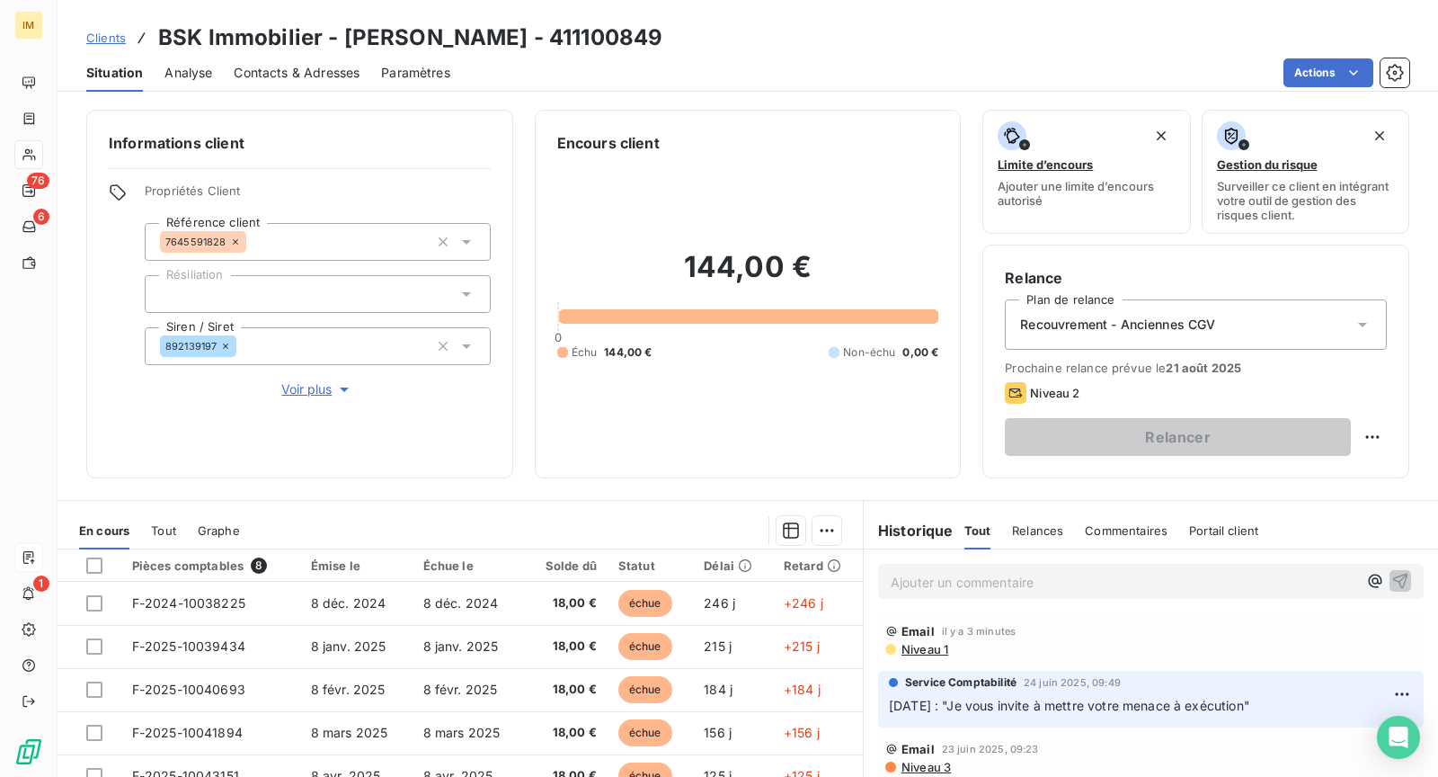
click at [129, 253] on div "Propriétés Client Référence client 7645591828 Résiliation Siren / Siret 8921391…" at bounding box center [300, 291] width 382 height 216
copy div
drag, startPoint x: 216, startPoint y: 245, endPoint x: 105, endPoint y: 273, distance: 114.0
click at [111, 273] on div "Propriétés Client Référence client 7645591828 Résiliation Siren / Siret 8921391…" at bounding box center [300, 291] width 382 height 216
click at [88, 274] on div "Informations client Propriétés Client Référence client 7645591828 Résiliation S…" at bounding box center [299, 294] width 427 height 369
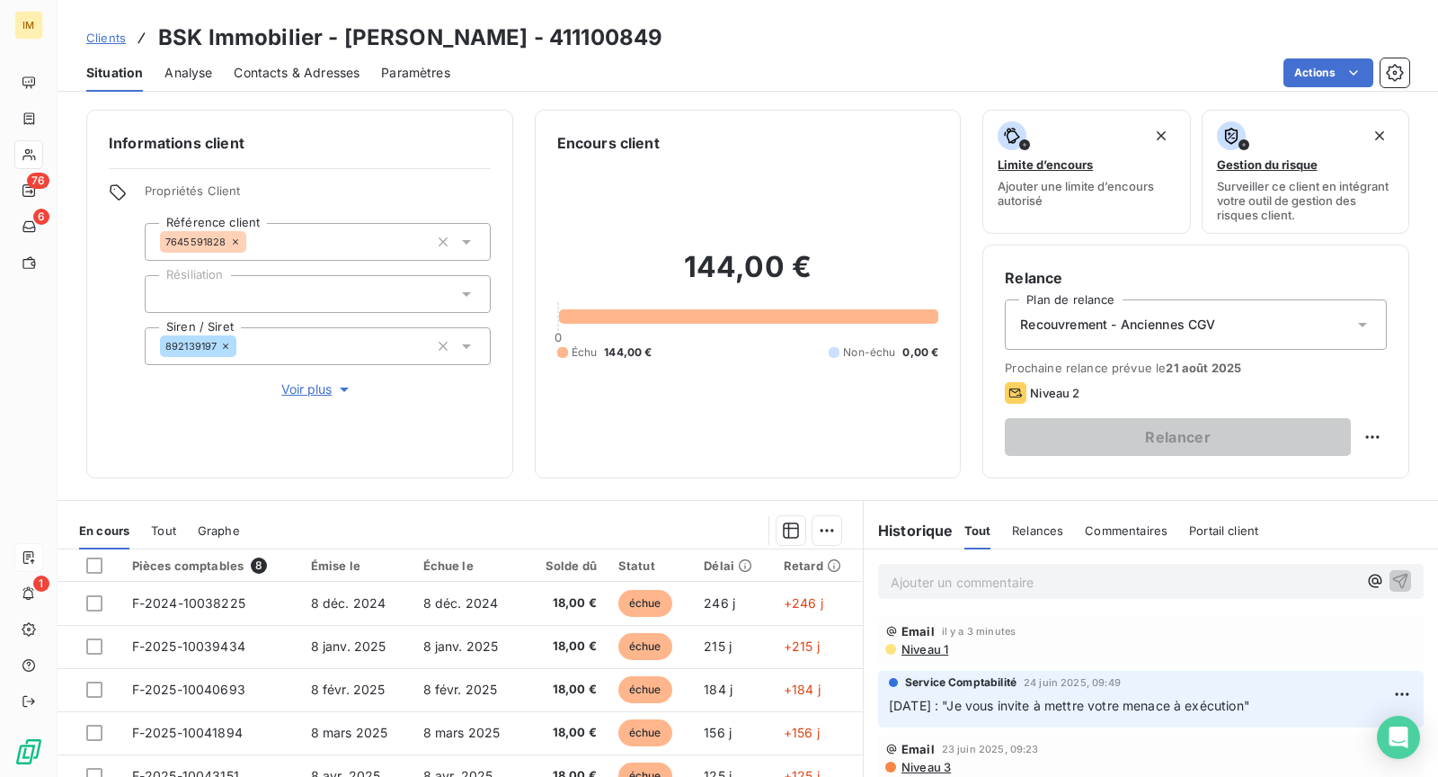
click at [312, 387] on span "Voir plus" at bounding box center [317, 389] width 72 height 18
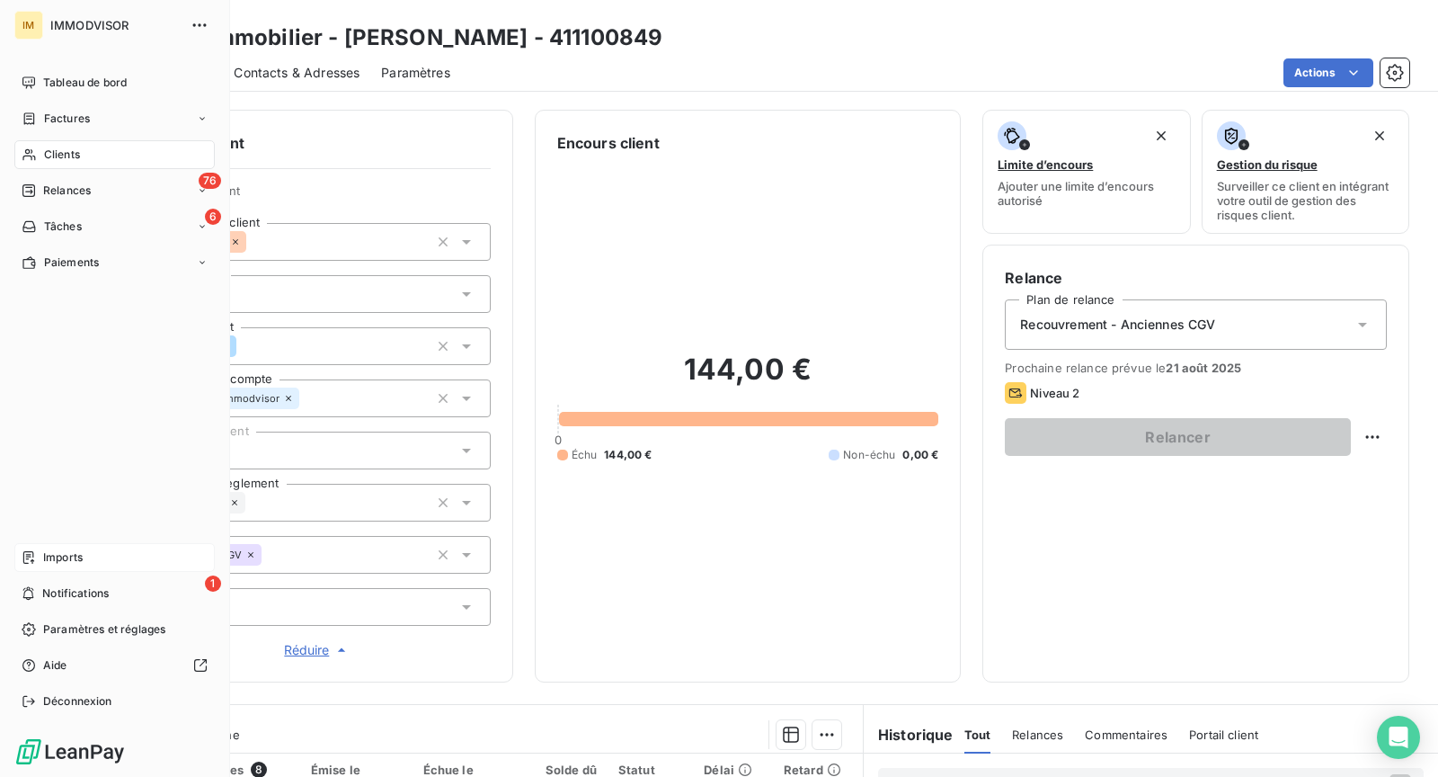
click at [44, 155] on span "Clients" at bounding box center [62, 155] width 36 height 16
